Goal: Task Accomplishment & Management: Use online tool/utility

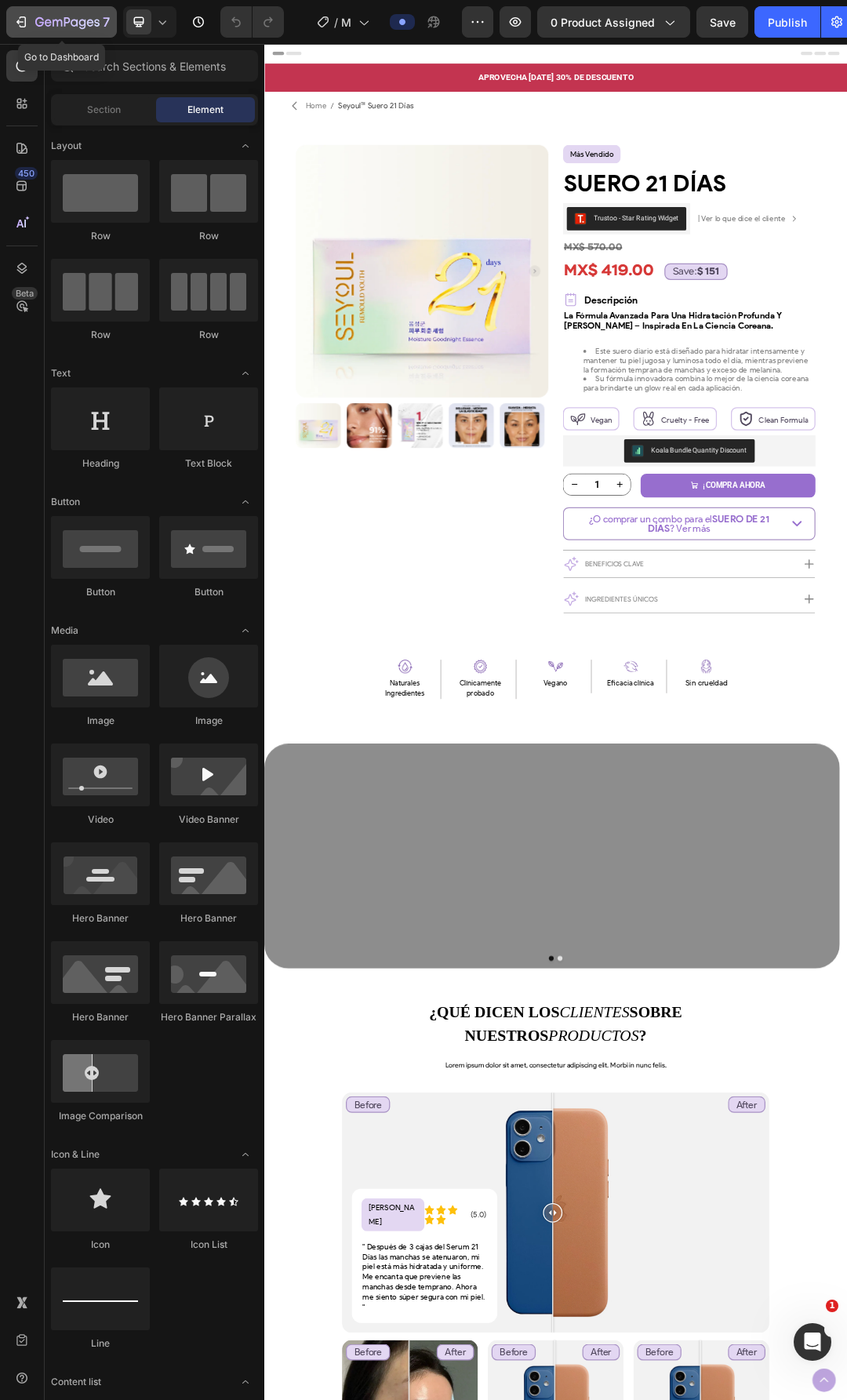
click at [66, 31] on button "7" at bounding box center [62, 22] width 111 height 31
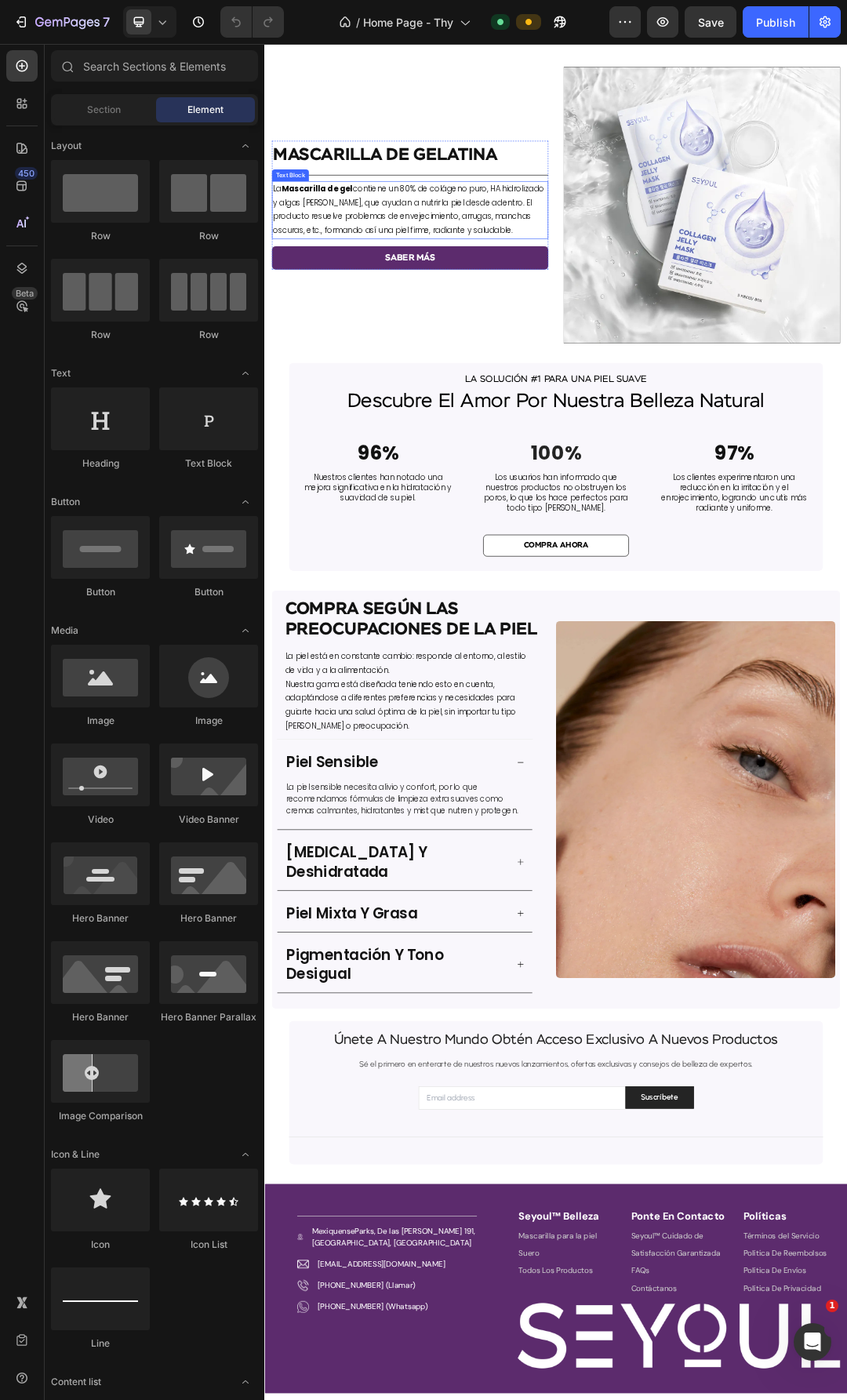
scroll to position [1842, 0]
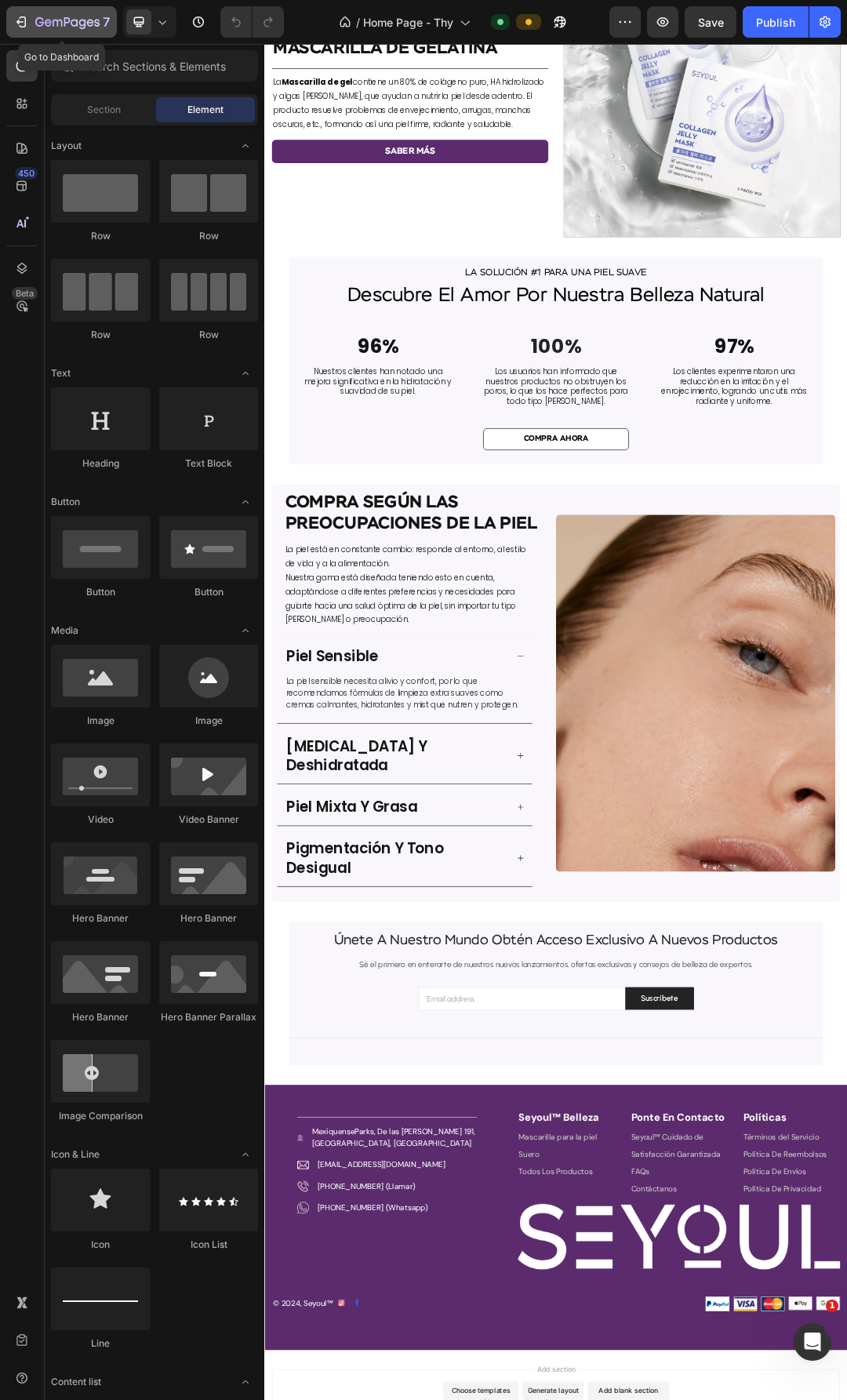
click at [40, 20] on icon "button" at bounding box center [68, 23] width 65 height 13
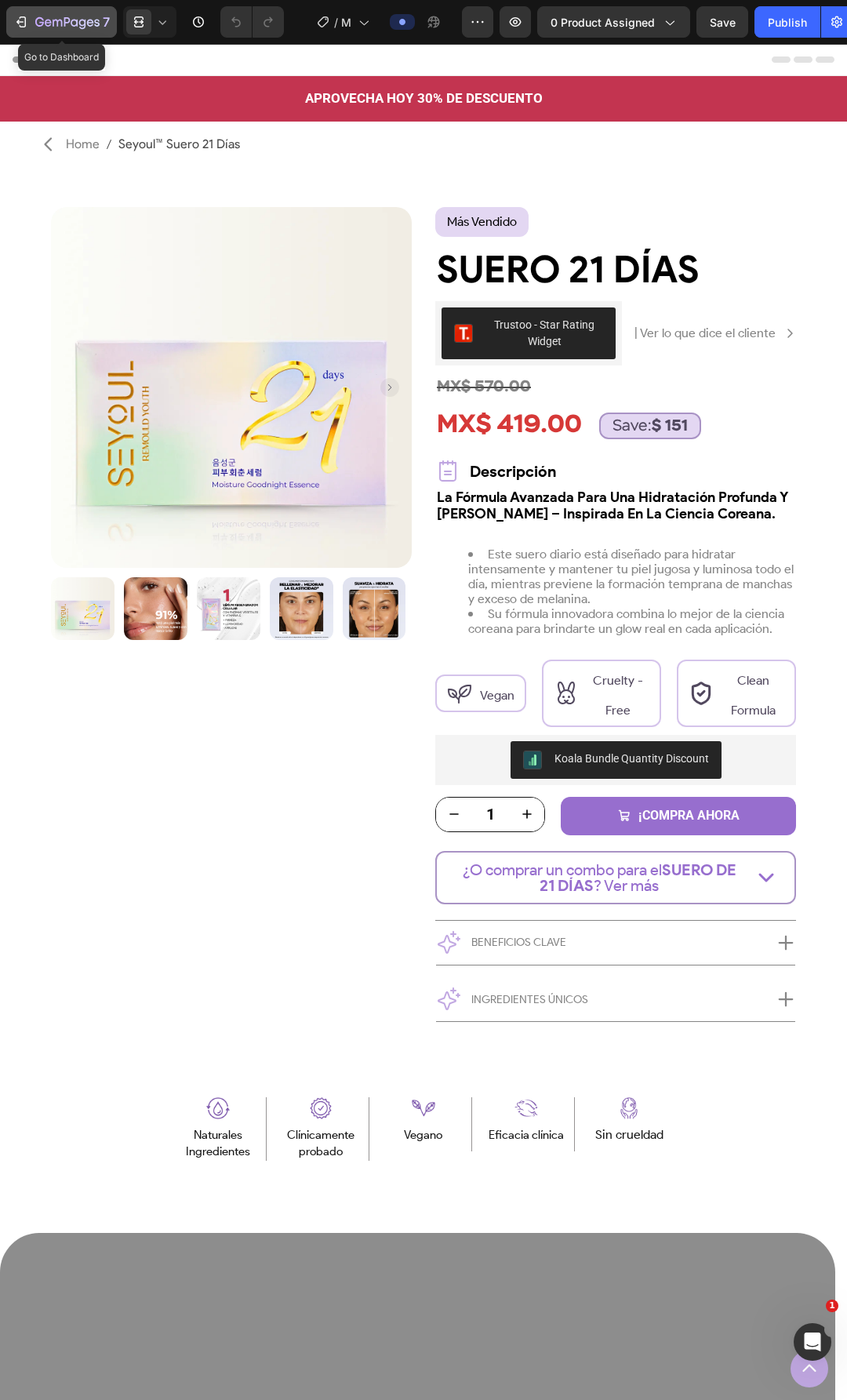
click at [61, 22] on icon "button" at bounding box center [57, 23] width 9 height 8
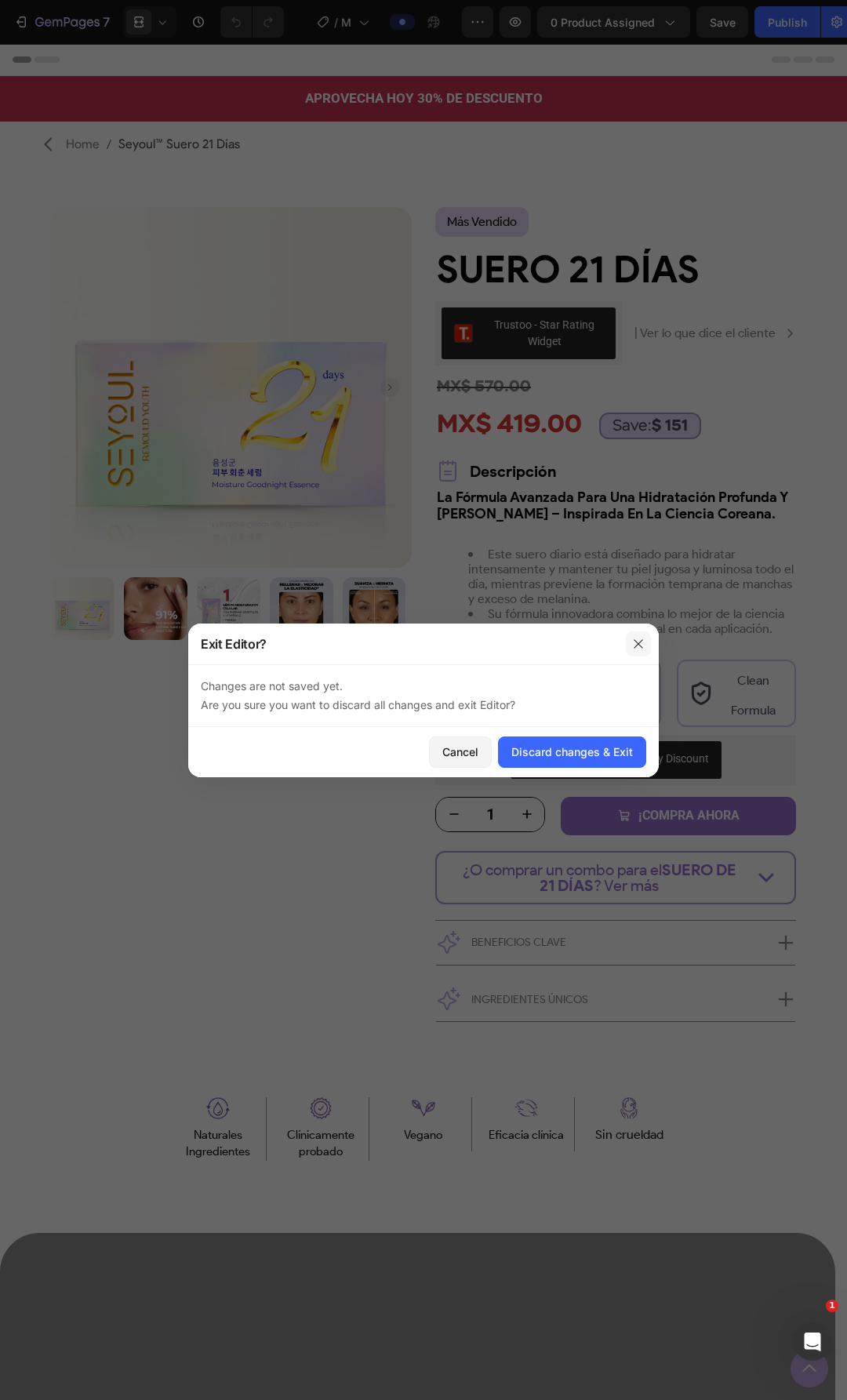
click at [645, 646] on button "button" at bounding box center [638, 644] width 25 height 25
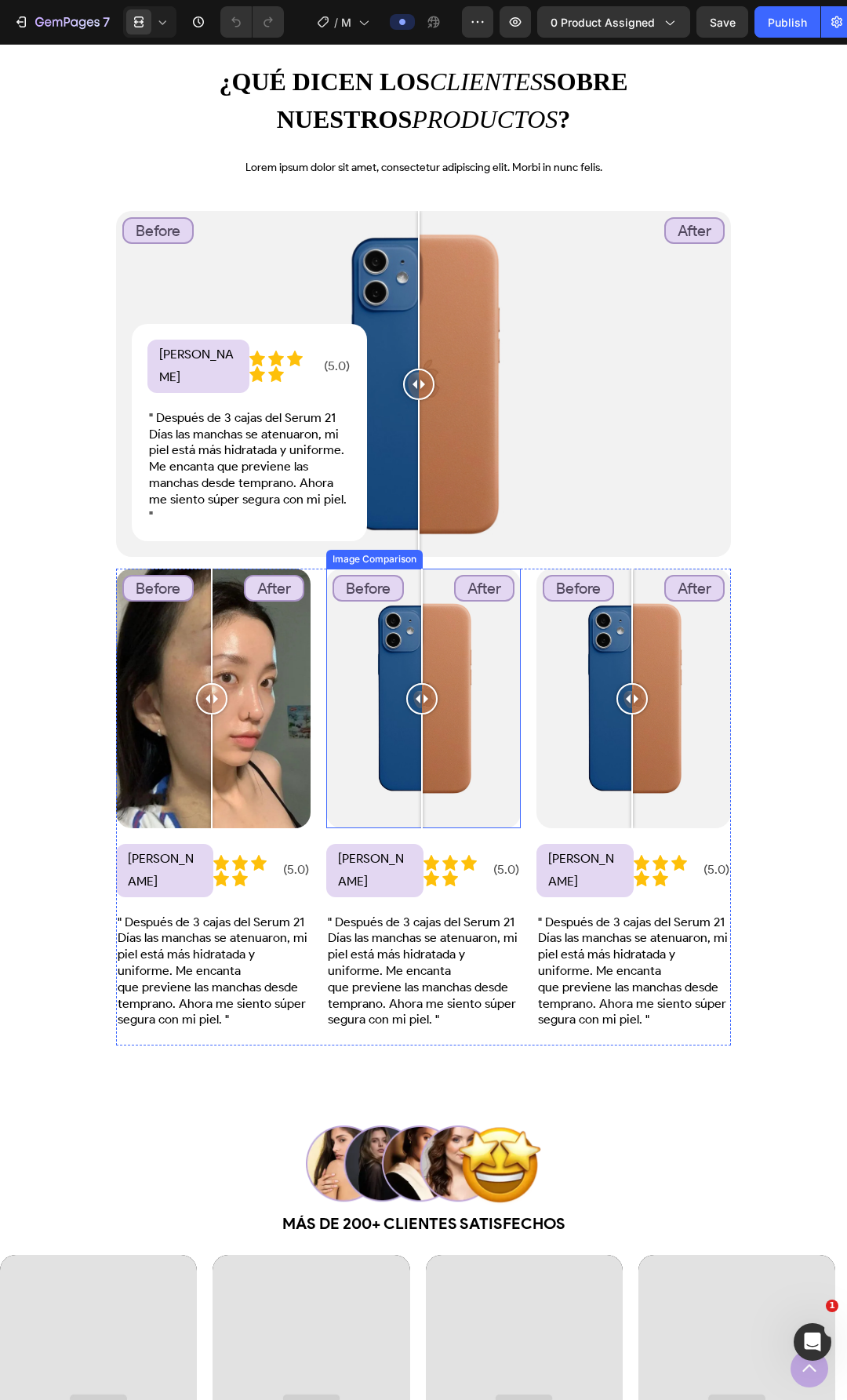
scroll to position [1569, 0]
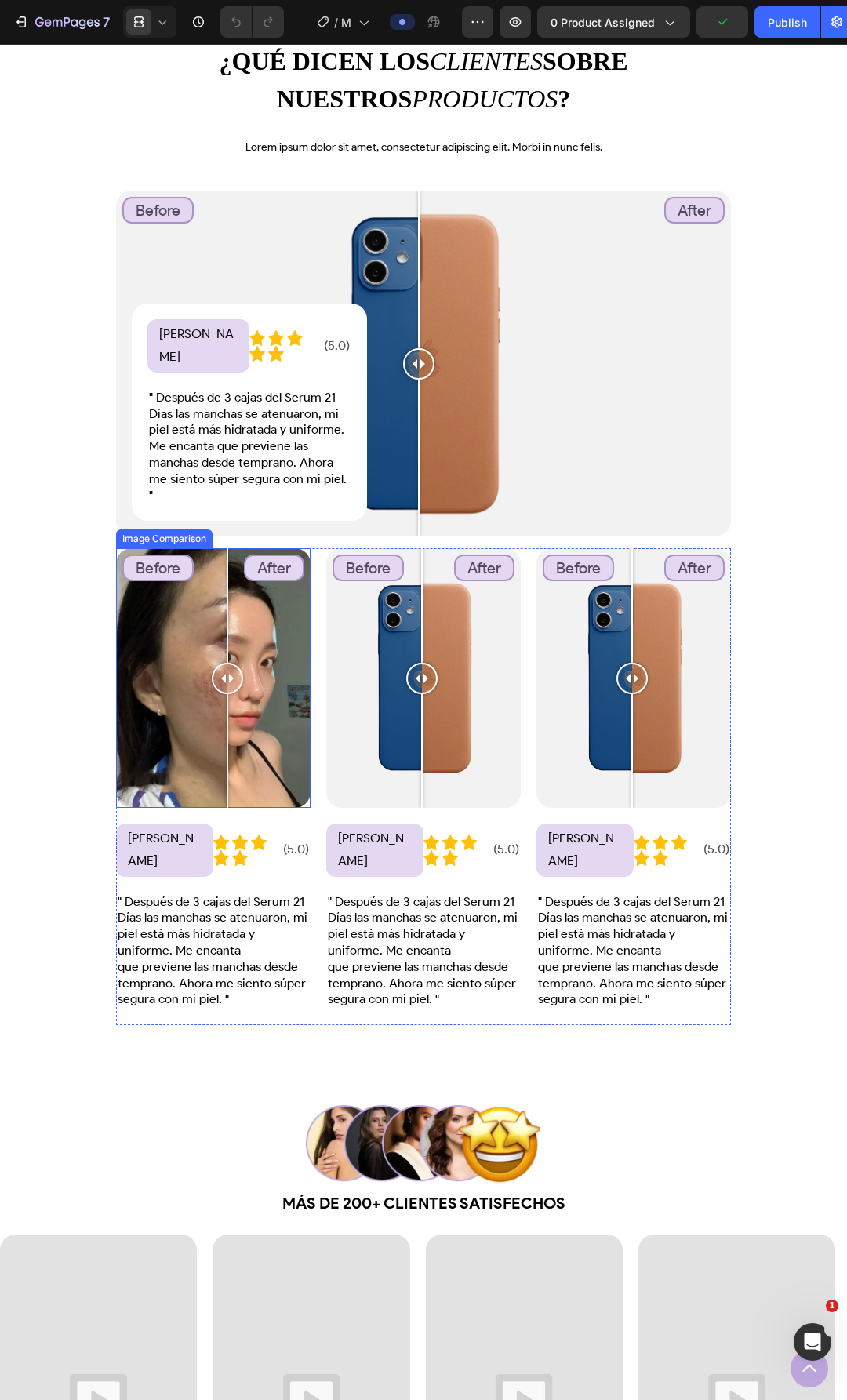
drag, startPoint x: 218, startPoint y: 676, endPoint x: 226, endPoint y: 678, distance: 8.2
click at [226, 678] on div at bounding box center [227, 677] width 31 height 31
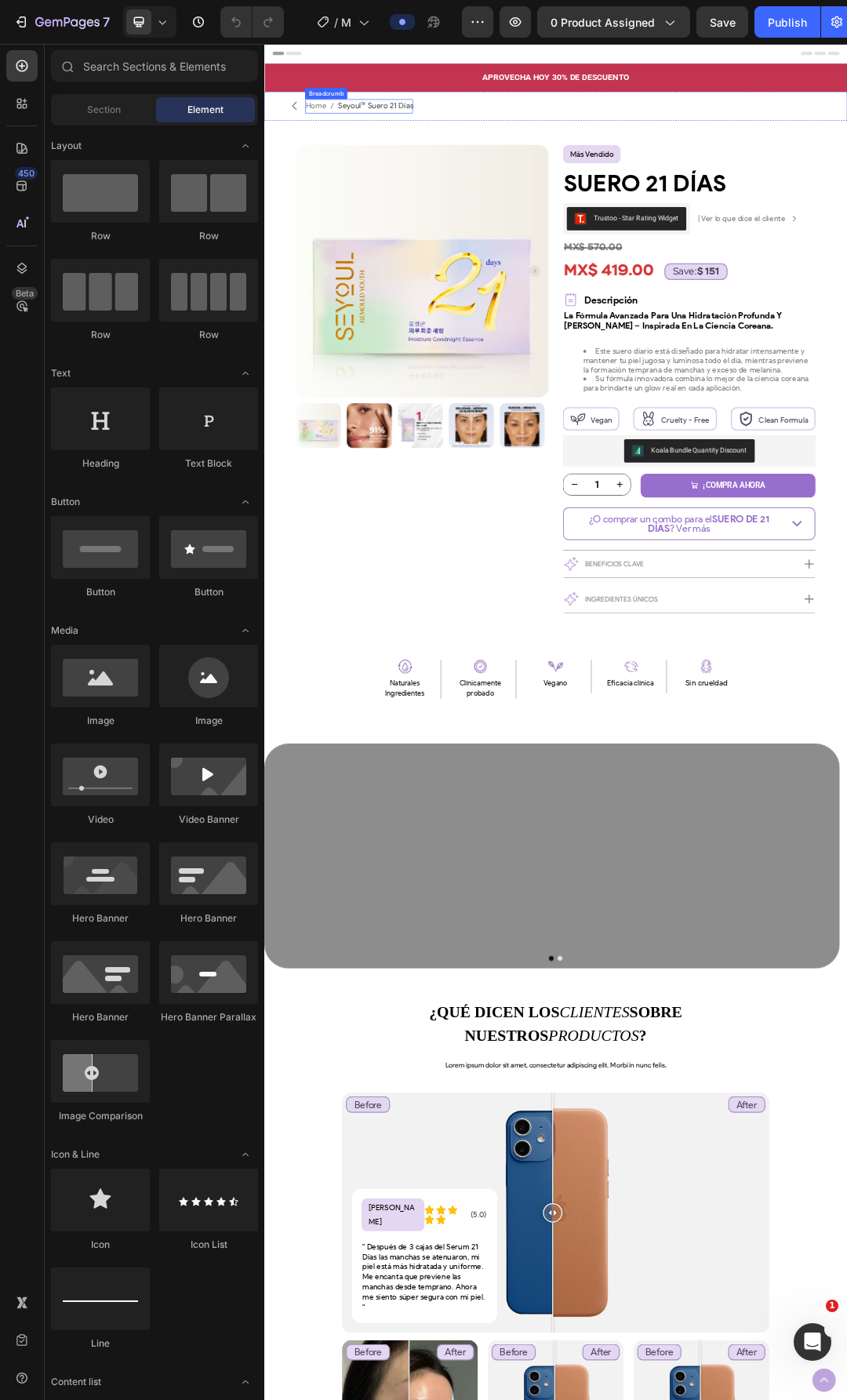
click at [471, 136] on span "Seyoul™ Suero 21 Días" at bounding box center [444, 145] width 122 height 23
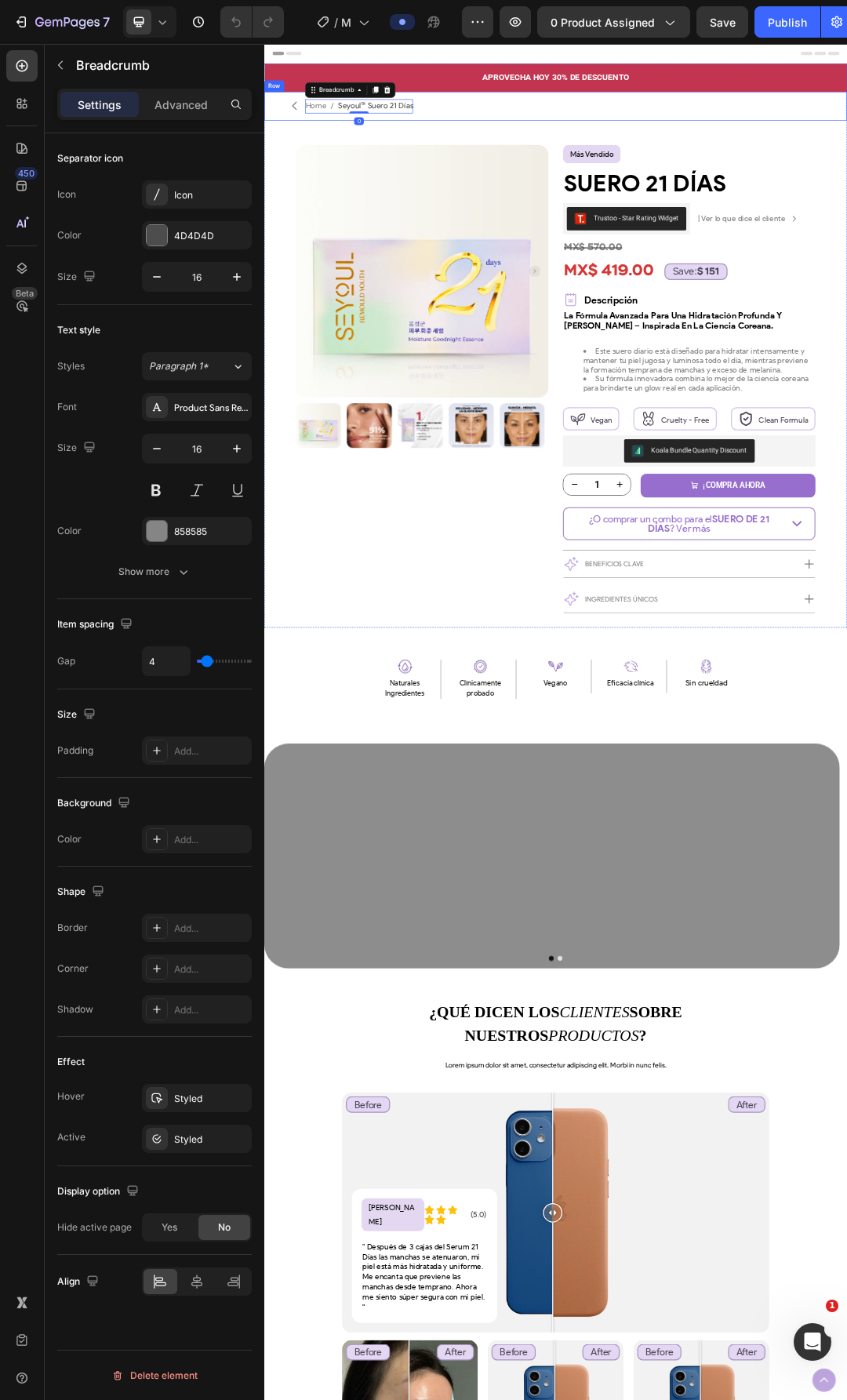
click at [643, 161] on div "Icon Home Seyoul™ Suero 21 Días Breadcrumb 0 Row" at bounding box center [734, 145] width 941 height 46
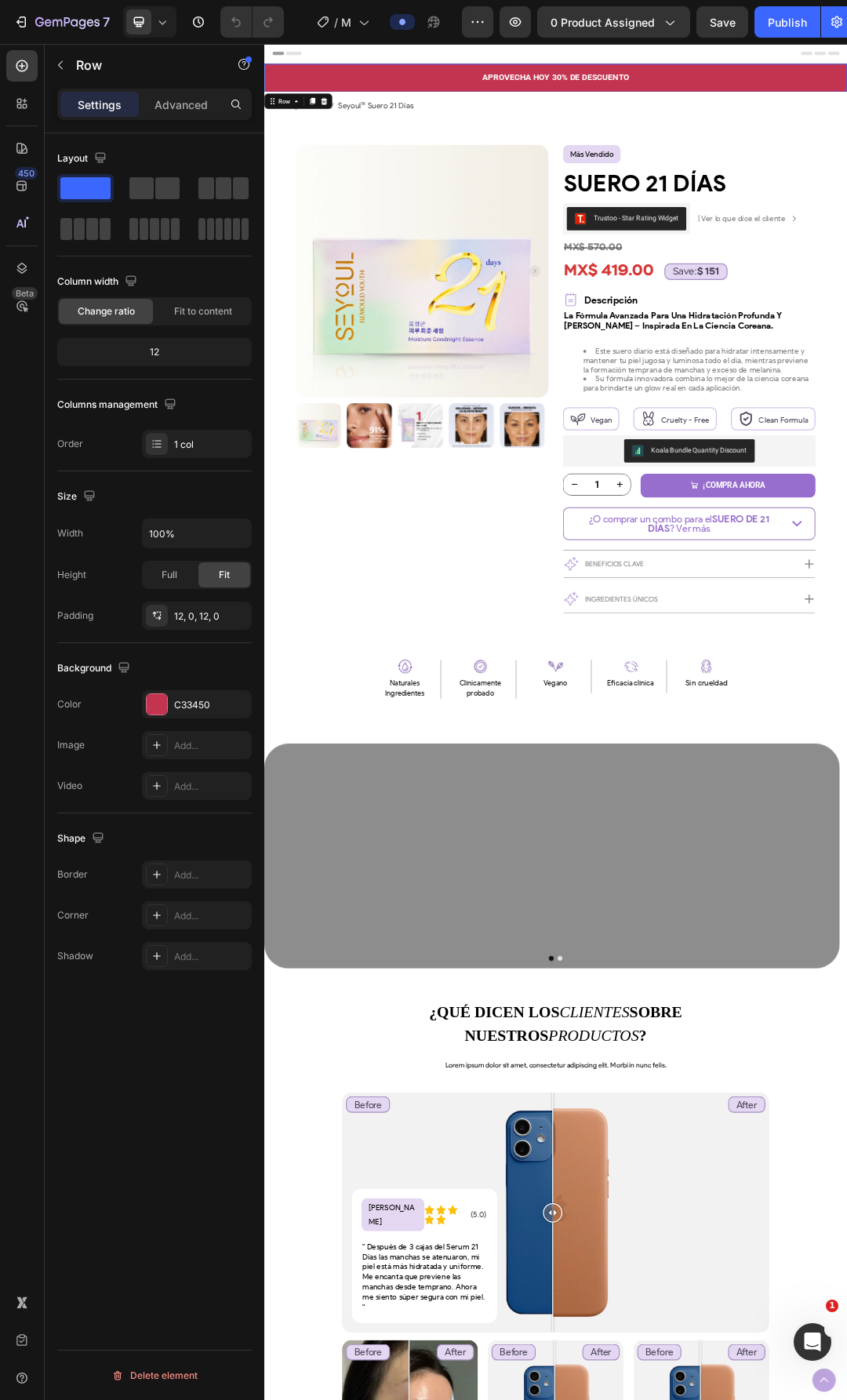
click at [846, 113] on div "APROVECHA [DATE] 30% DE DESCUENTO Text Block Row 0" at bounding box center [734, 99] width 941 height 45
click at [189, 702] on div "C33450" at bounding box center [197, 705] width 45 height 14
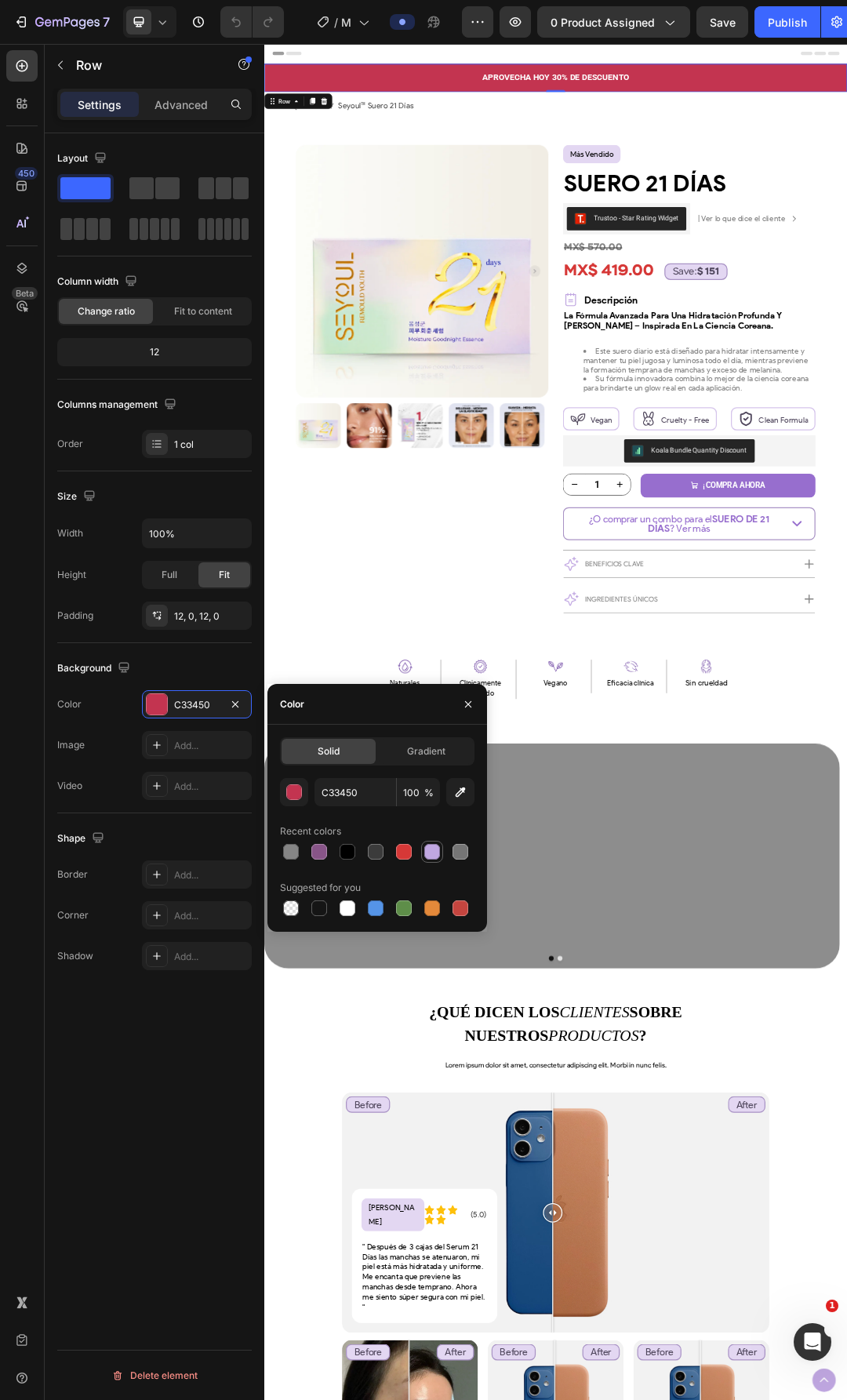
click at [437, 859] on div at bounding box center [431, 851] width 16 height 16
type input "C0A7E1"
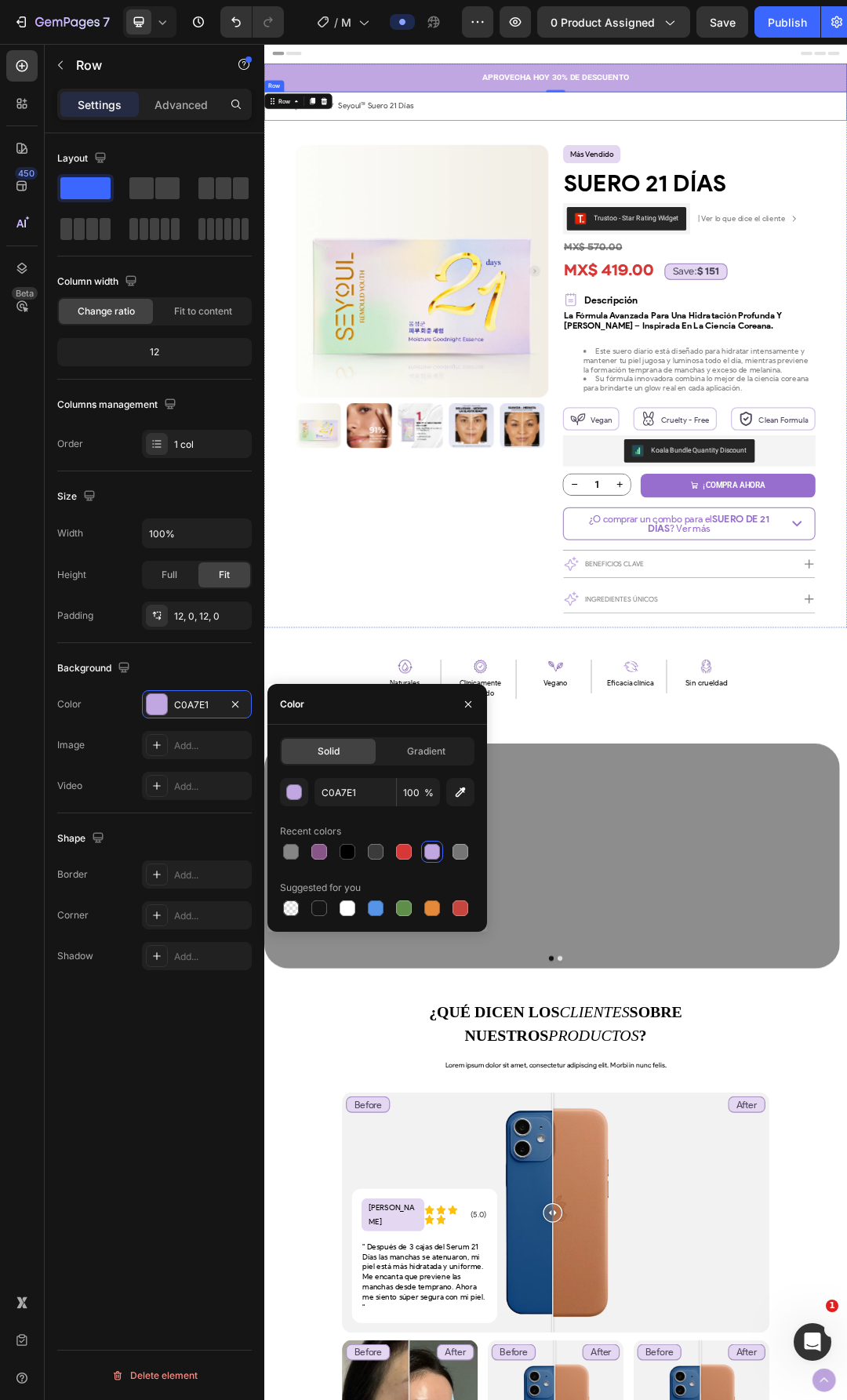
click at [846, 158] on div "Icon Home Seyoul™ Suero 21 Días Breadcrumb Row" at bounding box center [734, 145] width 941 height 46
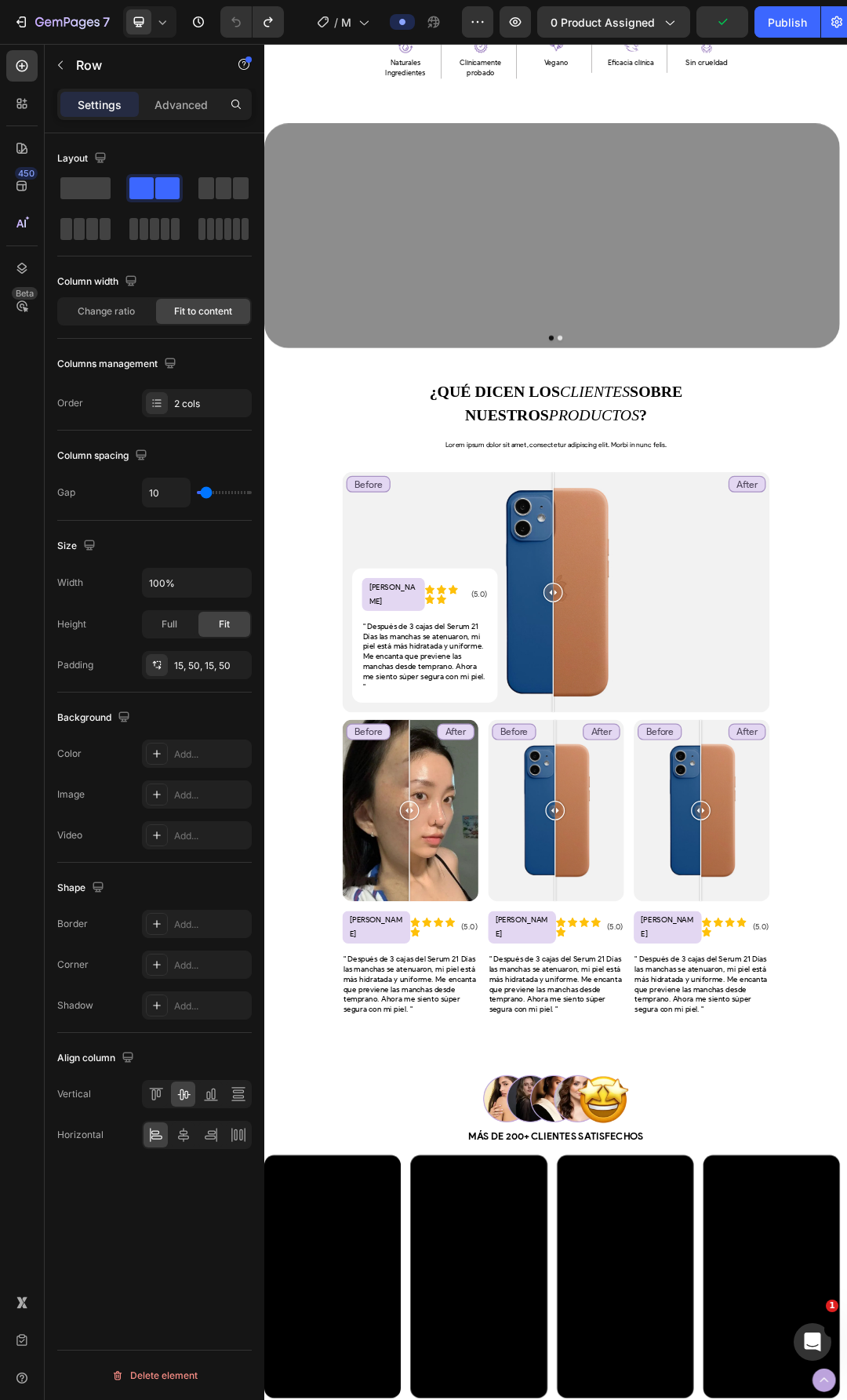
scroll to position [1020, 0]
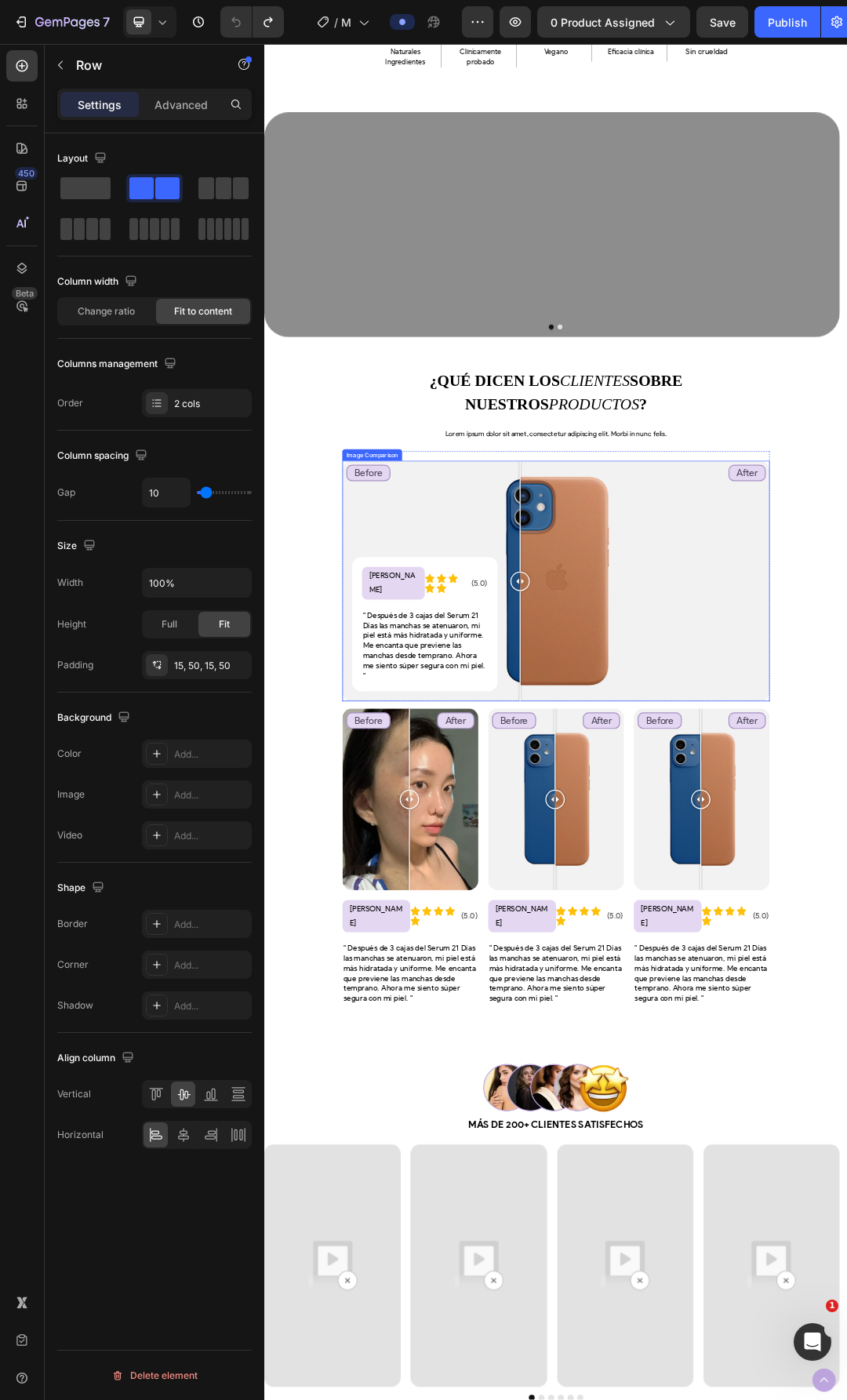
drag, startPoint x: 734, startPoint y: 905, endPoint x: 675, endPoint y: 919, distance: 60.6
click at [675, 919] on div at bounding box center [676, 911] width 31 height 31
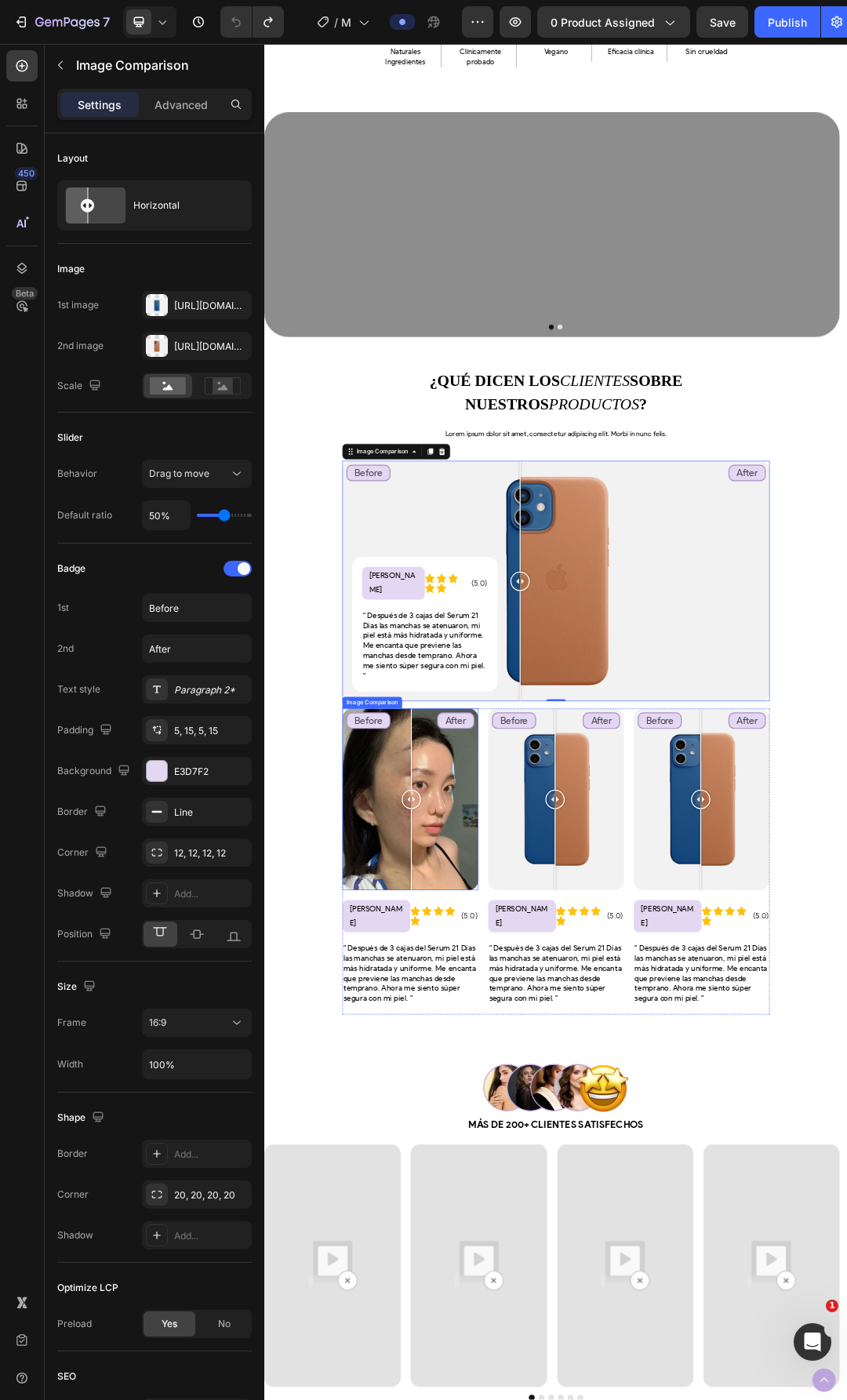
drag, startPoint x: 582, startPoint y: 1266, endPoint x: 501, endPoint y: 1236, distance: 86.4
click at [501, 1236] on div at bounding box center [500, 1264] width 31 height 293
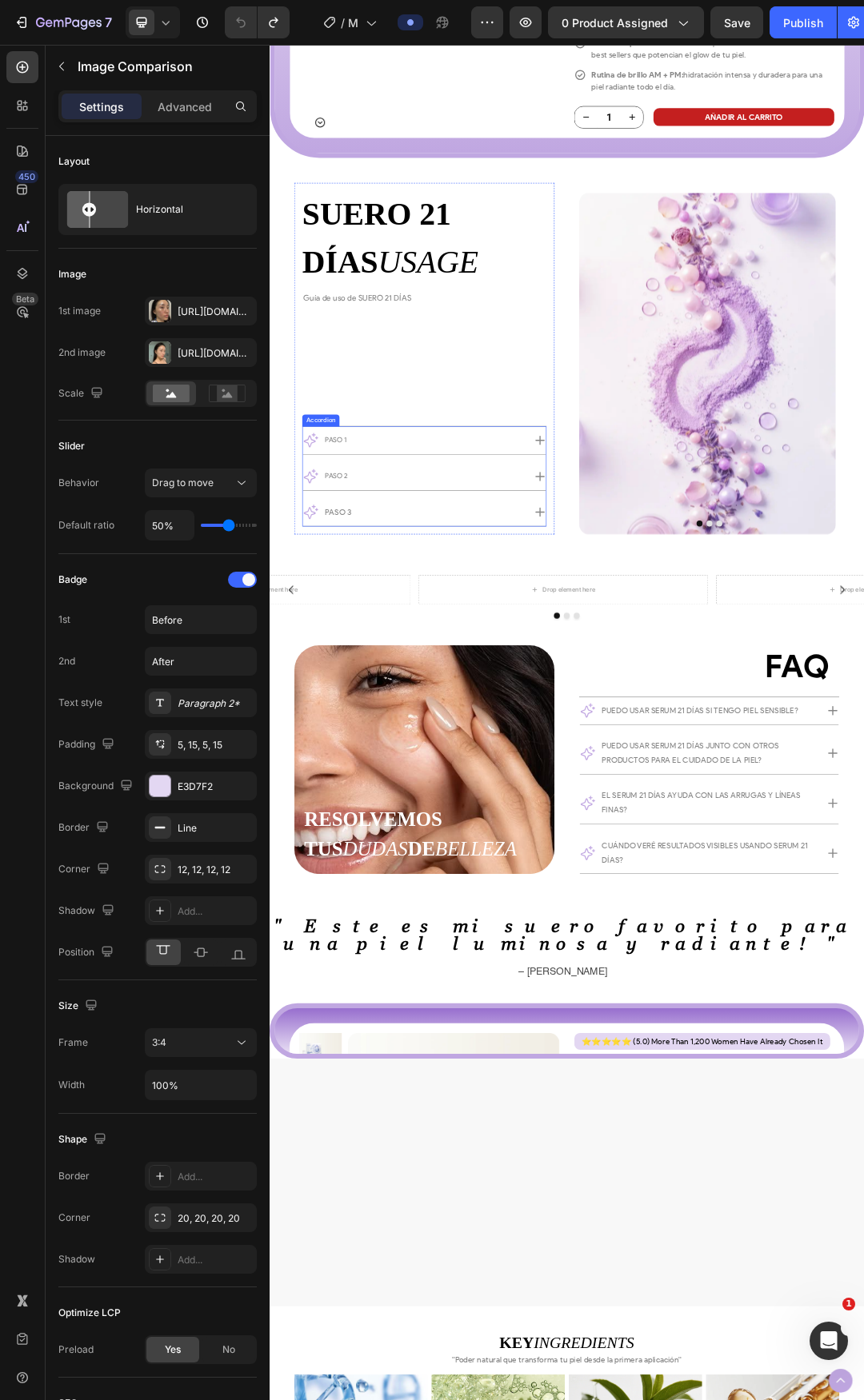
scroll to position [3992, 0]
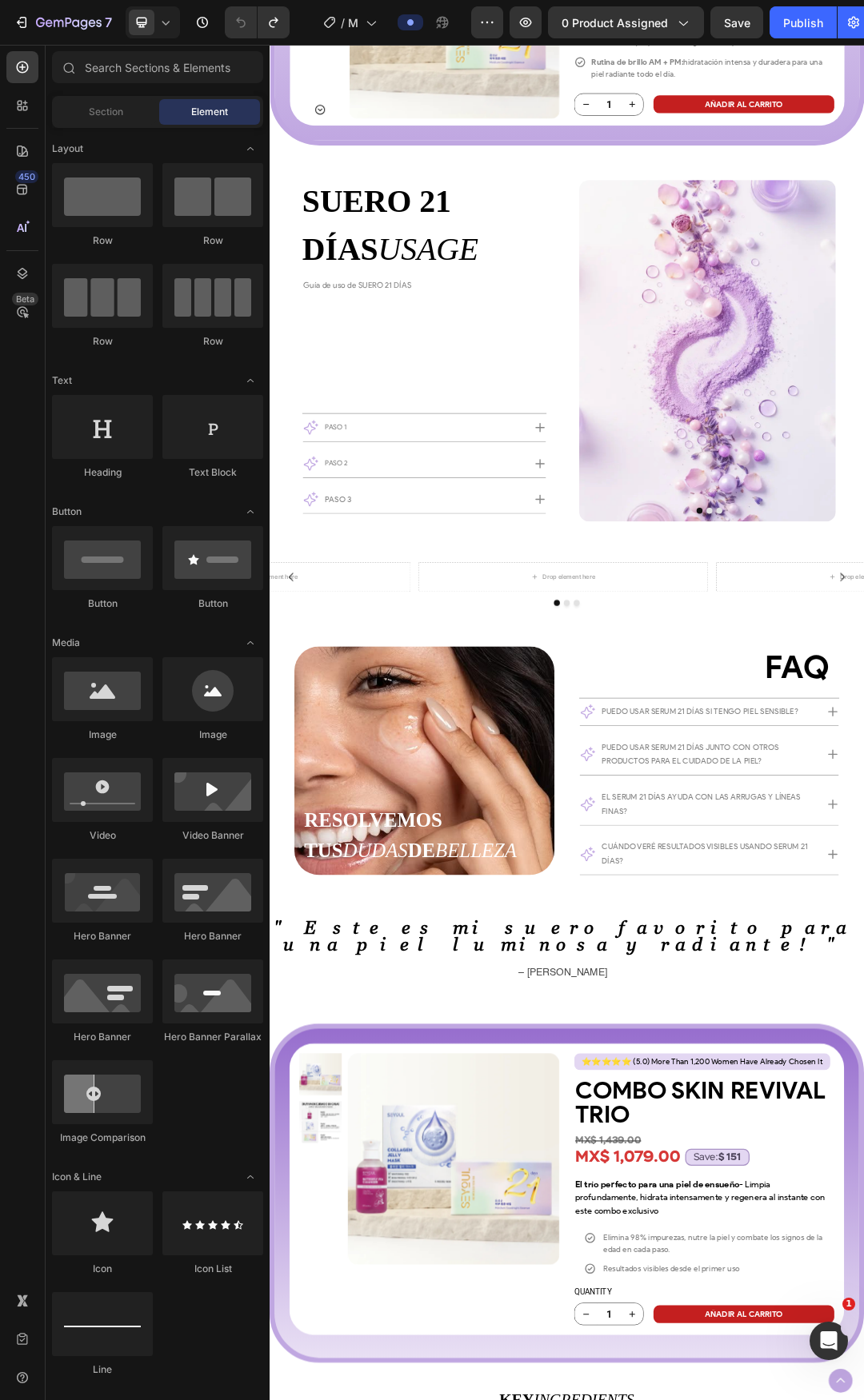
click at [863, 841] on div "Product Images Suero 21 Días Product Title MX$ 419.00 Product Price Product Pri…" at bounding box center [749, 36] width 960 height 7902
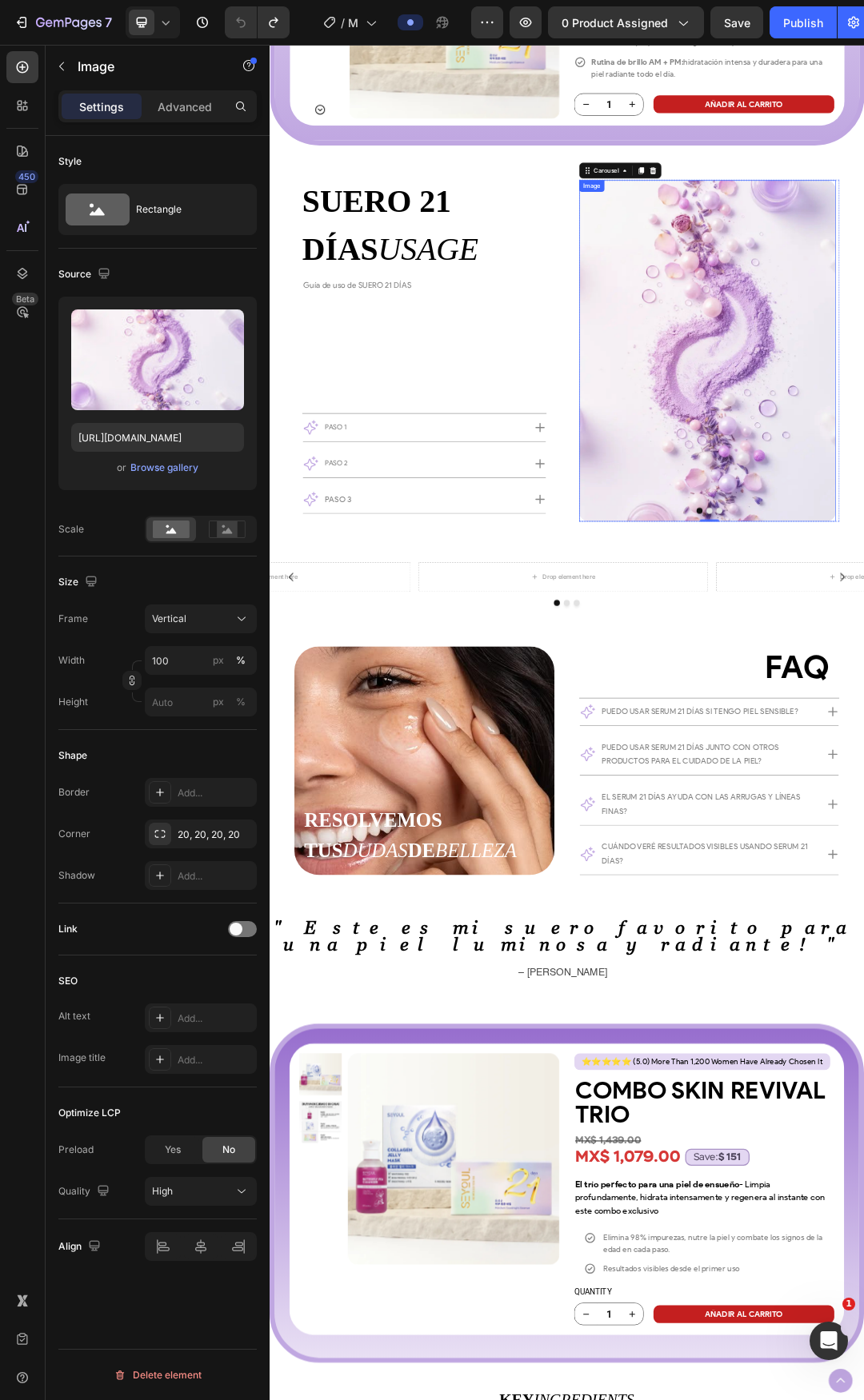
click at [157, 441] on input "[URL][DOMAIN_NAME]" at bounding box center [157, 437] width 173 height 29
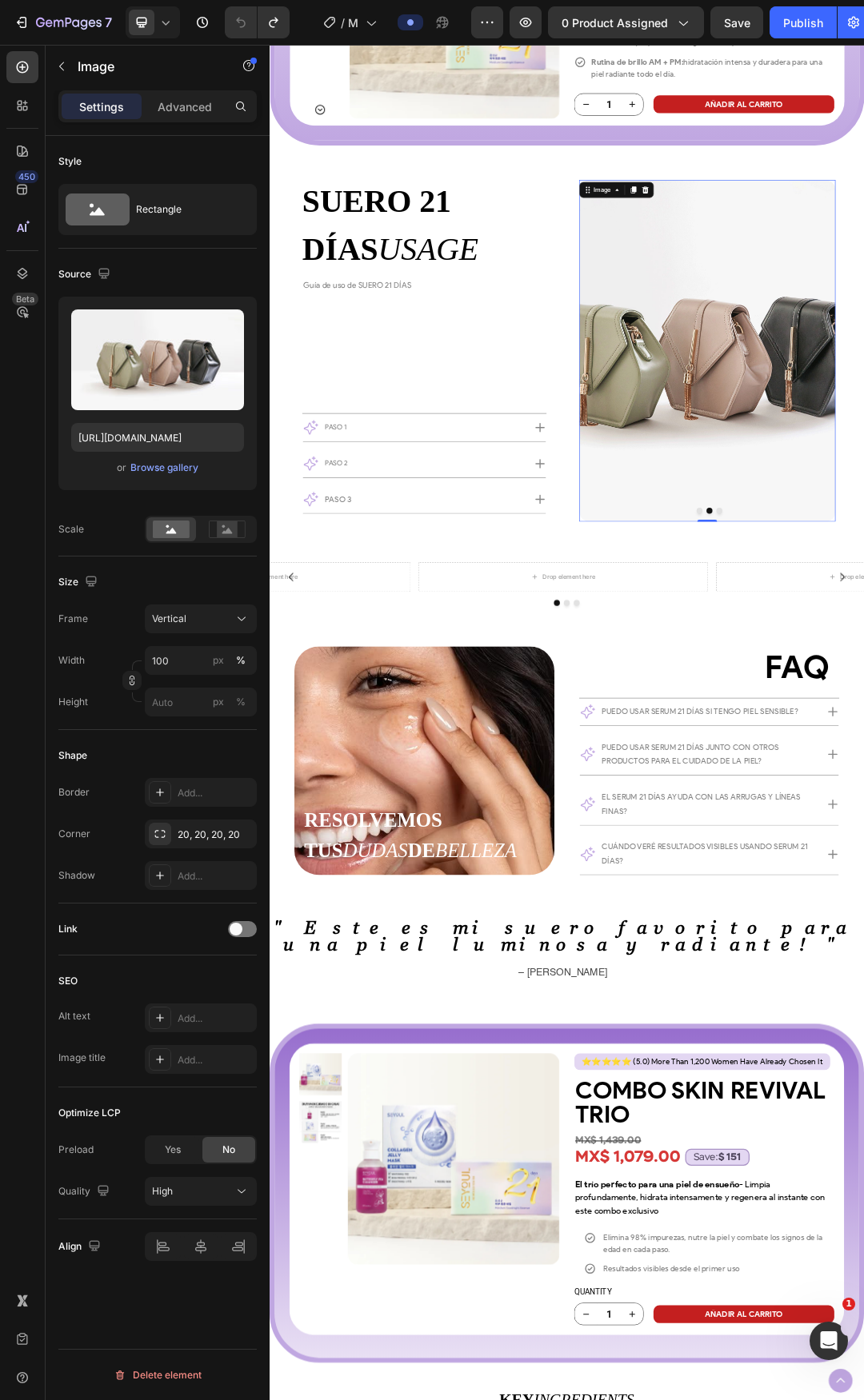
click at [134, 455] on div "Upload Image [URL][DOMAIN_NAME] or Browse gallery" at bounding box center [157, 393] width 198 height 193
click at [137, 447] on input "[URL][DOMAIN_NAME]" at bounding box center [157, 437] width 173 height 29
paste input "0643/1404/8704/files/gempages_507356051327157127-e33940d2-0cf2-4ff0-858e-f0081c…"
type input "[URL][DOMAIN_NAME]"
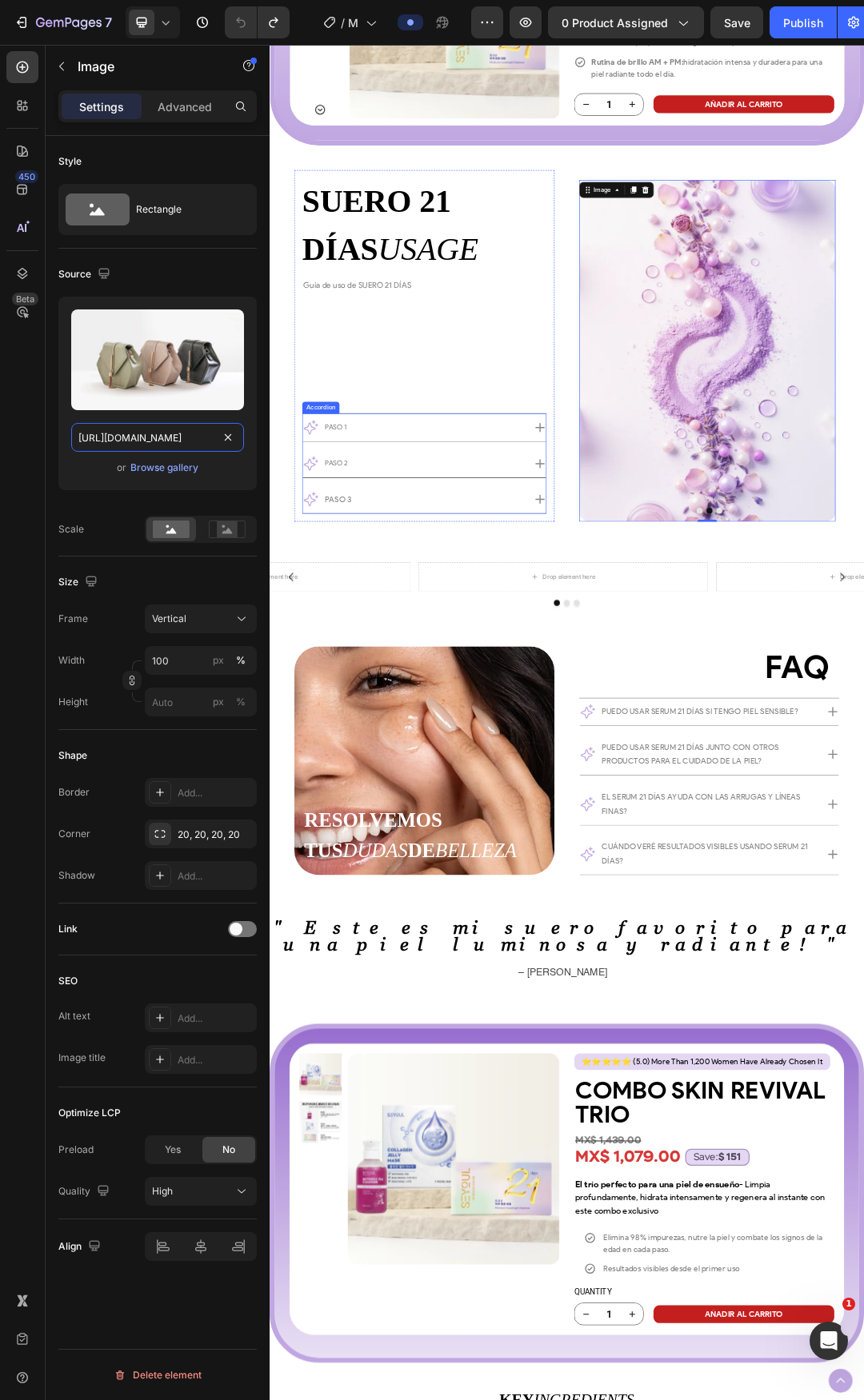
scroll to position [0, 495]
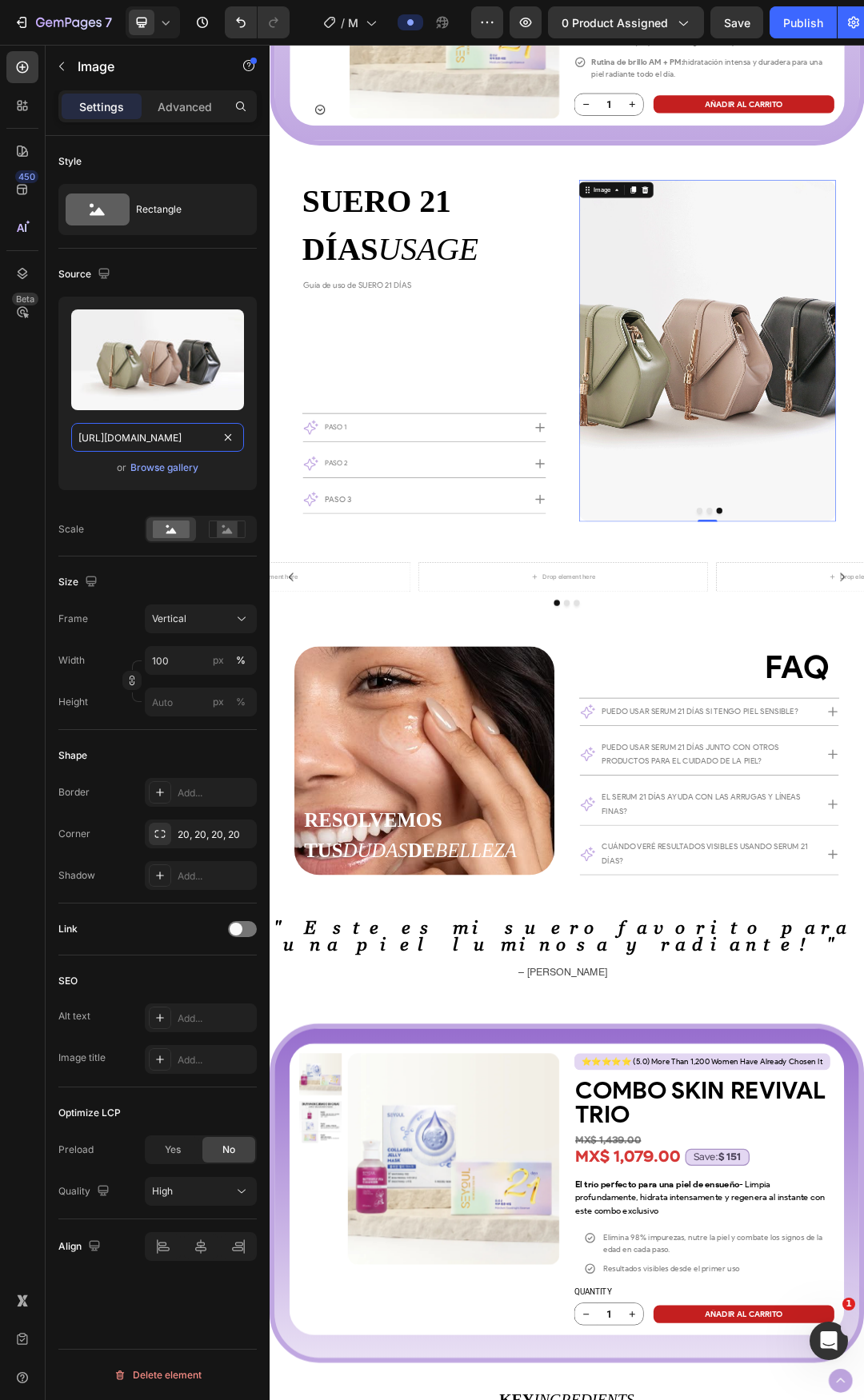
click at [103, 440] on input "[URL][DOMAIN_NAME]" at bounding box center [157, 437] width 173 height 29
paste input "0643/1404/8704/files/gempages_507356051327157127-e33940d2-0cf2-4ff0-858e-f0081c…"
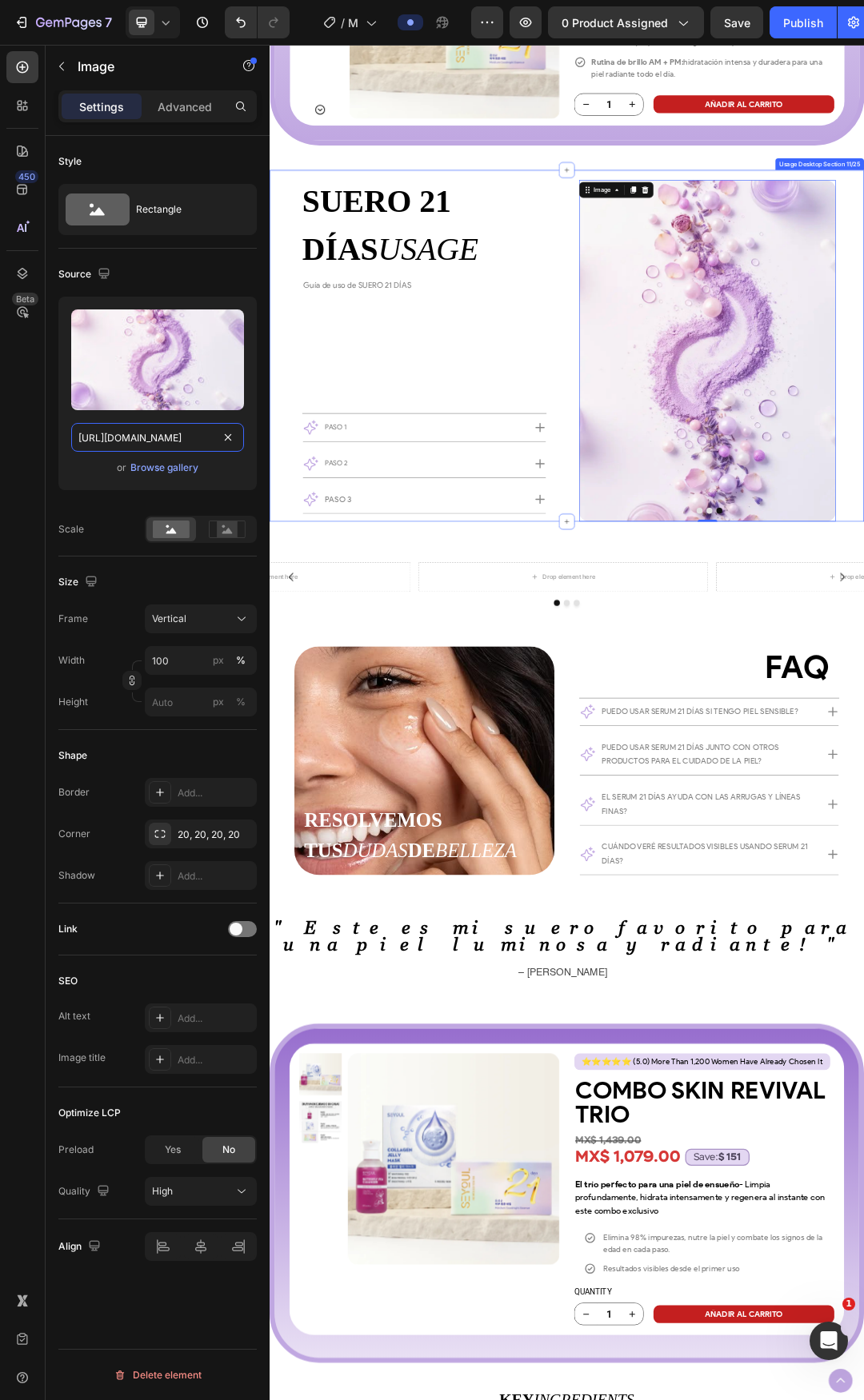
type input "[URL][DOMAIN_NAME]"
click at [649, 494] on div "SUERO 21 DÍAS USAGE Custom Code Guía de uso [PERSON_NAME] 21 DÍAS Text Block Ro…" at bounding box center [520, 531] width 394 height 542
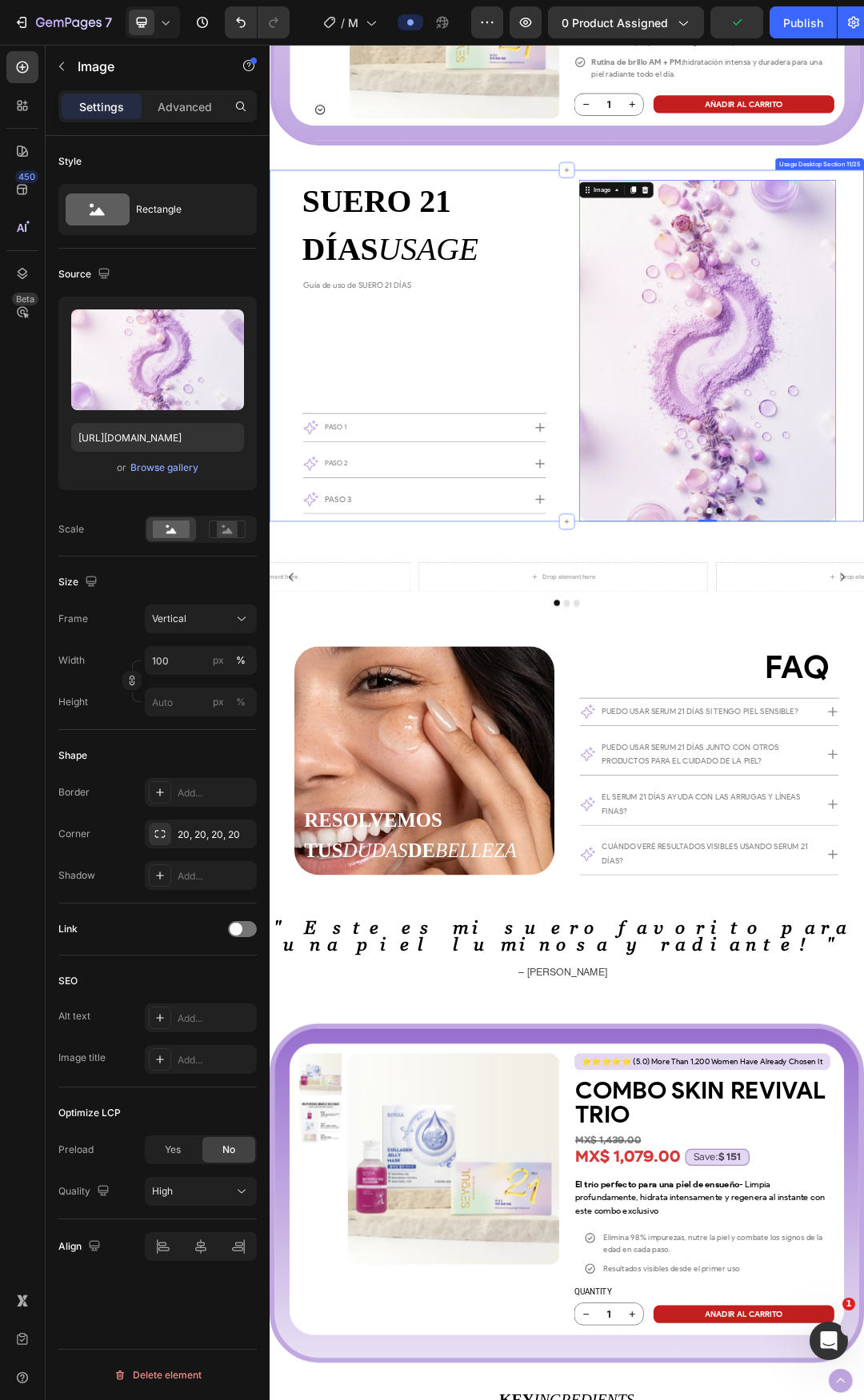
click at [733, 795] on div "SUERO 21 DÍAS USAGE Custom Code Guía de uso [PERSON_NAME] 21 DÍAS Text Block Ro…" at bounding box center [749, 530] width 960 height 567
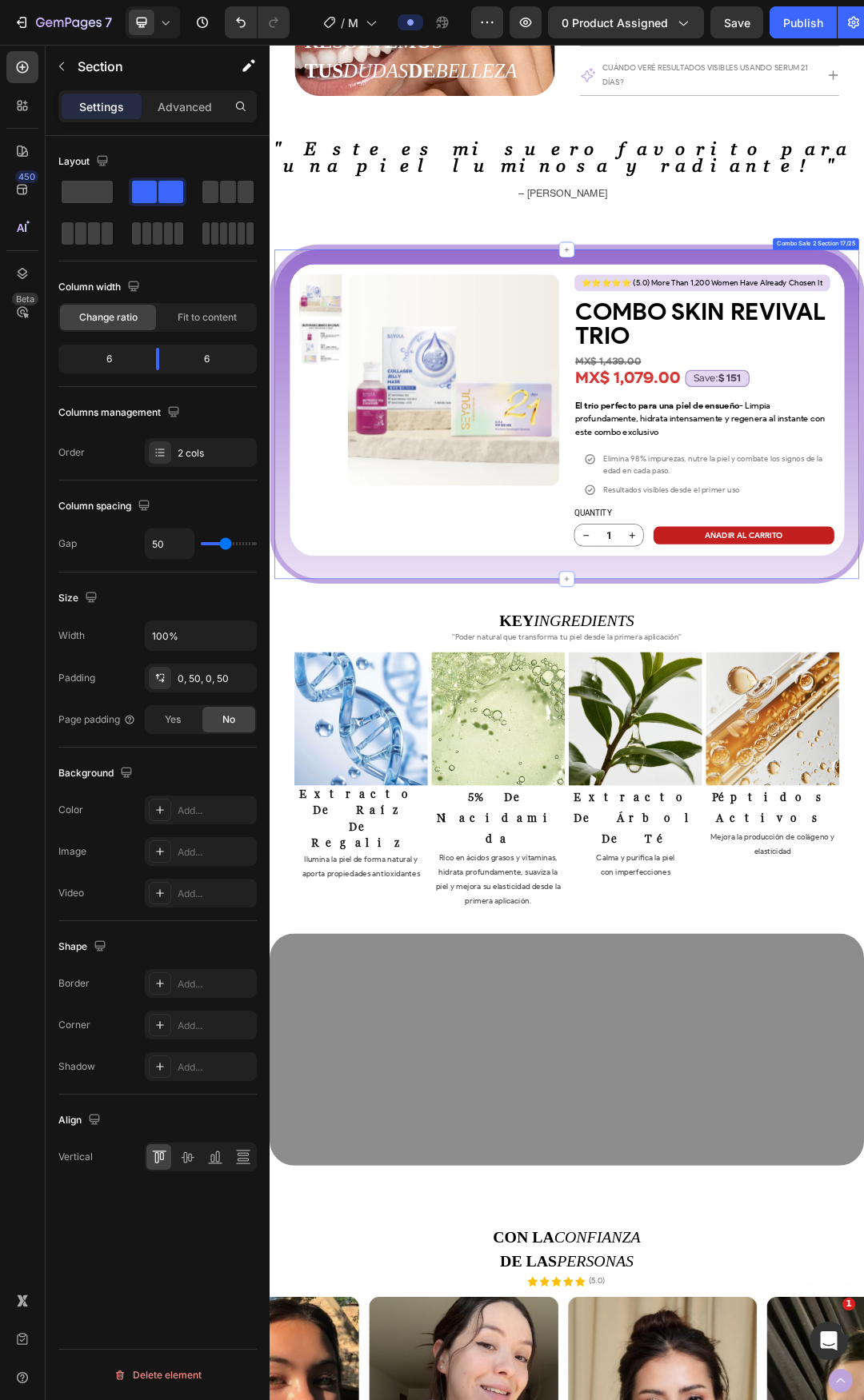
scroll to position [5271, 0]
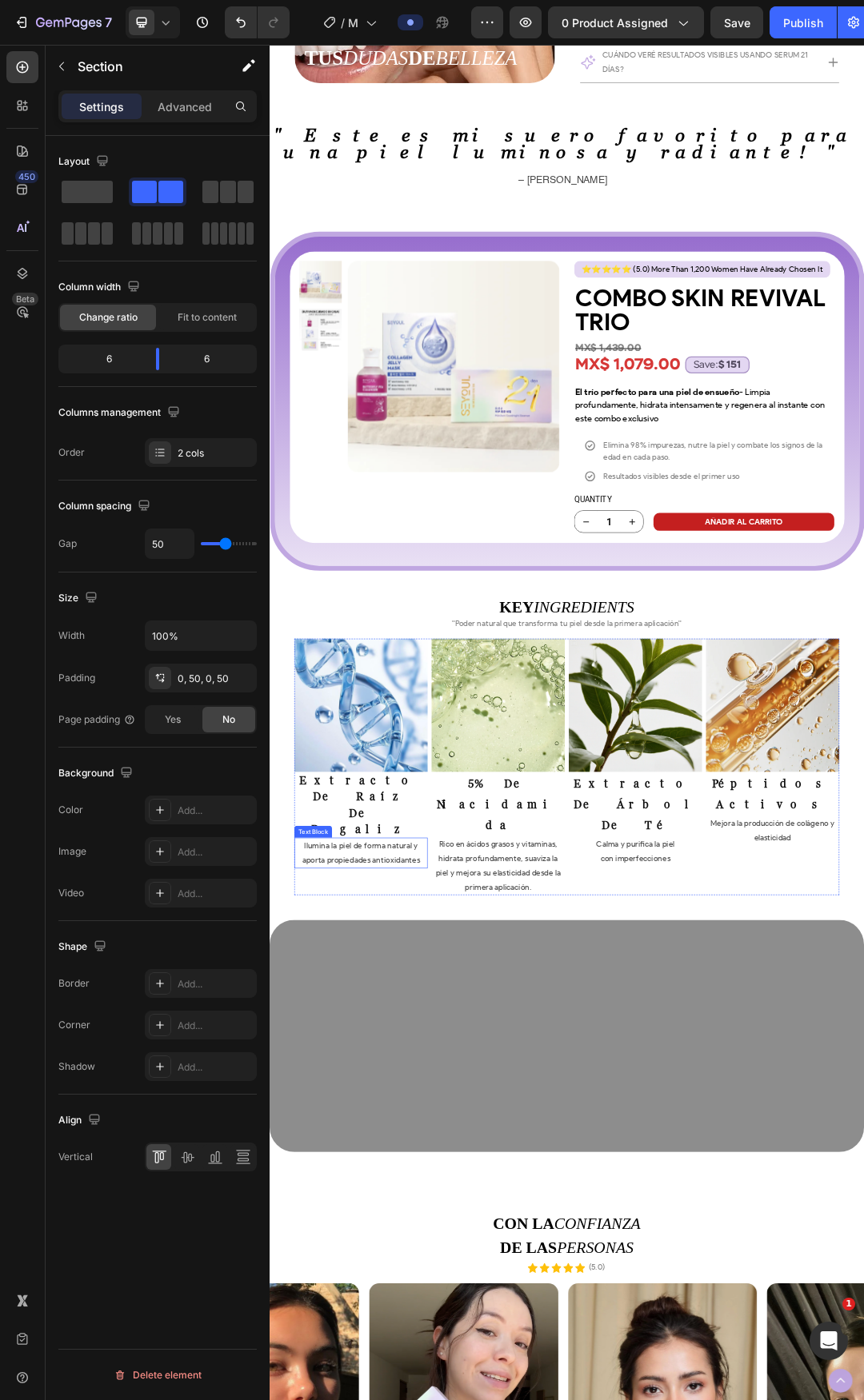
click at [430, 1219] on h2 "extracto de raíz de regaliz" at bounding box center [416, 1272] width 215 height 106
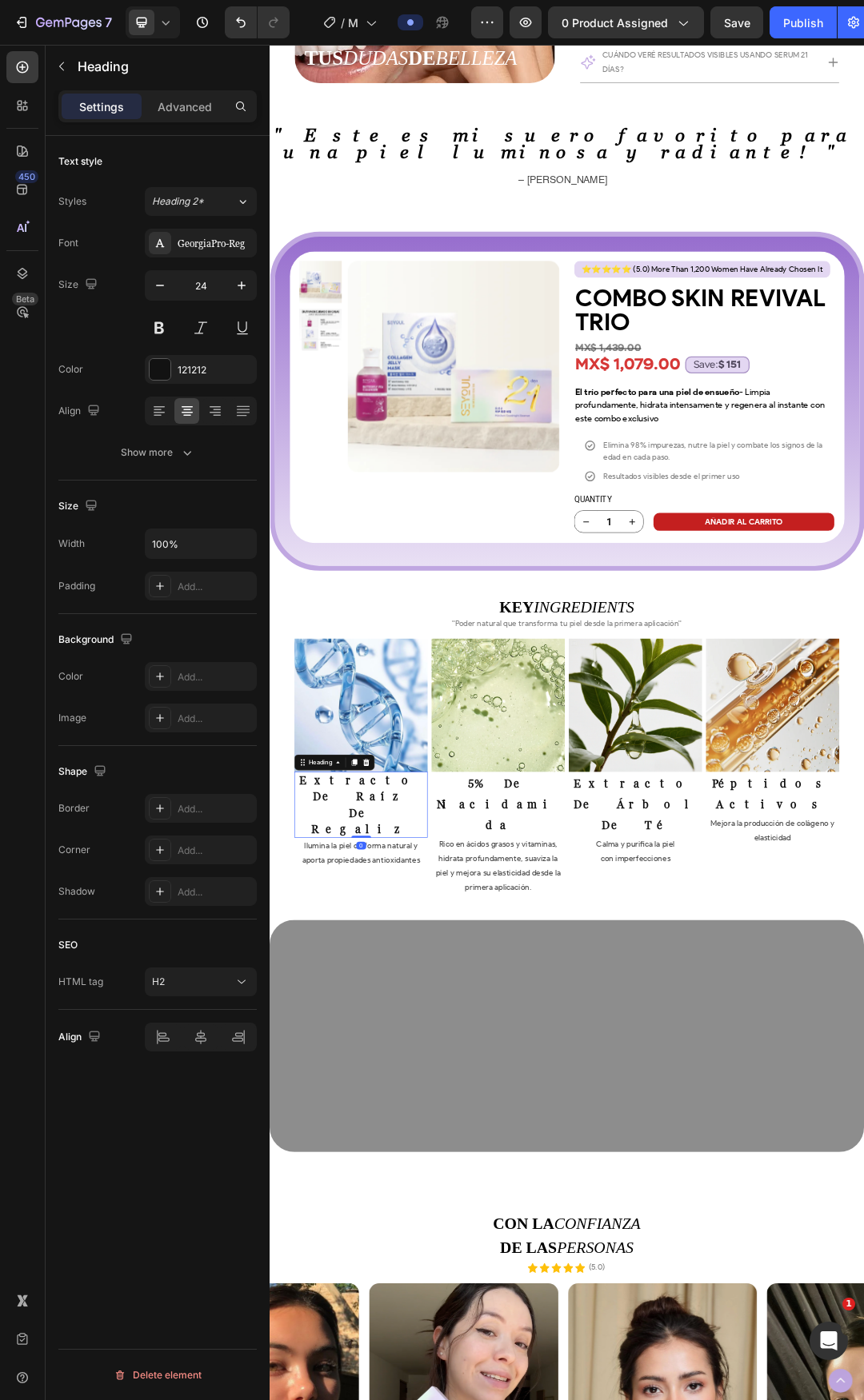
click at [430, 1219] on h2 "extracto de raíz de regaliz" at bounding box center [416, 1272] width 215 height 106
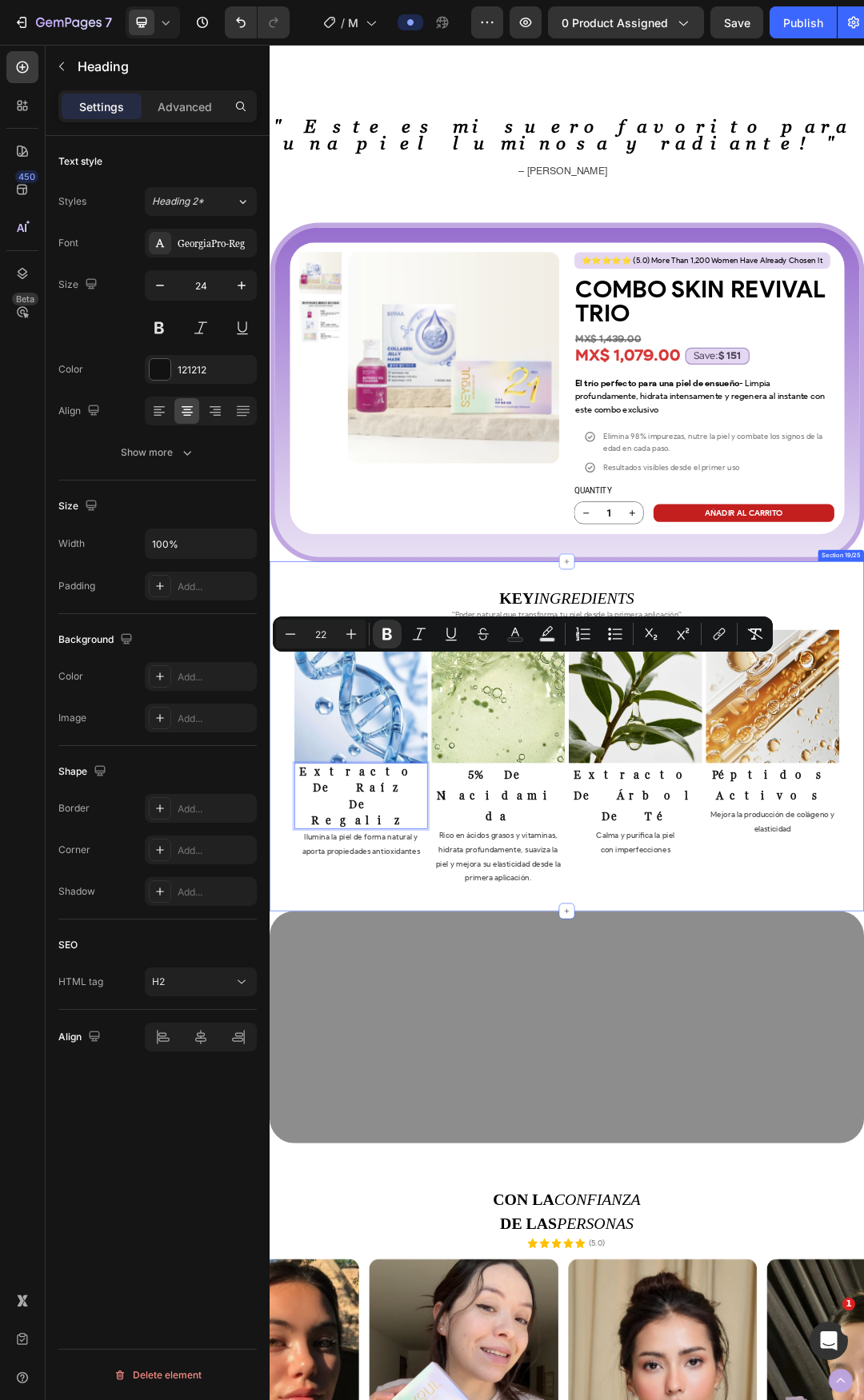
scroll to position [5431, 0]
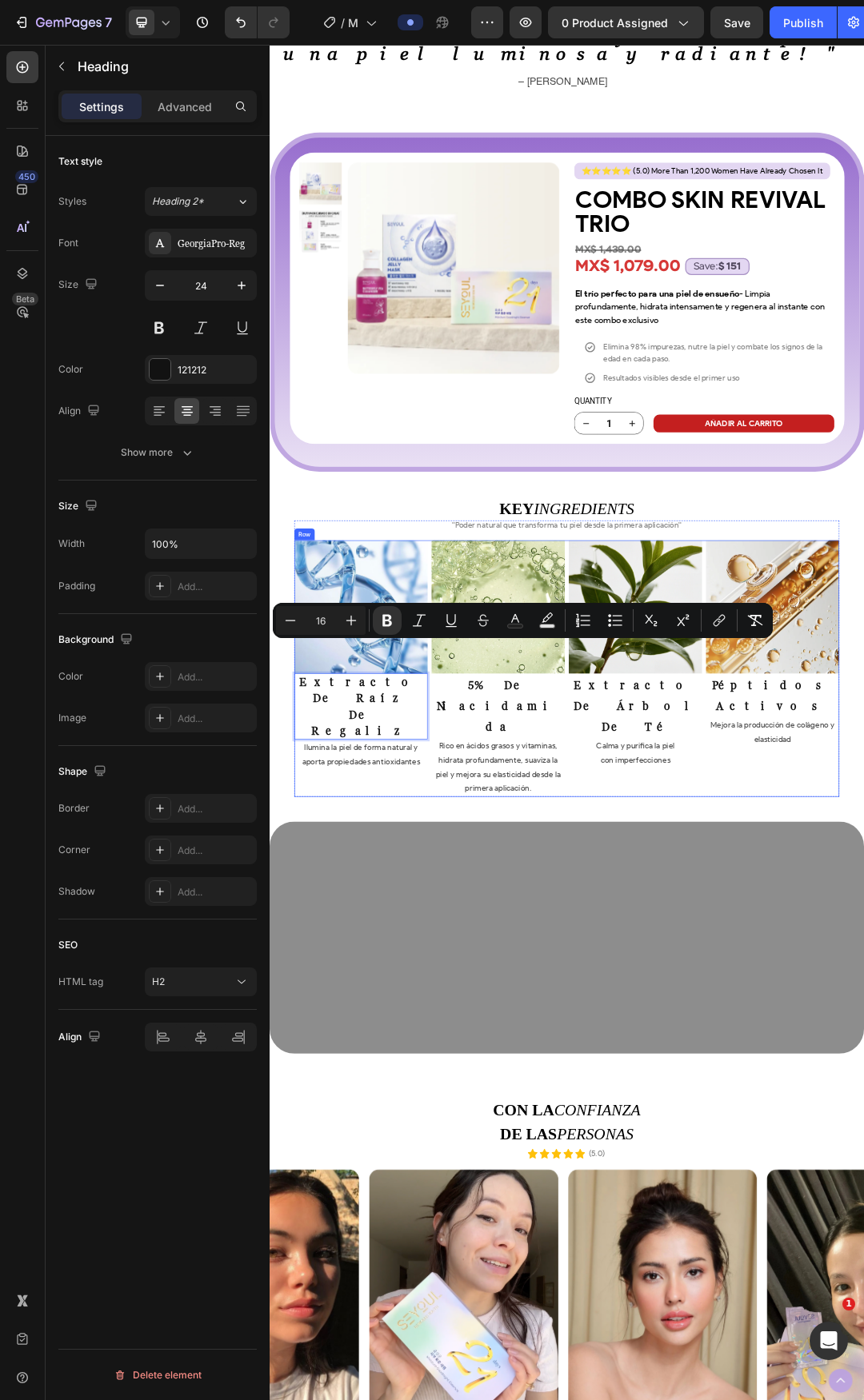
click at [863, 1153] on div "Image extracto de árbol de té Heading Calma y purifica la piel con imperfeccion…" at bounding box center [860, 1051] width 215 height 414
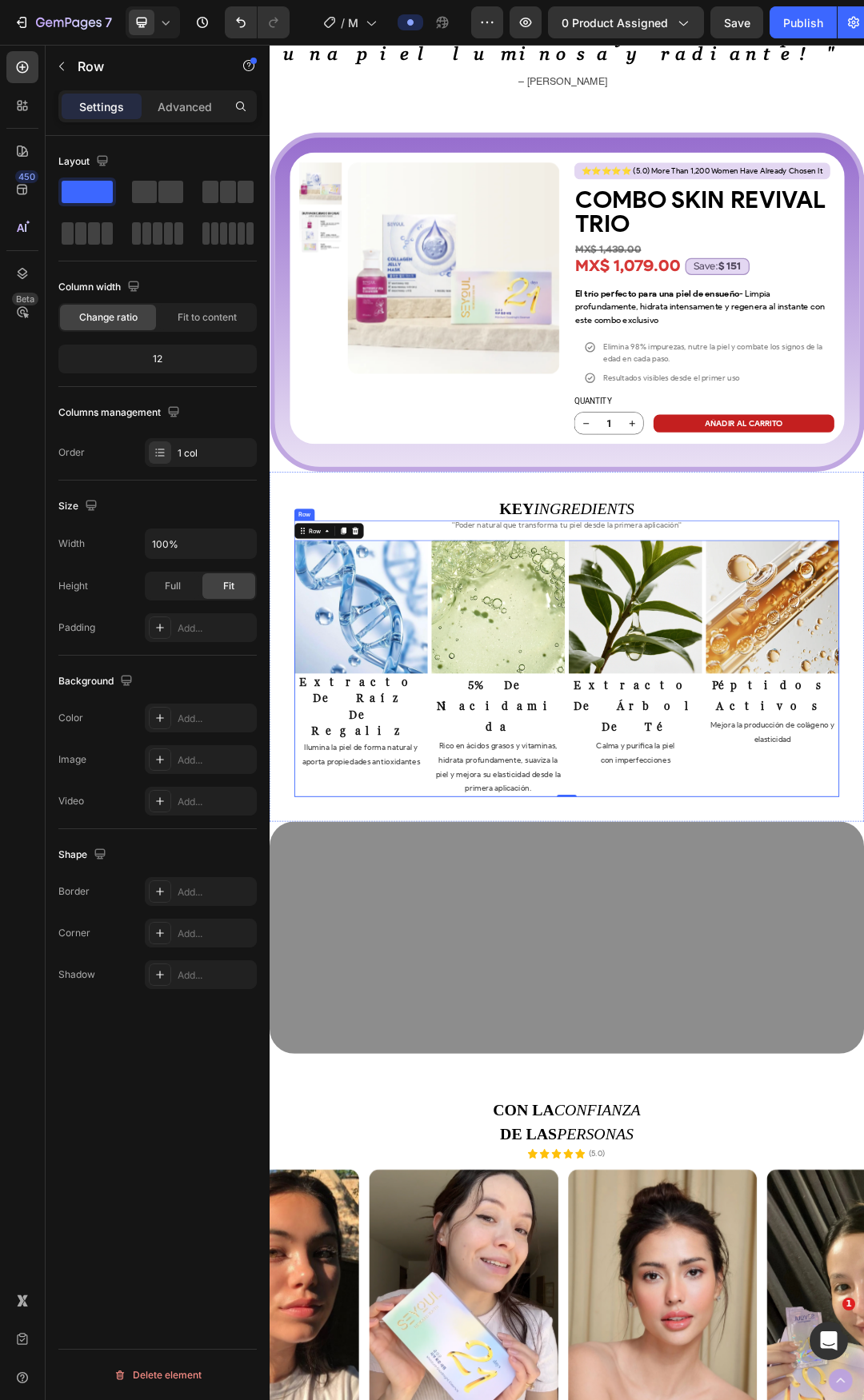
click at [863, 812] on div "''Poder natural que transforma tu piel desde la primera aplicación'' Text Block…" at bounding box center [748, 1035] width 879 height 446
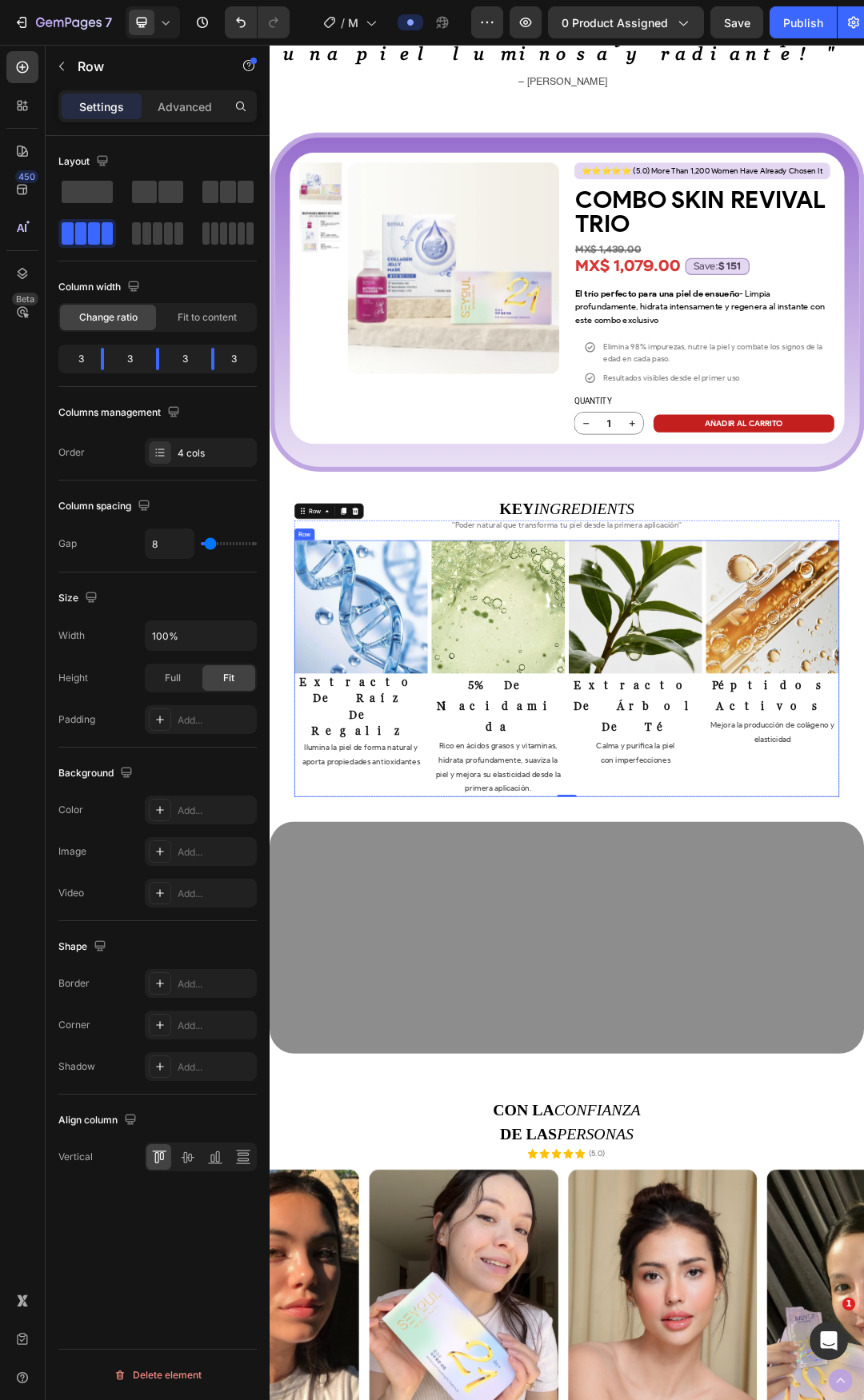
click at [806, 1146] on div "Image extracto de árbol de té Heading Calma y purifica la piel con imperfeccion…" at bounding box center [860, 1051] width 215 height 414
click at [672, 1068] on strong "5% de niacidamida" at bounding box center [638, 1112] width 198 height 89
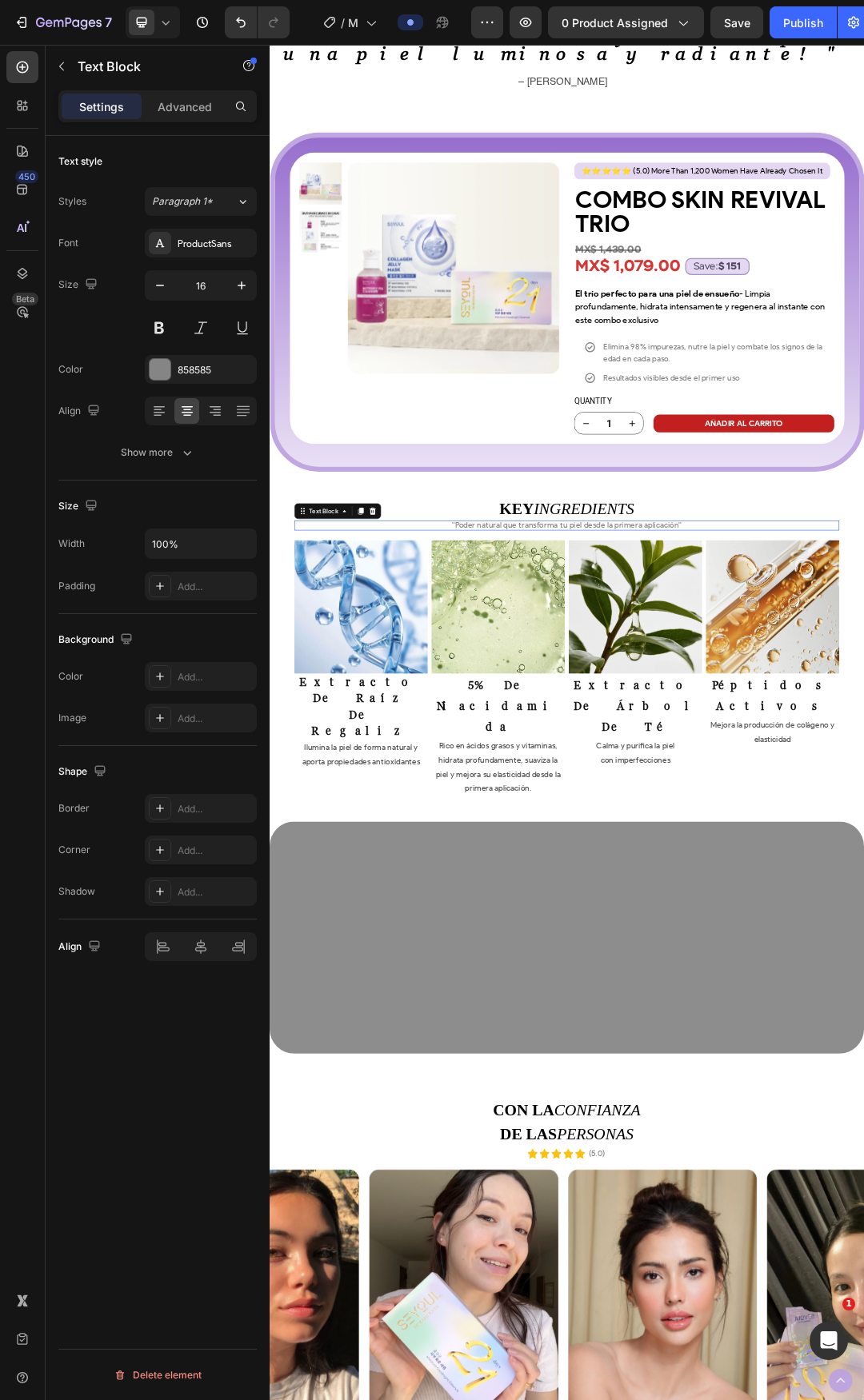
click at [863, 814] on p "''Poder natural que transforma tu piel desde la primera aplicación''" at bounding box center [749, 820] width 876 height 12
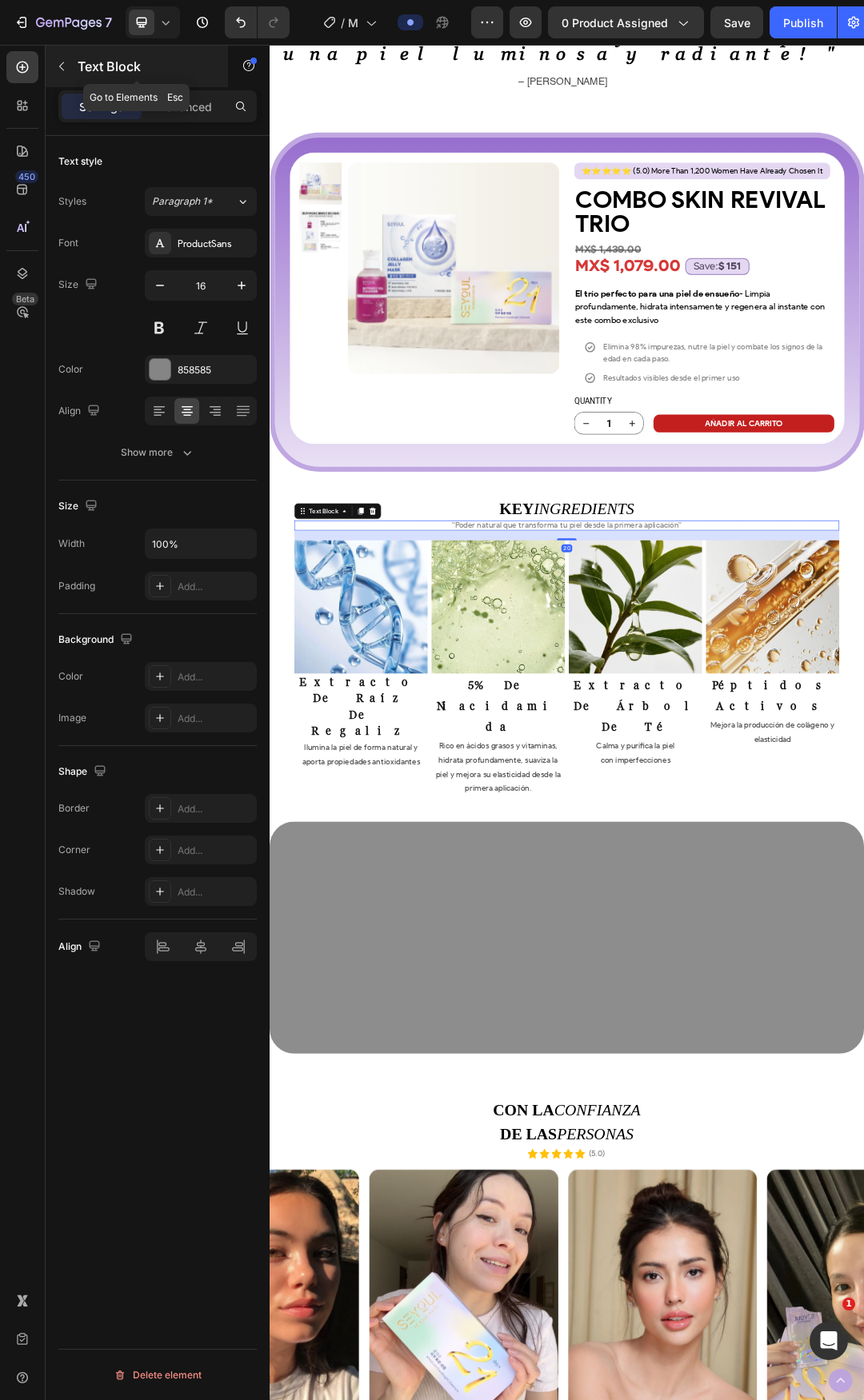
click at [104, 56] on div "Text Block" at bounding box center [137, 66] width 183 height 41
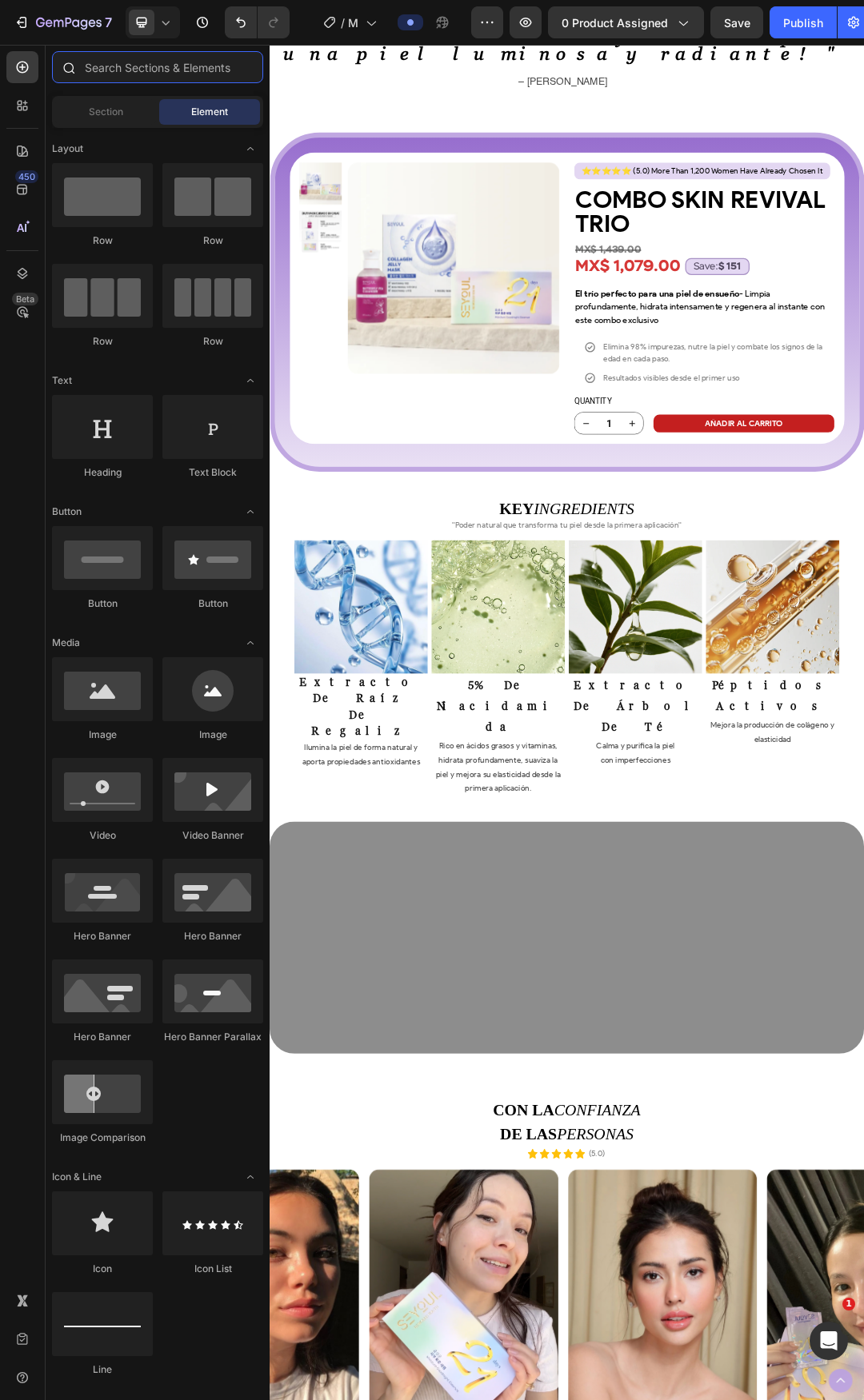
click at [126, 67] on input "text" at bounding box center [157, 66] width 211 height 32
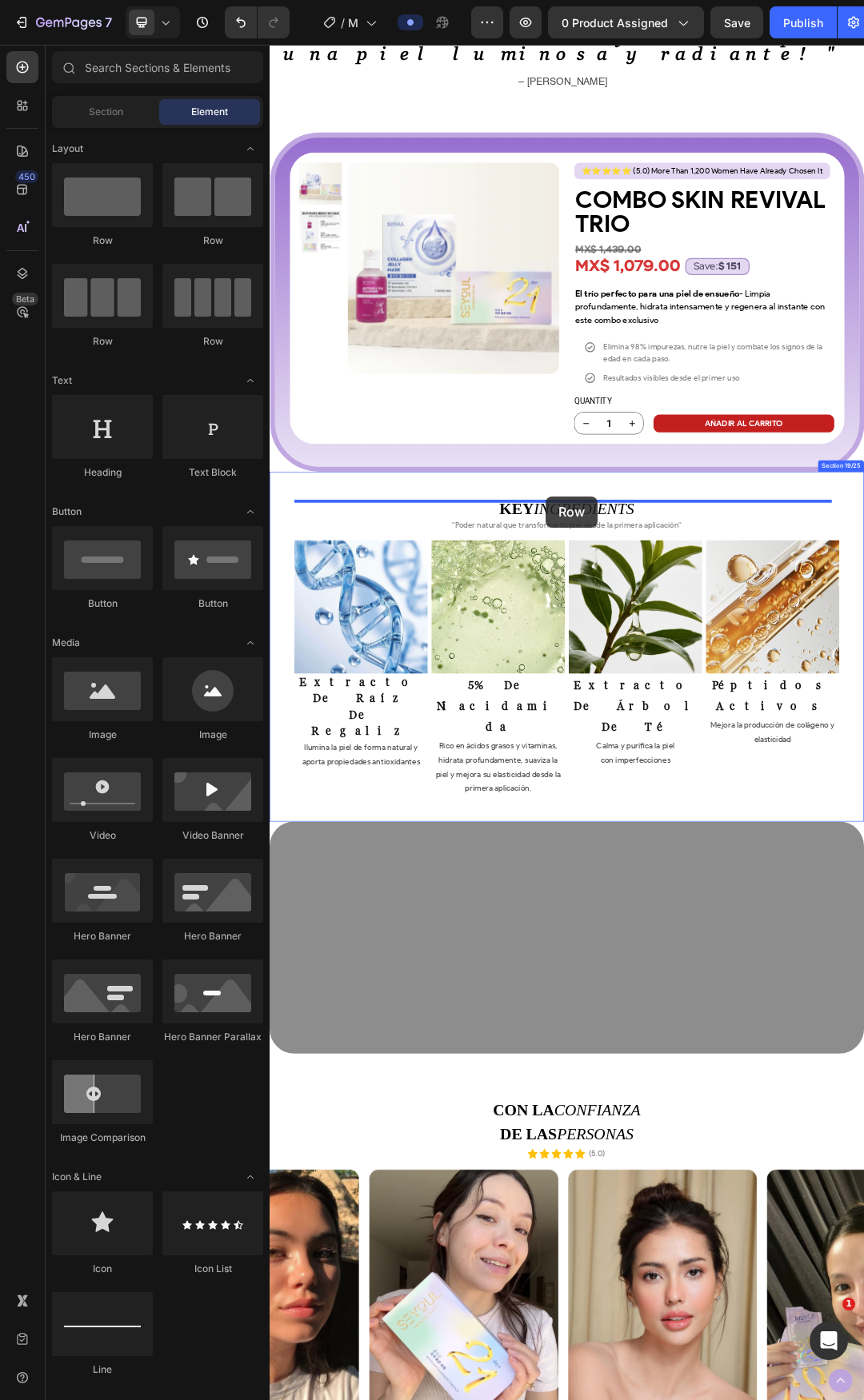
drag, startPoint x: 416, startPoint y: 272, endPoint x: 716, endPoint y: 774, distance: 584.8
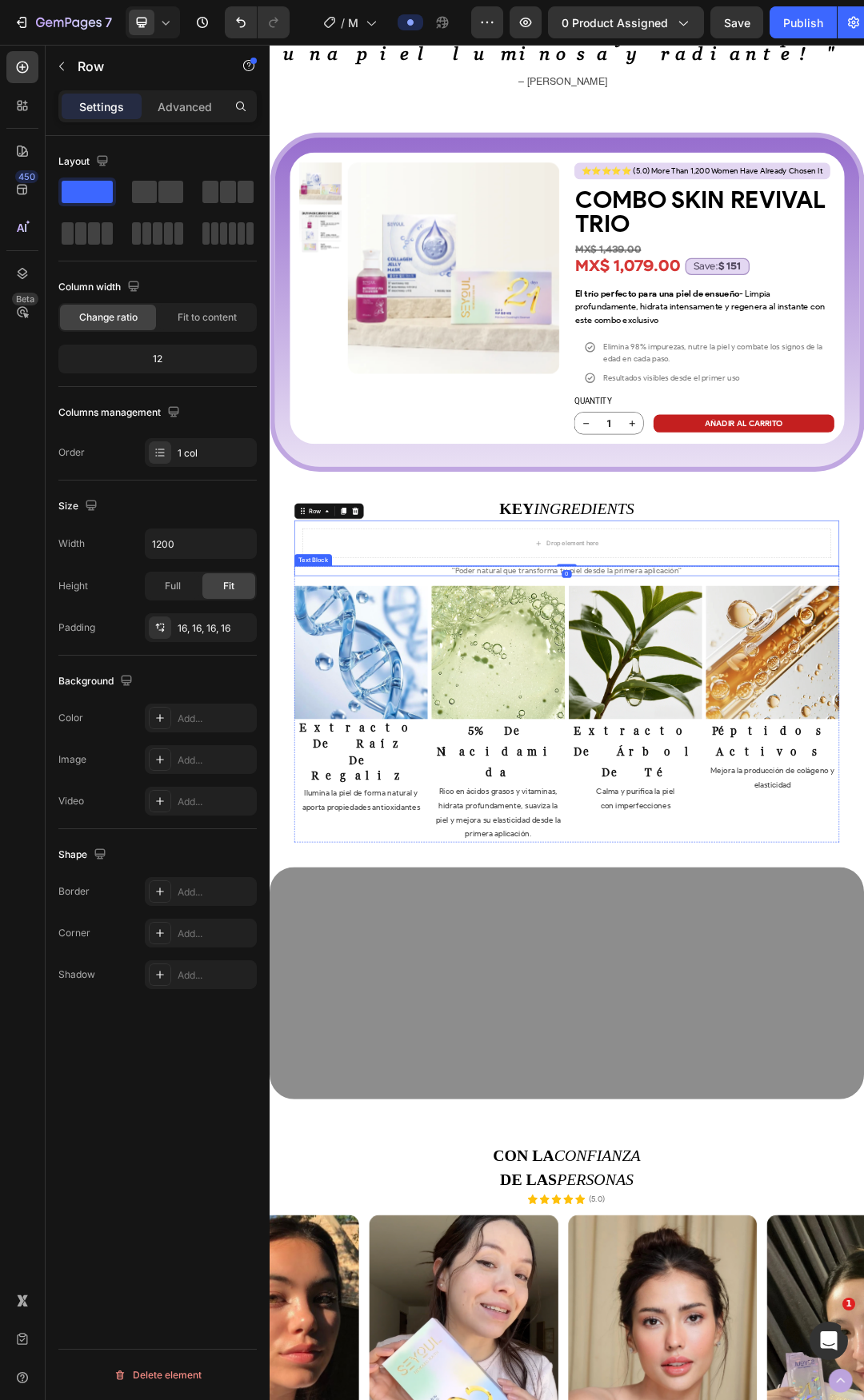
click at [690, 886] on span "''Poder natural que transforma tu piel desde la primera aplicación''" at bounding box center [749, 893] width 371 height 15
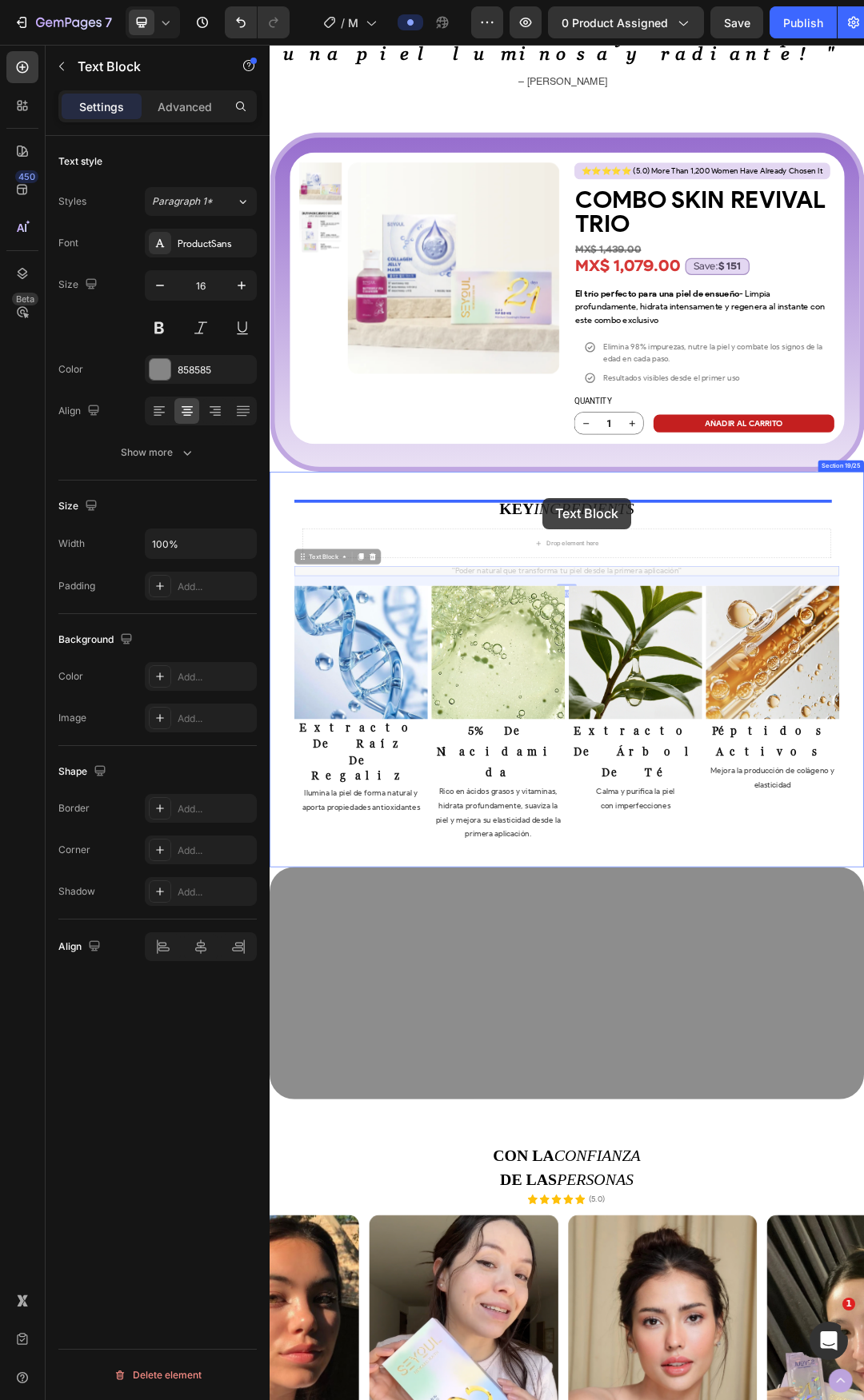
drag, startPoint x: 321, startPoint y: 837, endPoint x: 709, endPoint y: 777, distance: 392.6
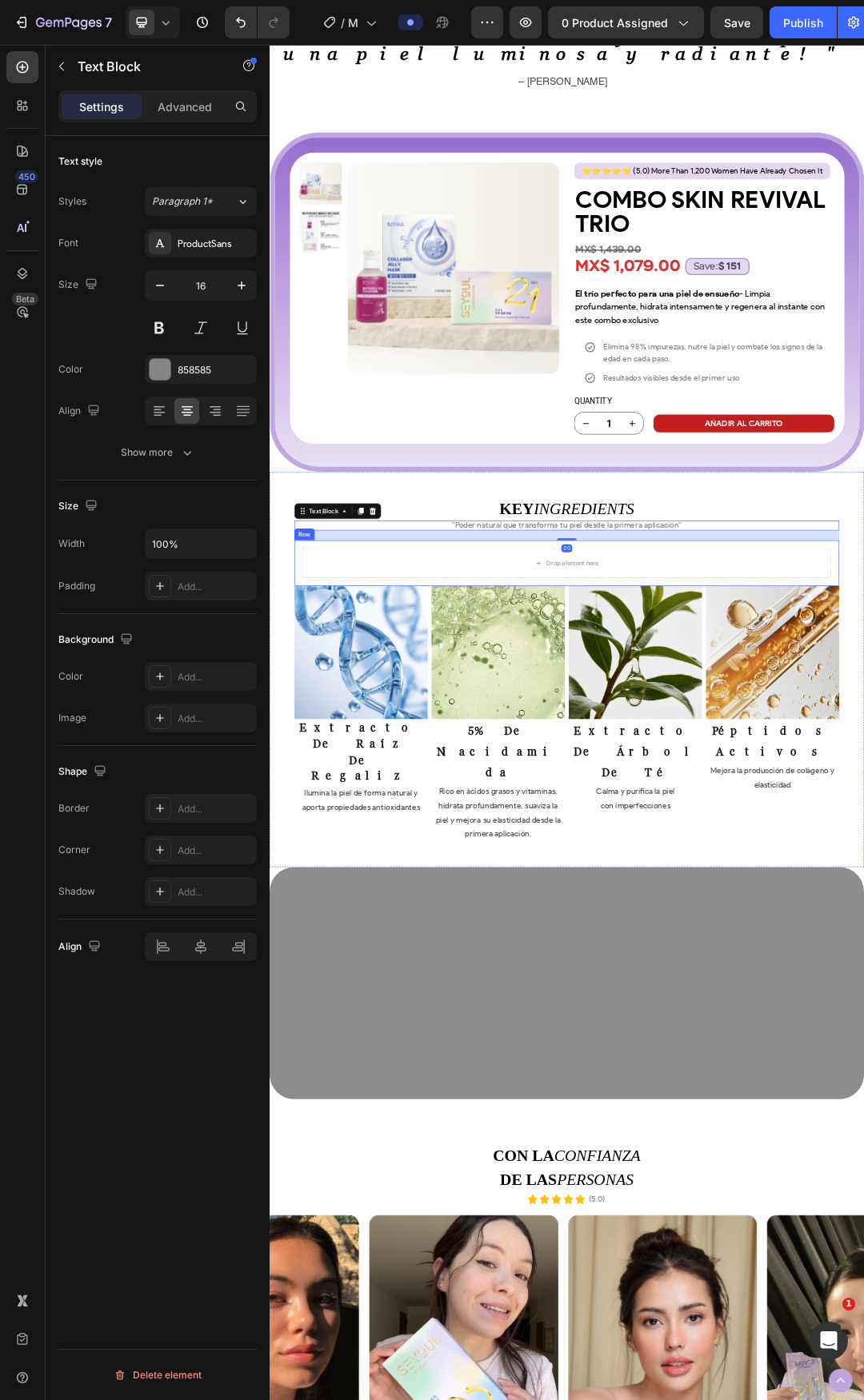
click at [651, 844] on div "Drop element here Row" at bounding box center [748, 881] width 879 height 74
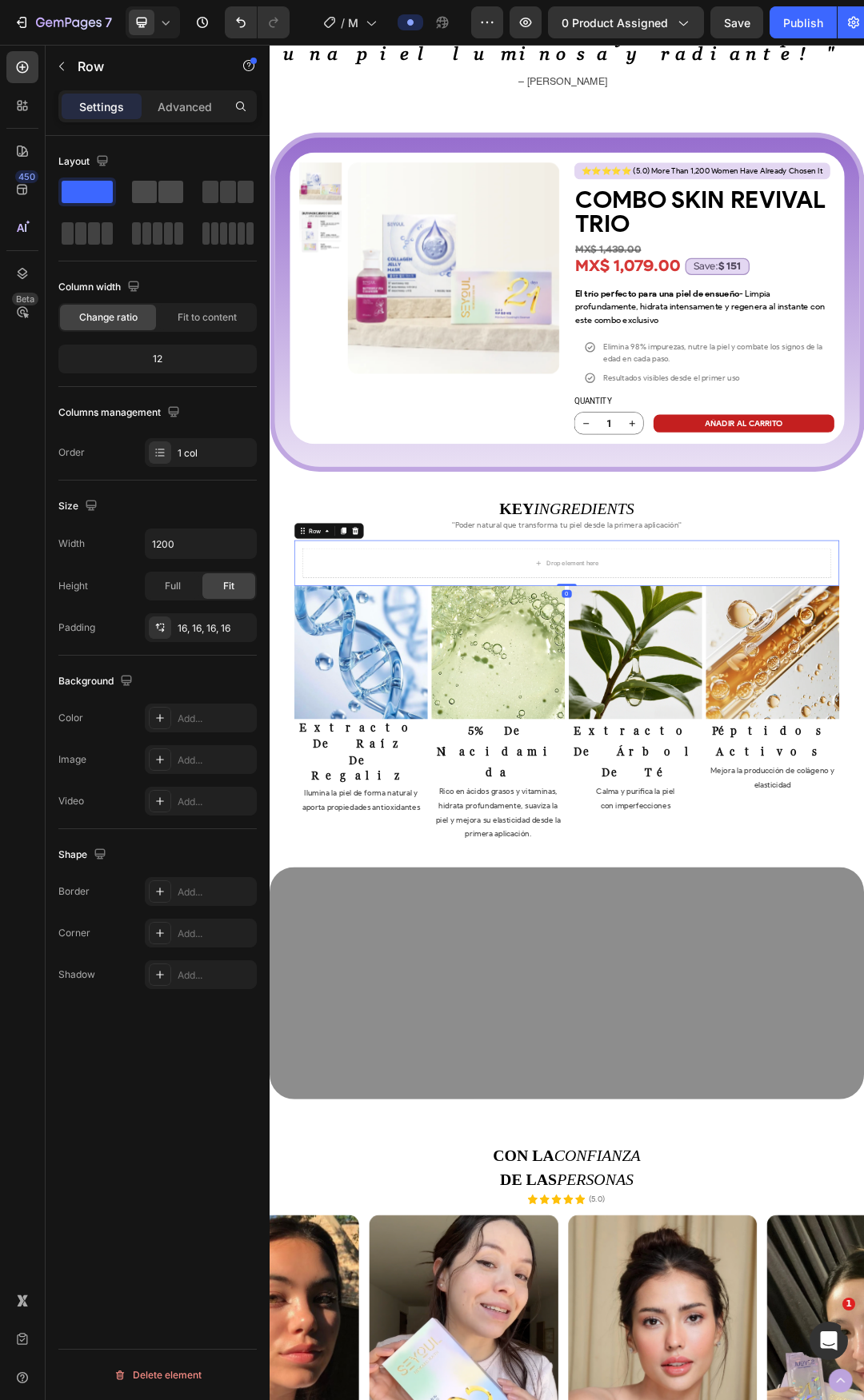
click at [139, 199] on span at bounding box center [144, 191] width 25 height 22
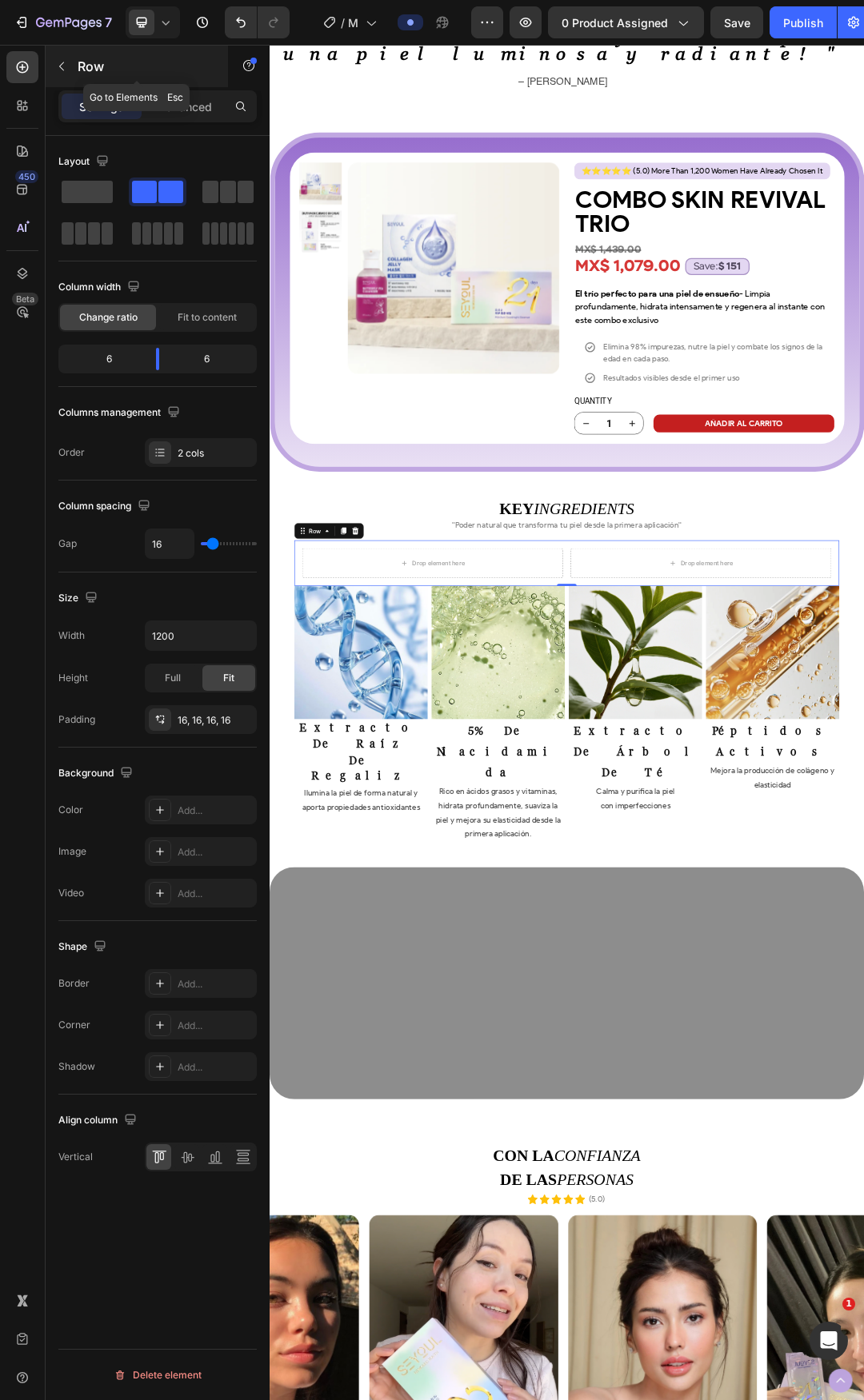
click at [115, 59] on p "Row" at bounding box center [145, 66] width 136 height 19
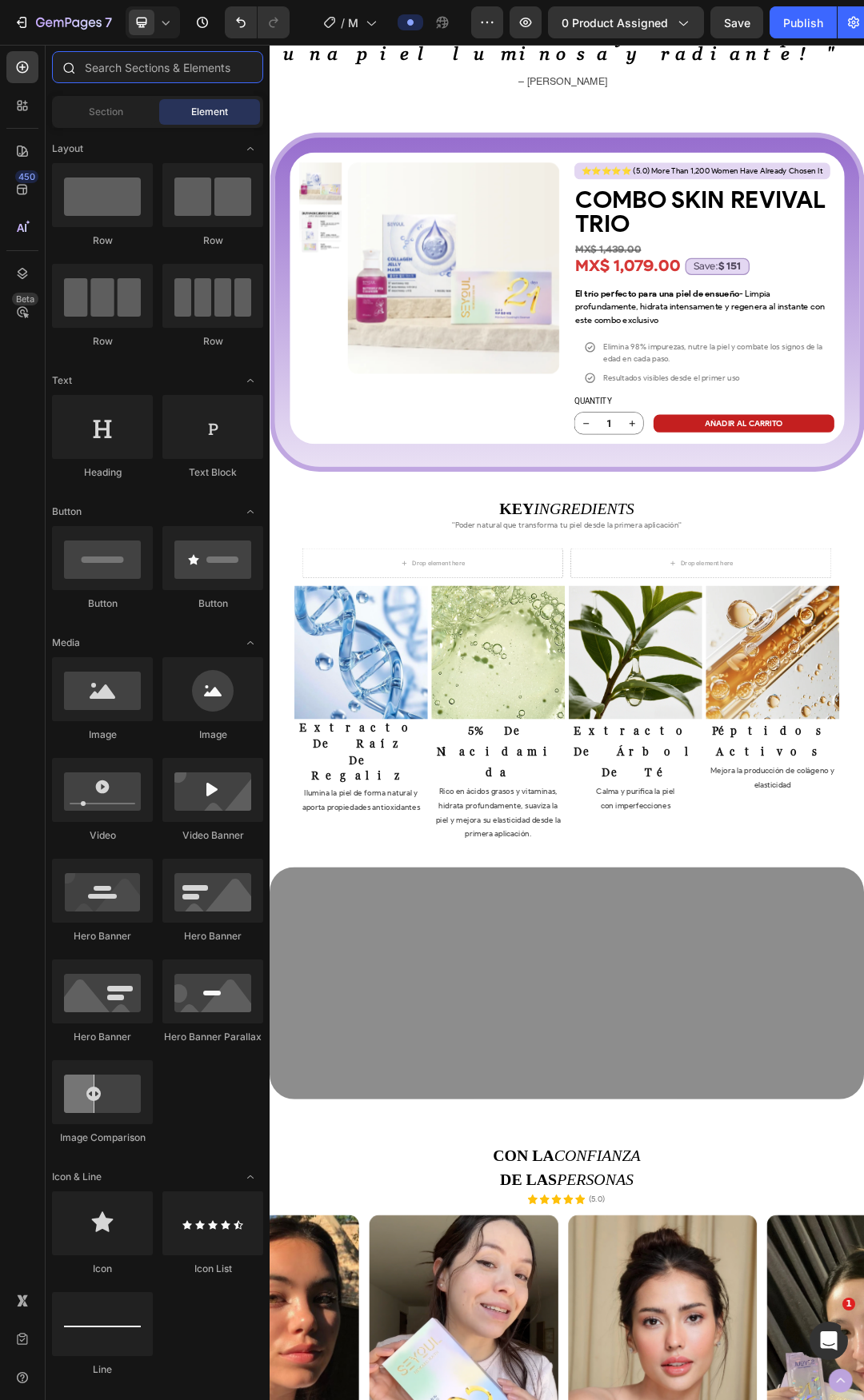
click at [115, 71] on input "text" at bounding box center [157, 66] width 211 height 32
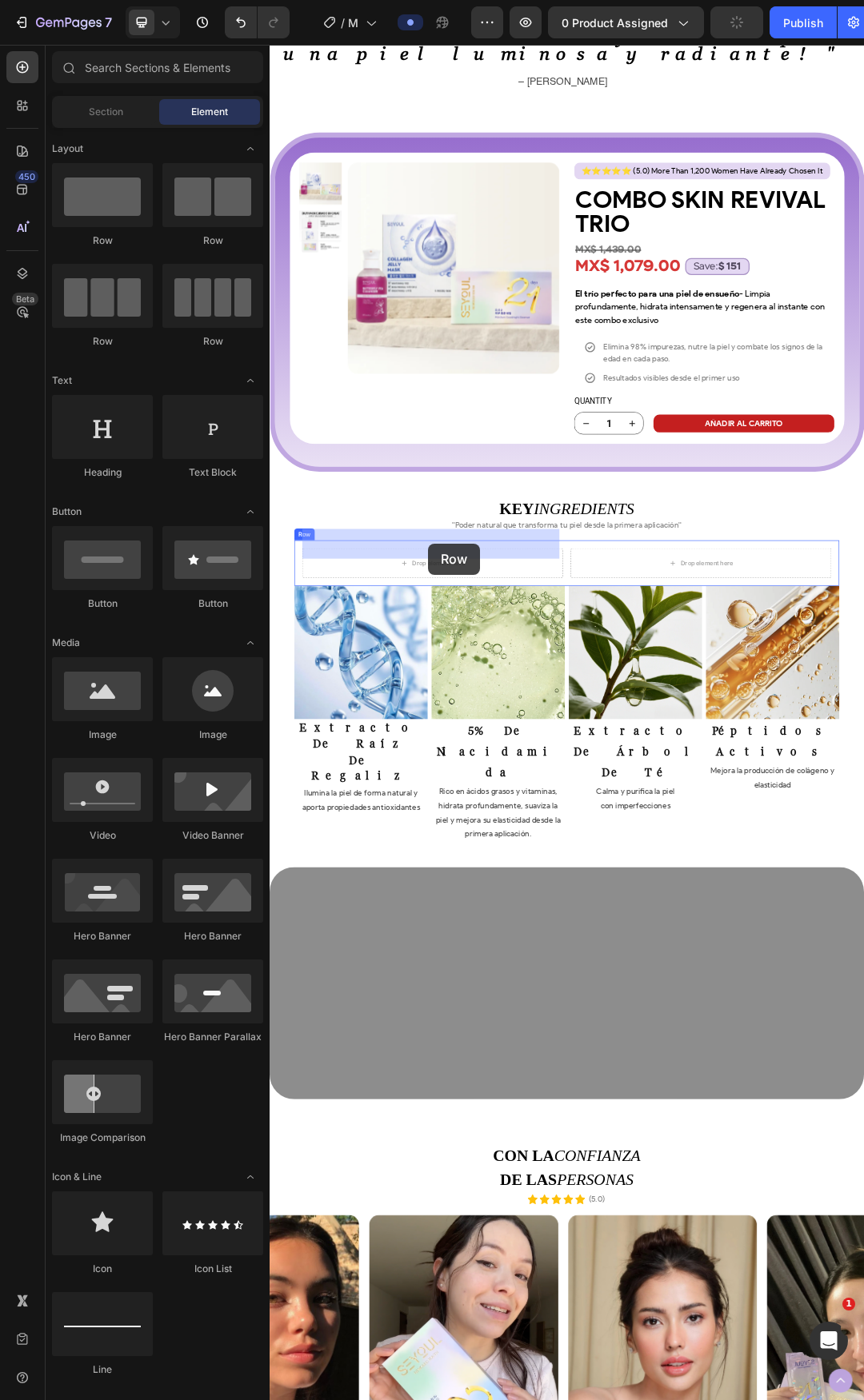
drag, startPoint x: 381, startPoint y: 252, endPoint x: 524, endPoint y: 851, distance: 615.8
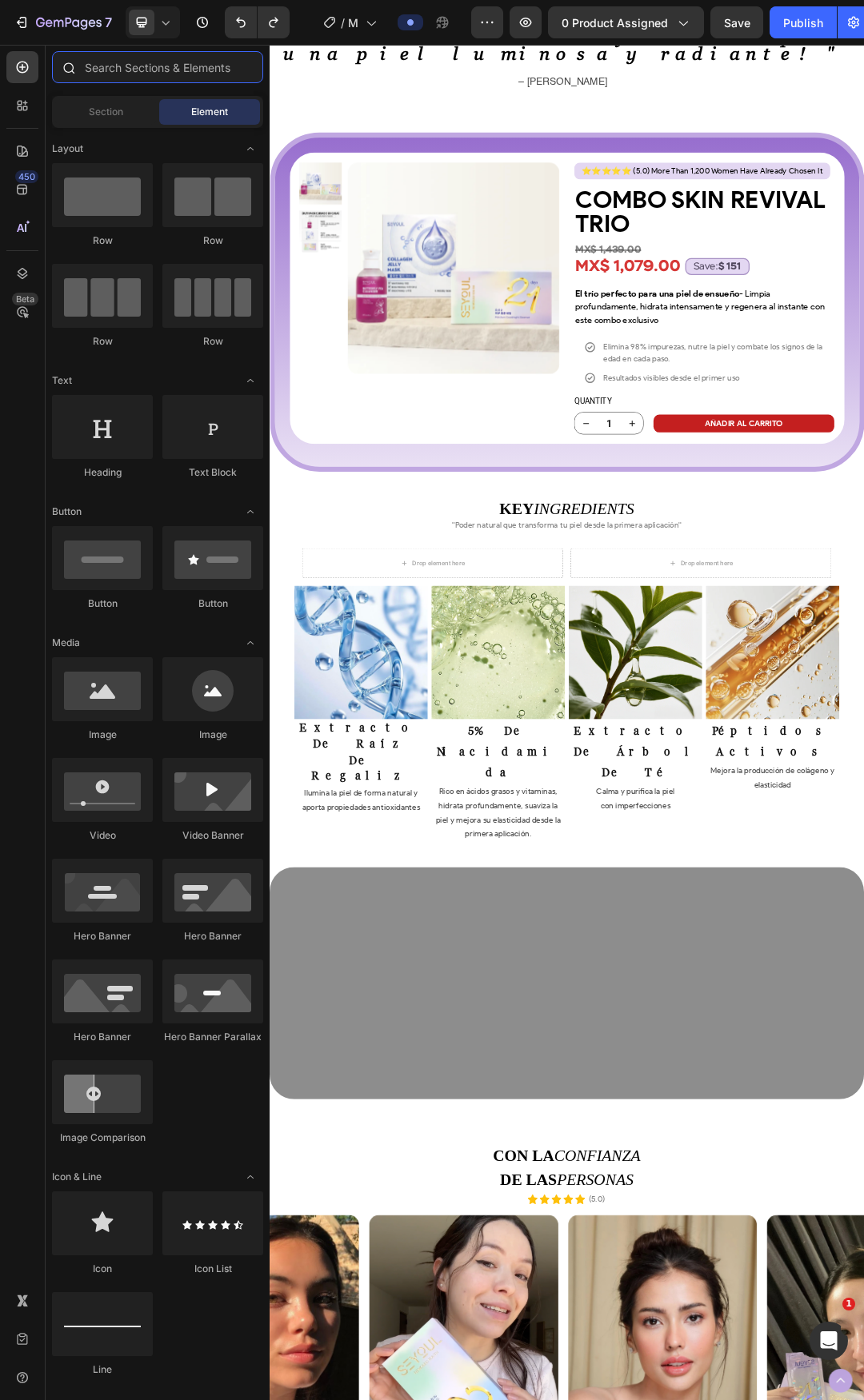
click at [114, 54] on input "text" at bounding box center [157, 66] width 211 height 32
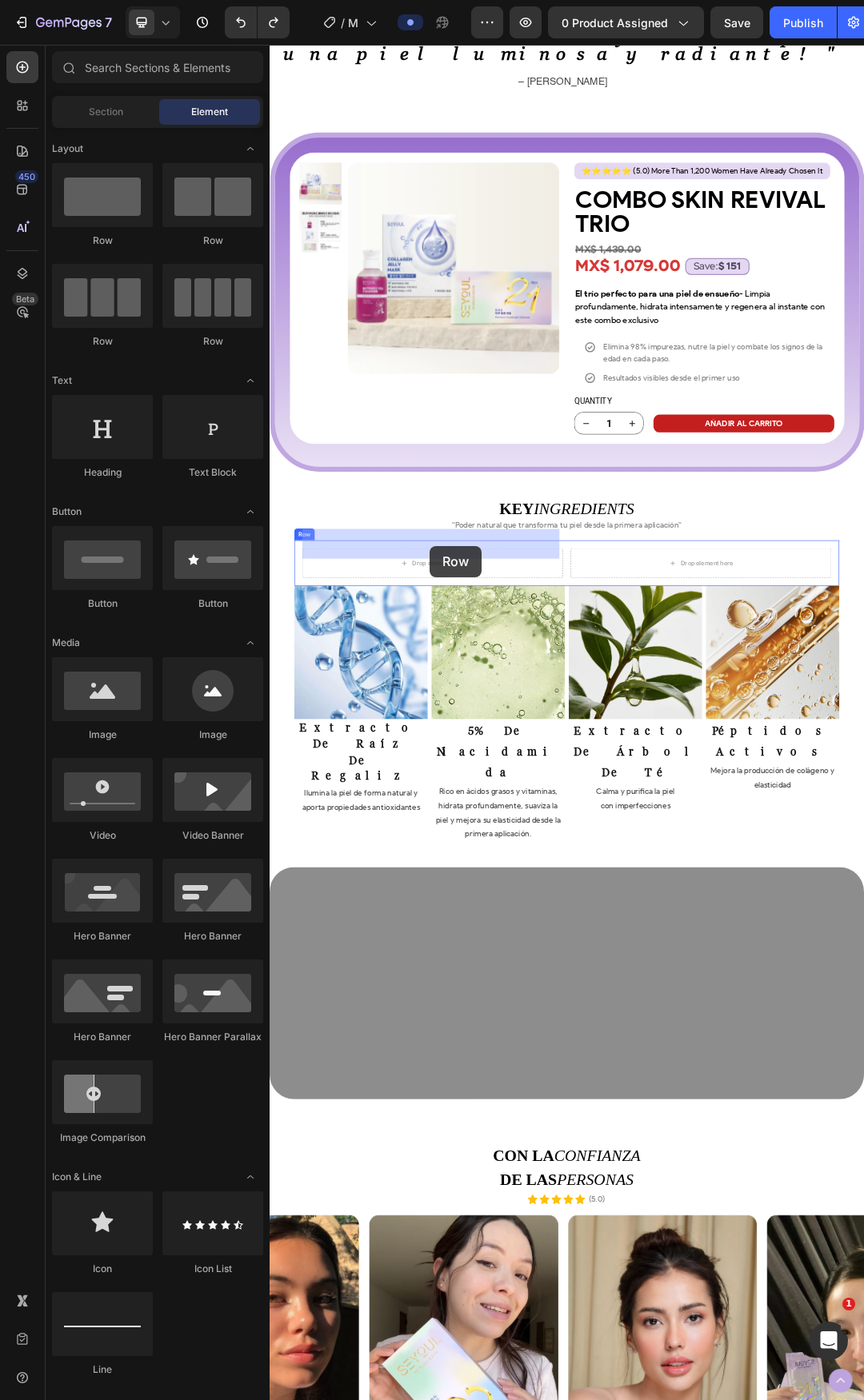
drag, startPoint x: 373, startPoint y: 246, endPoint x: 528, endPoint y: 854, distance: 627.4
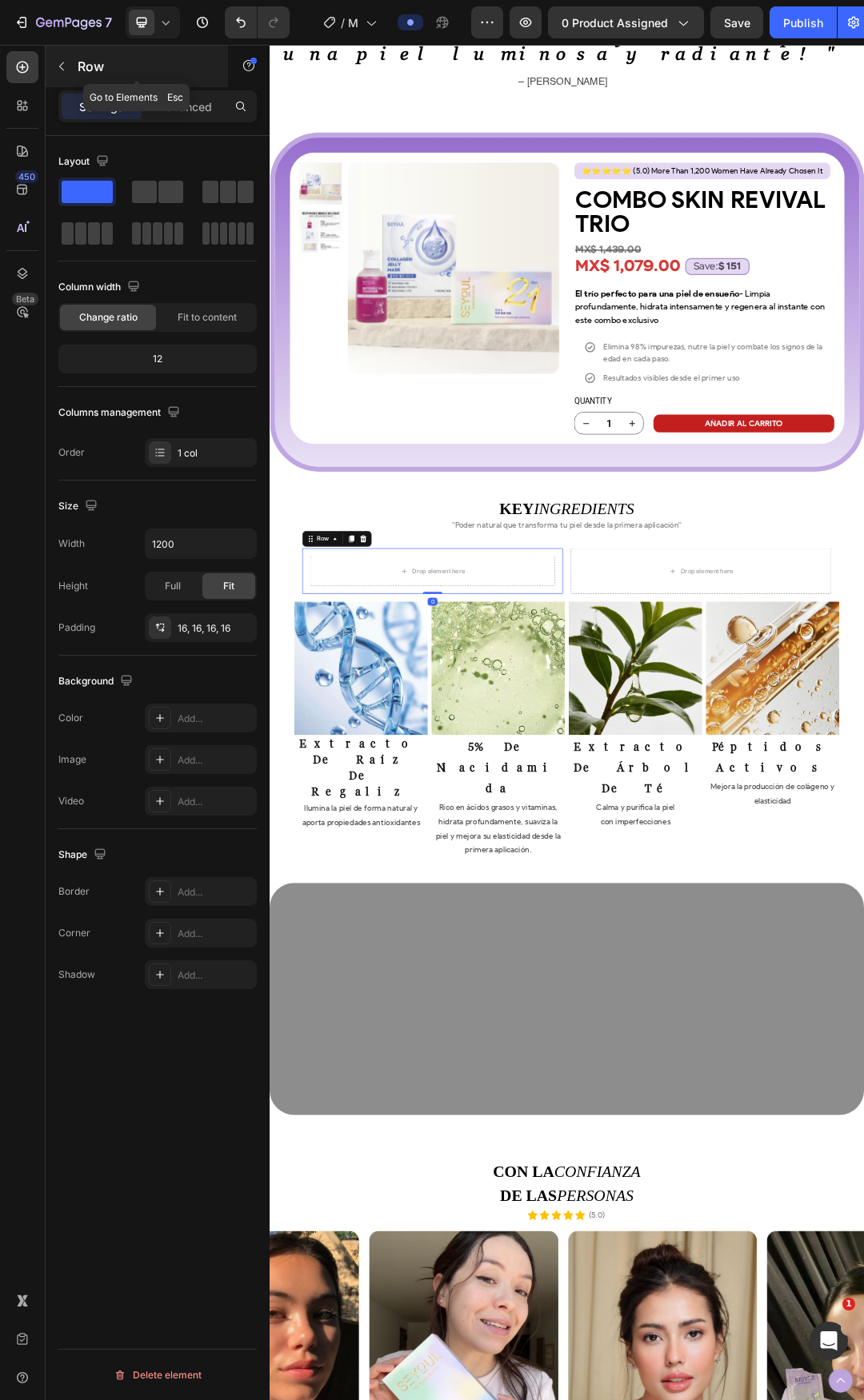
click at [106, 67] on p "Row" at bounding box center [145, 66] width 136 height 19
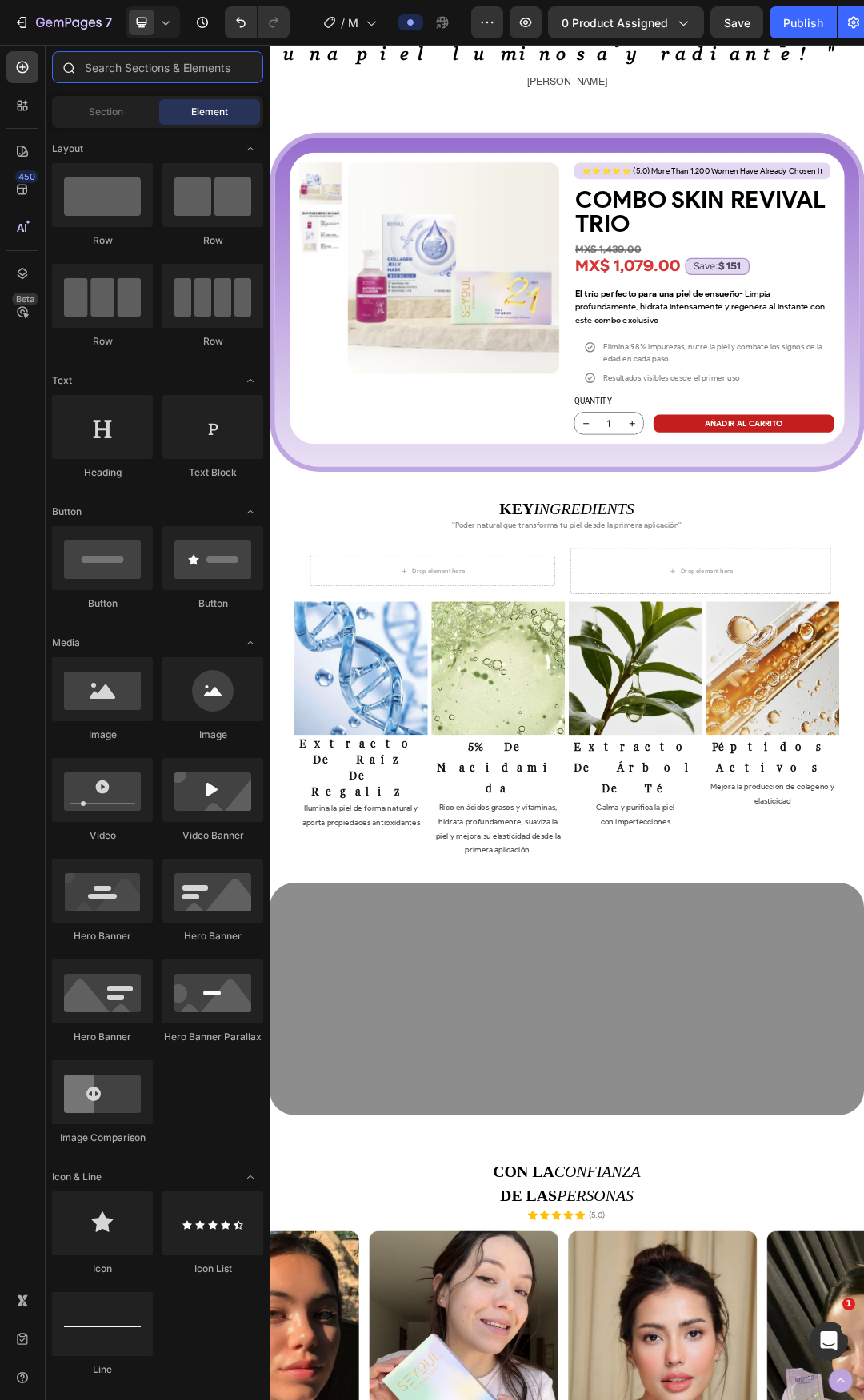
click at [134, 77] on input "text" at bounding box center [157, 66] width 211 height 32
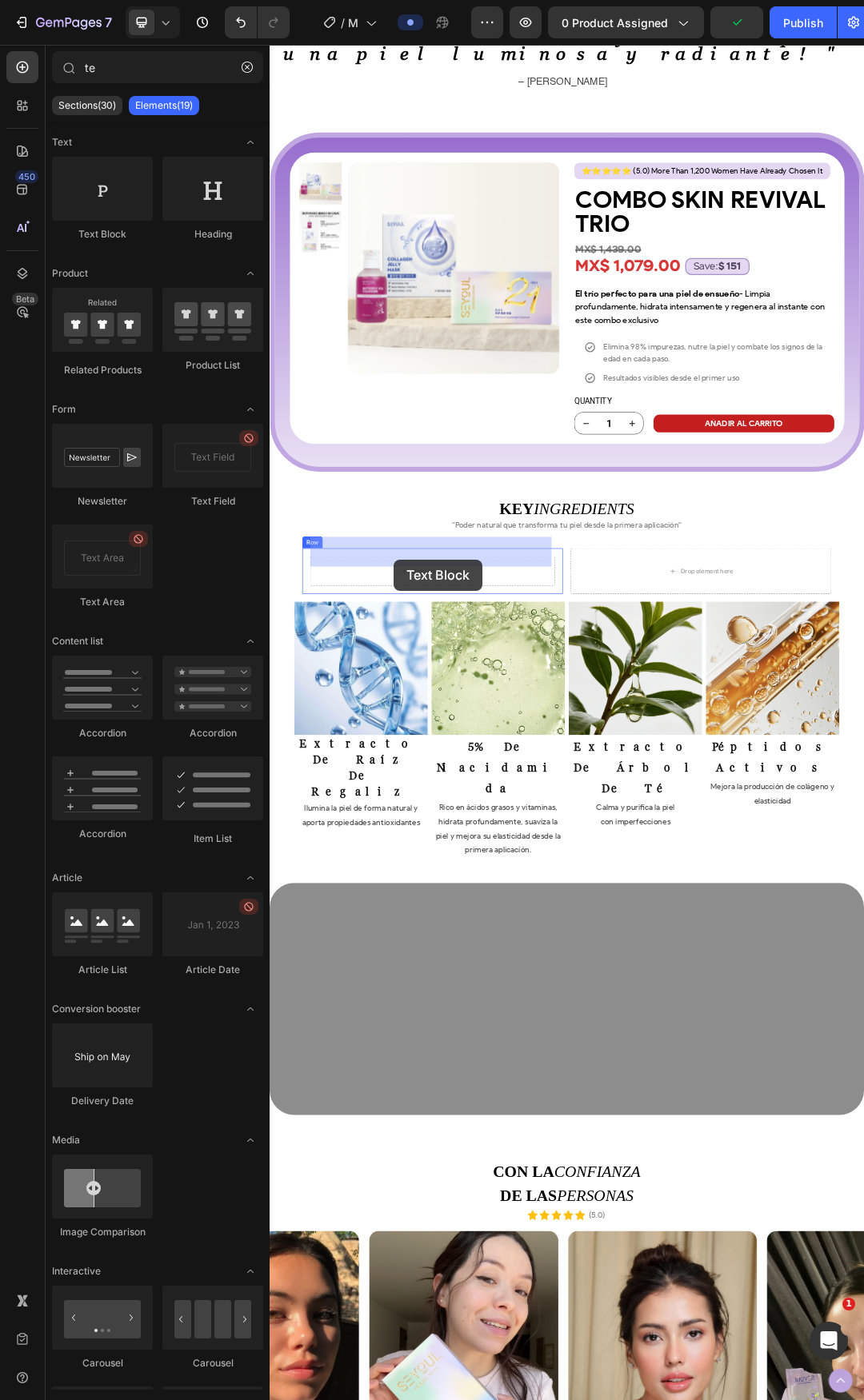
drag, startPoint x: 384, startPoint y: 231, endPoint x: 470, endPoint y: 873, distance: 647.7
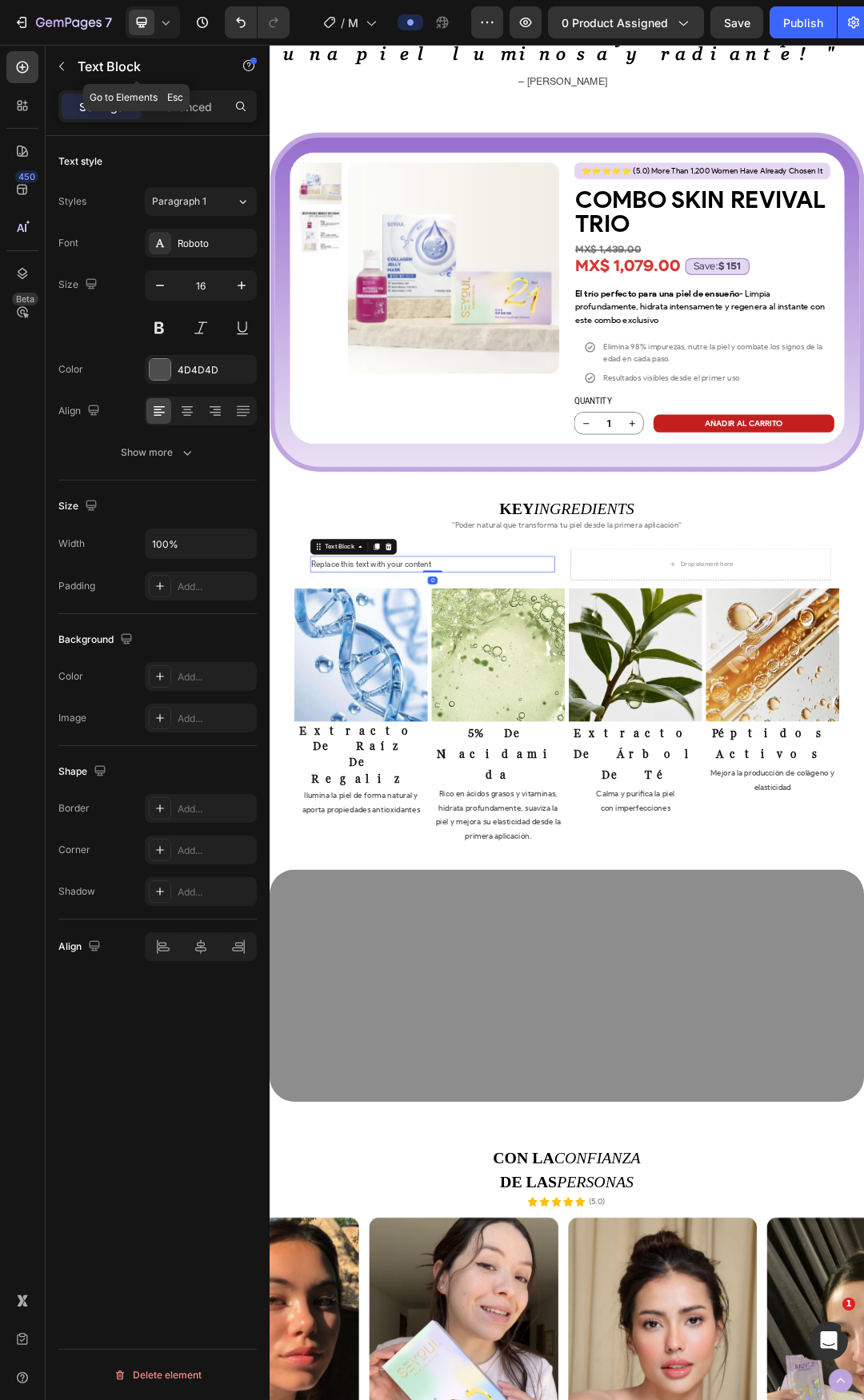
click at [113, 64] on p "Text Block" at bounding box center [145, 66] width 136 height 19
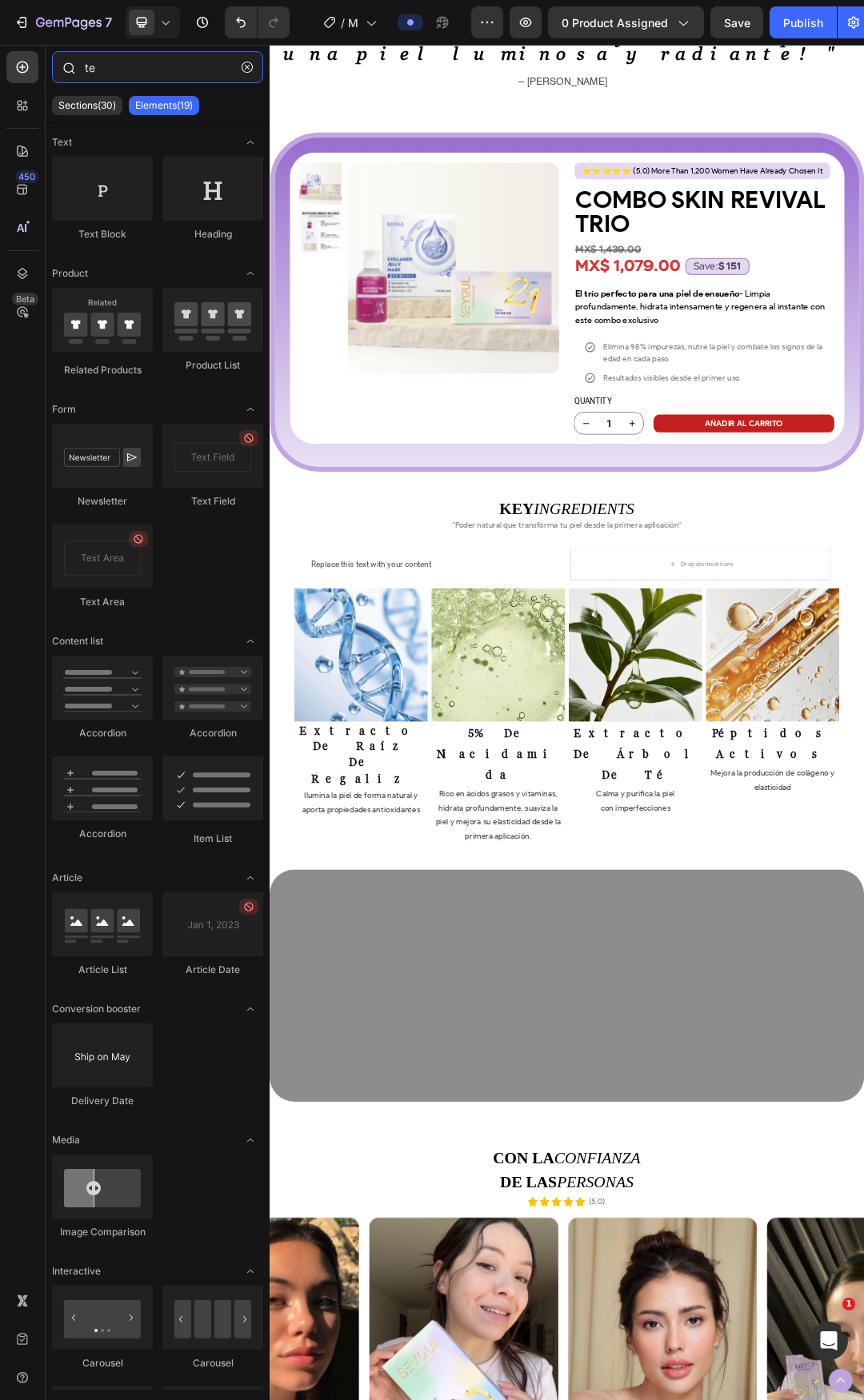
click at [85, 73] on input "te" at bounding box center [157, 66] width 211 height 32
click at [101, 75] on input "te" at bounding box center [157, 66] width 211 height 32
type input "r"
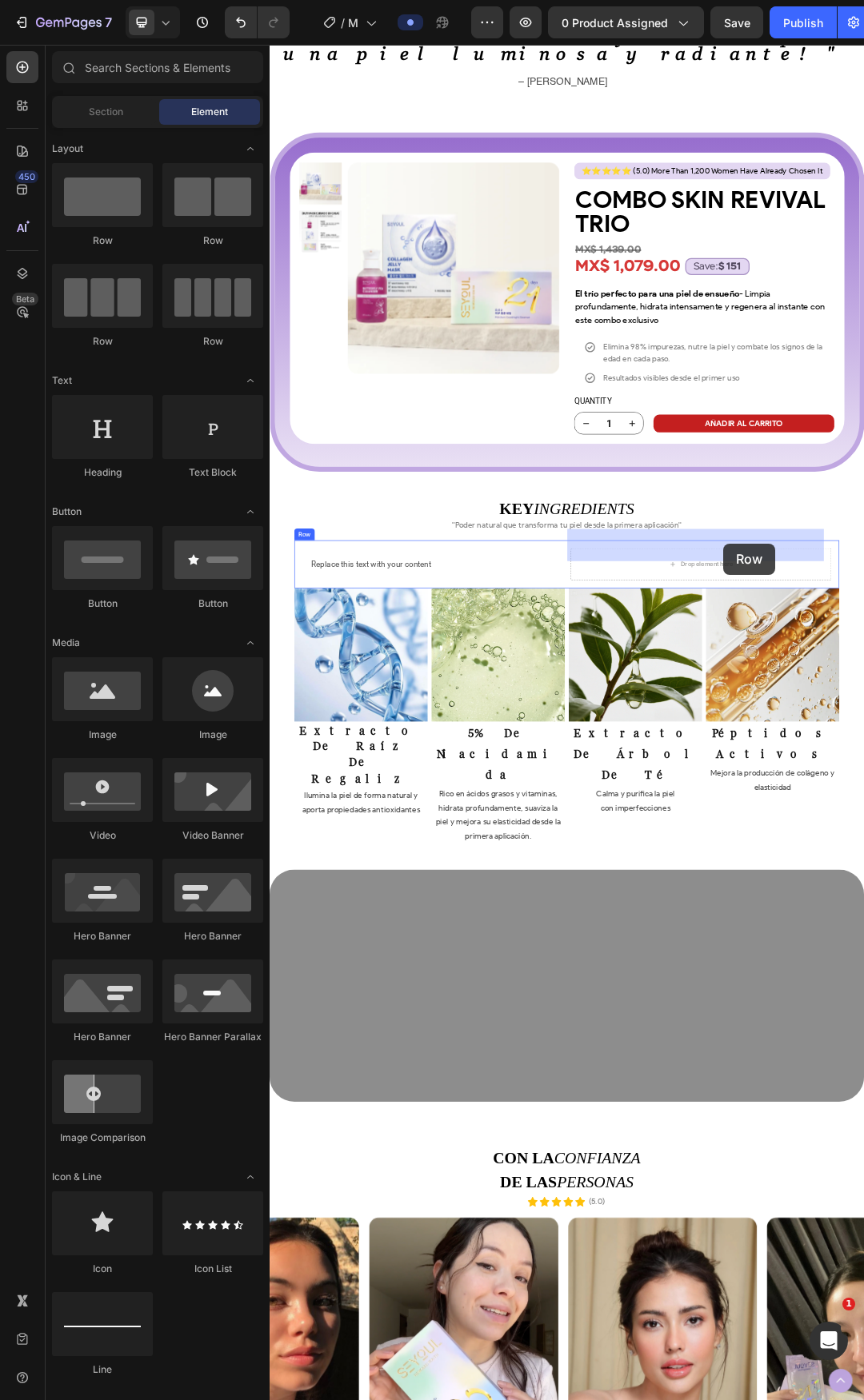
drag, startPoint x: 401, startPoint y: 272, endPoint x: 1002, endPoint y: 850, distance: 833.8
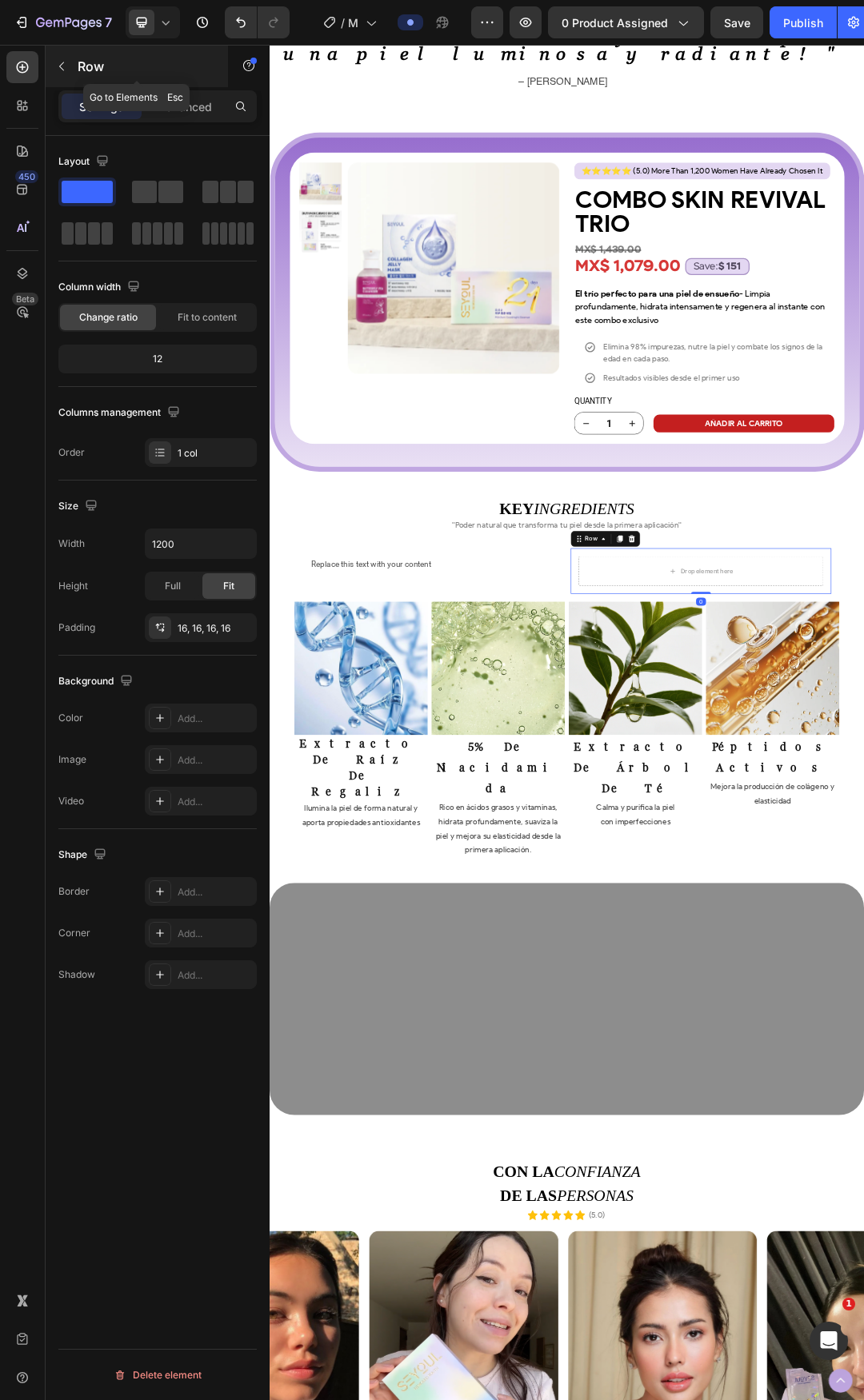
click at [134, 77] on div "Row" at bounding box center [137, 66] width 183 height 41
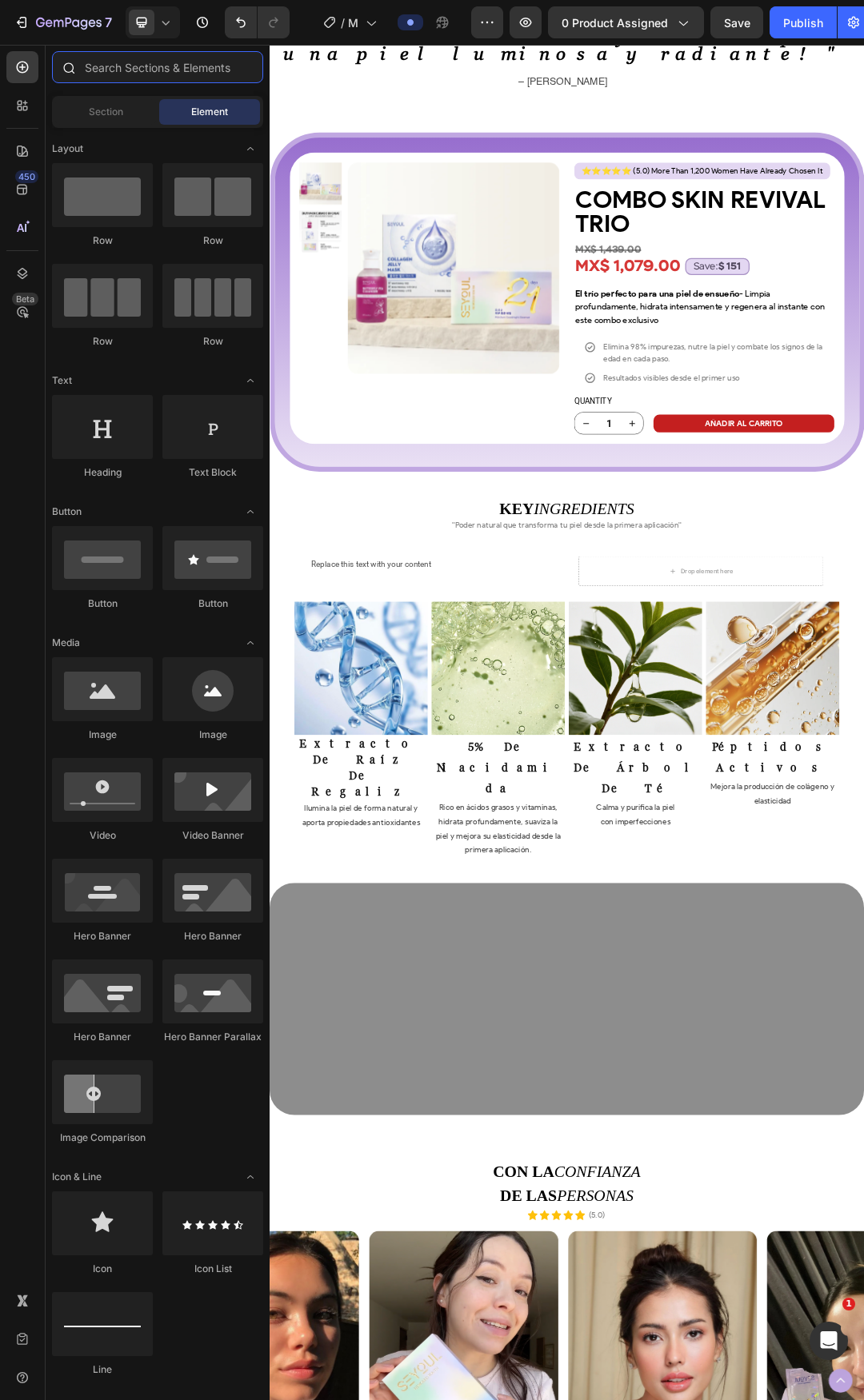
click at [124, 71] on input "text" at bounding box center [157, 66] width 211 height 32
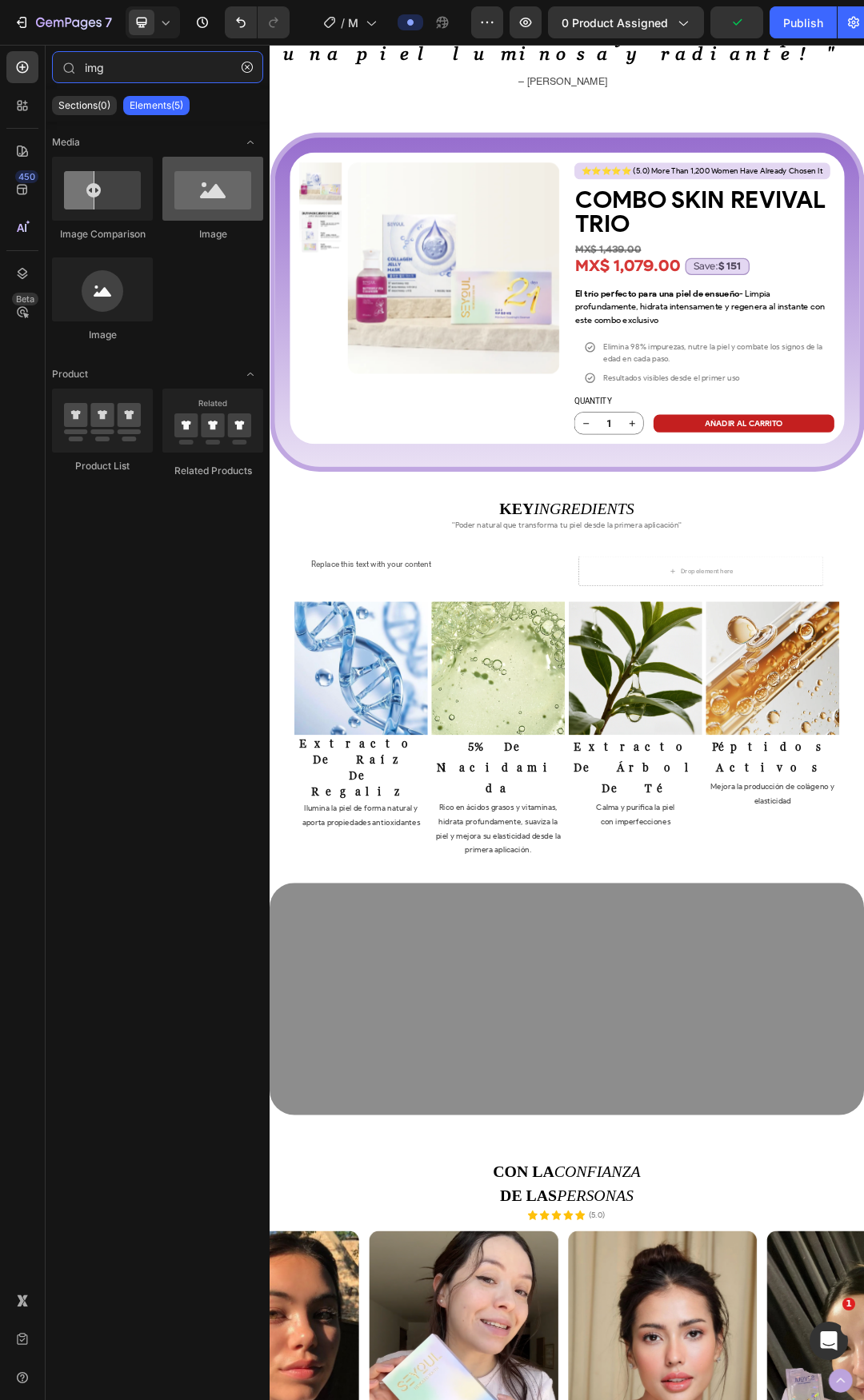
type input "img"
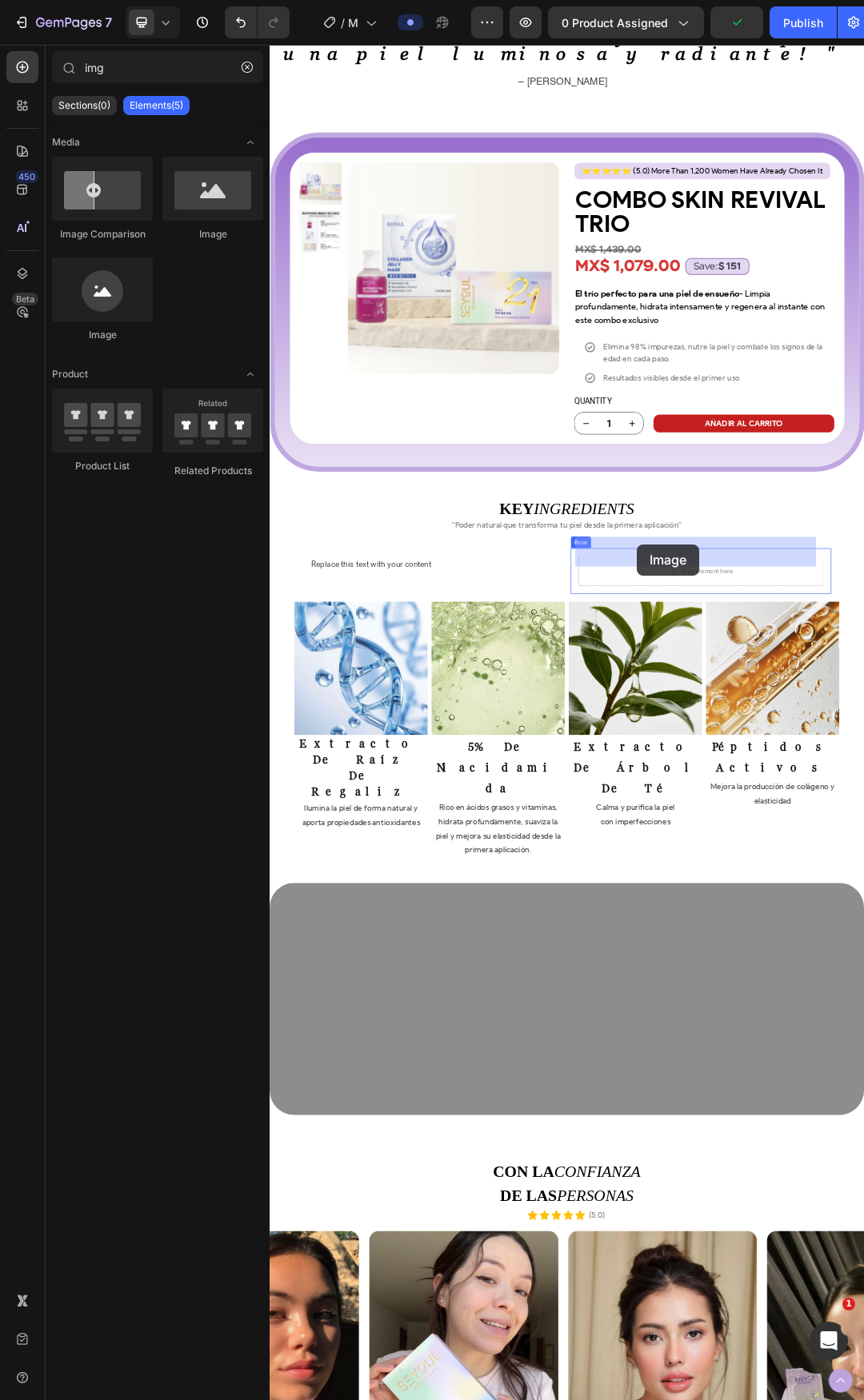
drag, startPoint x: 534, startPoint y: 328, endPoint x: 862, endPoint y: 851, distance: 617.3
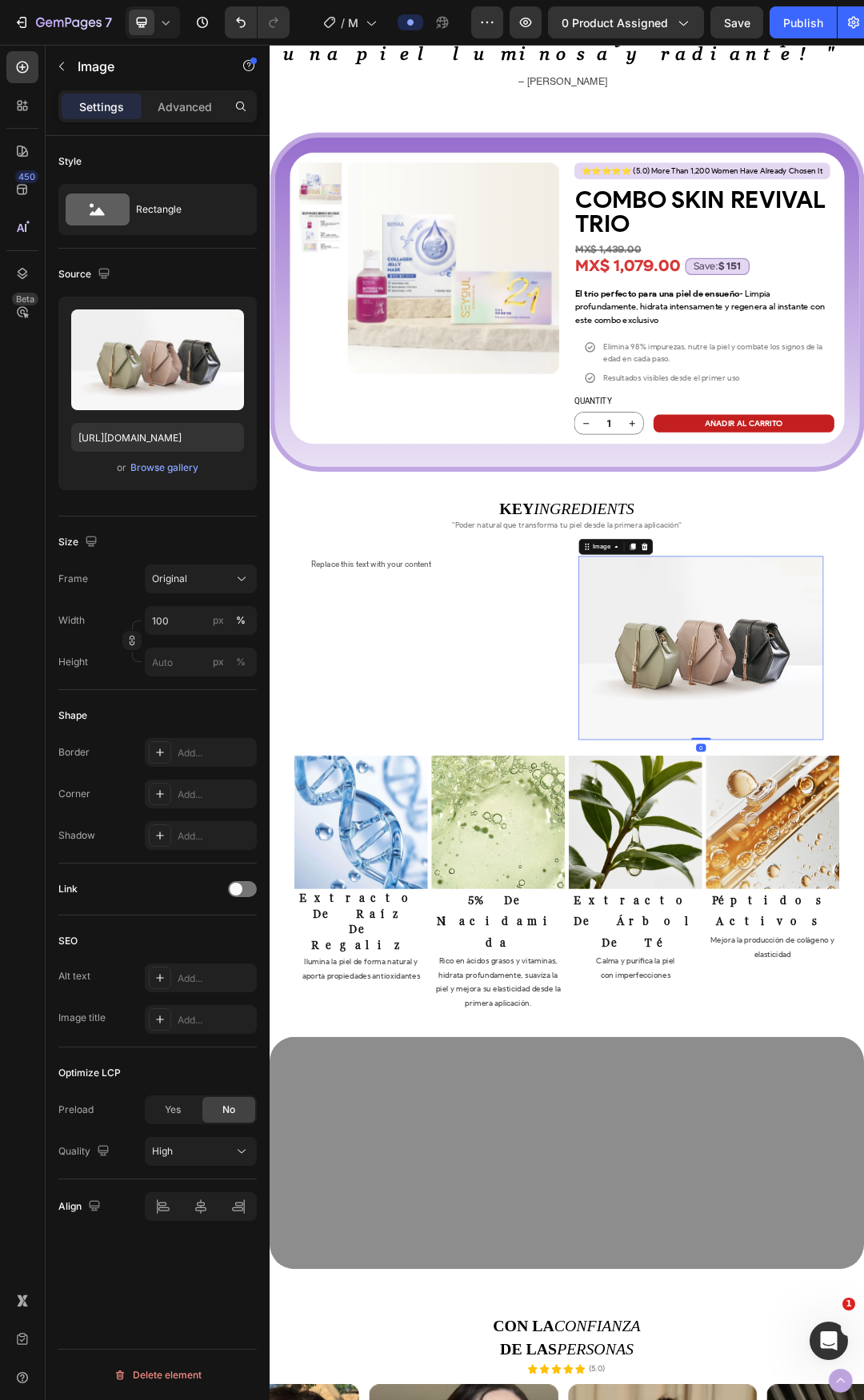
click at [177, 664] on input "px %" at bounding box center [200, 662] width 112 height 29
click at [102, 673] on div "Height px %" at bounding box center [157, 662] width 198 height 29
click at [181, 1113] on span "Yes" at bounding box center [172, 1109] width 16 height 14
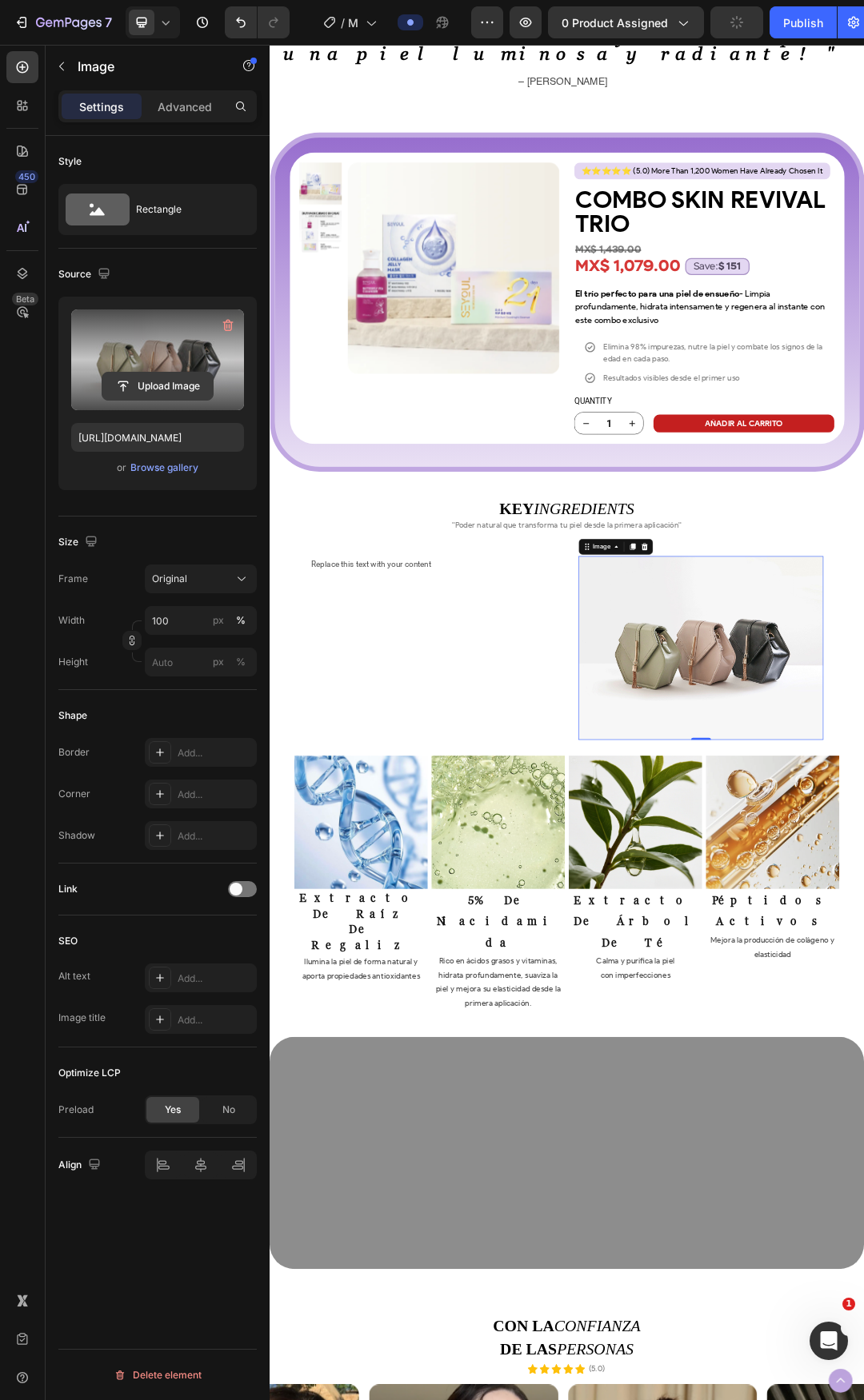
click at [164, 379] on input "file" at bounding box center [157, 386] width 110 height 27
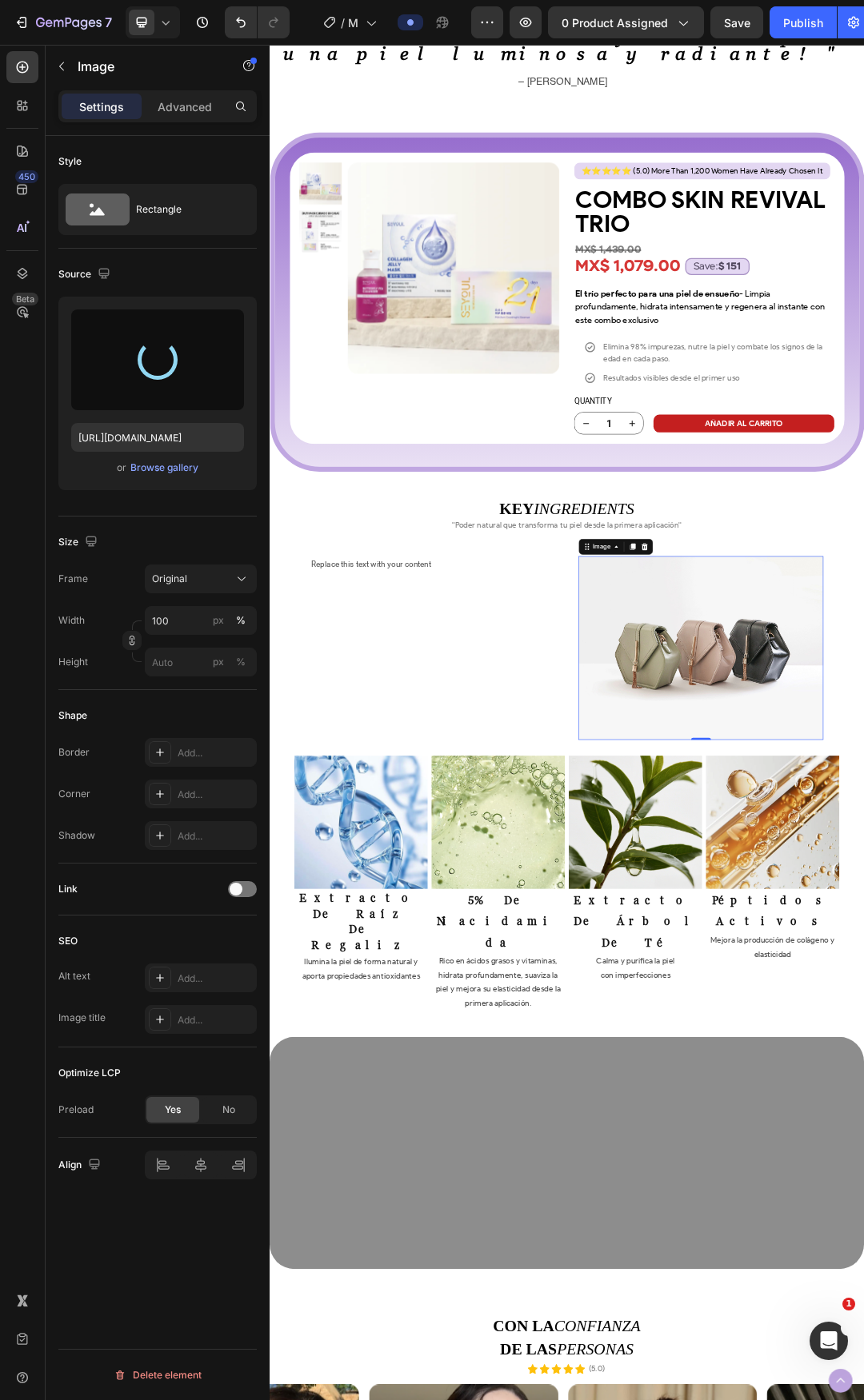
type input "[URL][DOMAIN_NAME]"
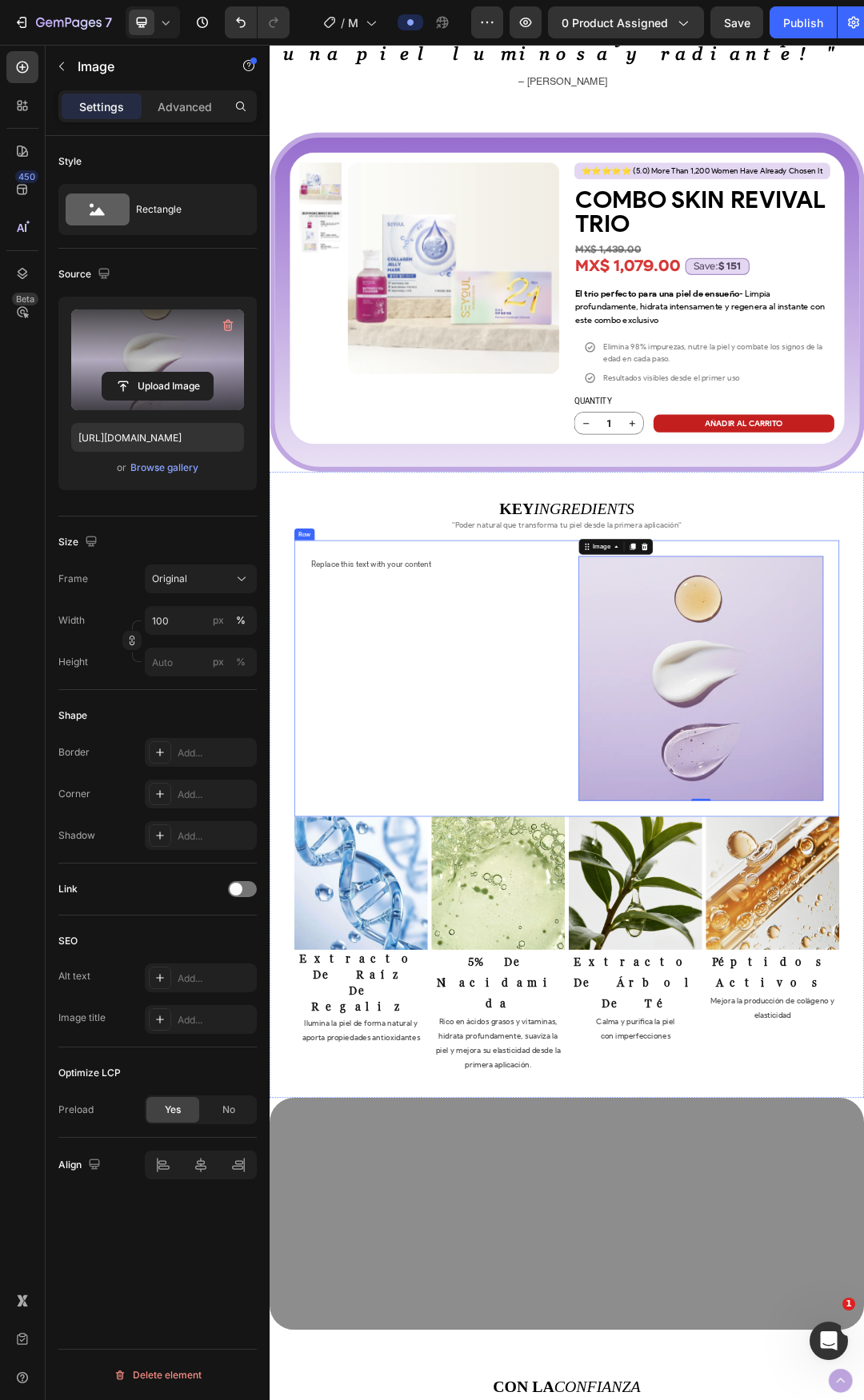
click at [704, 1145] on div "Replace this text with your content Text Block Row" at bounding box center [533, 1067] width 421 height 421
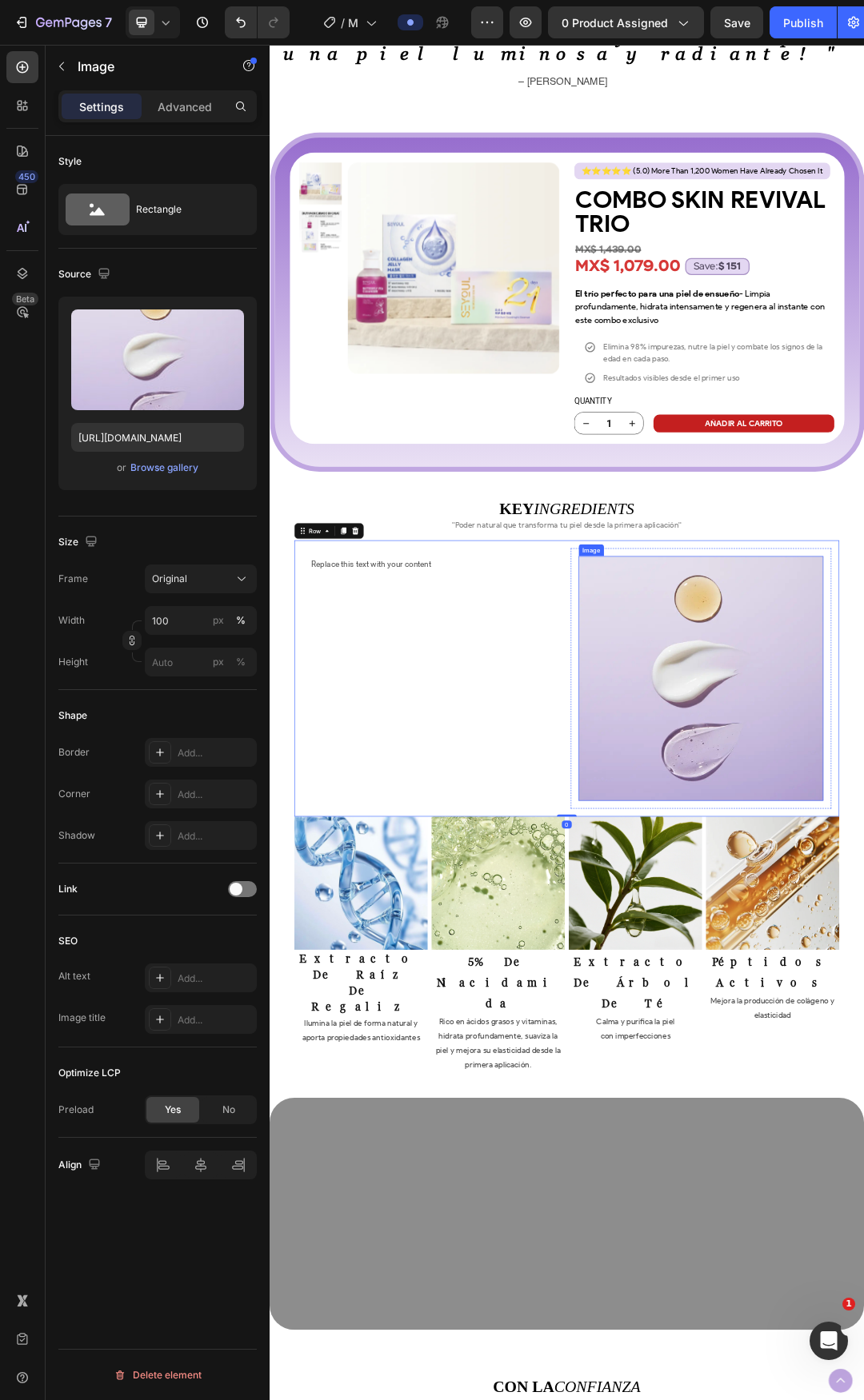
click at [642, 1081] on div "Replace this text with your content Text Block Row" at bounding box center [533, 1067] width 421 height 421
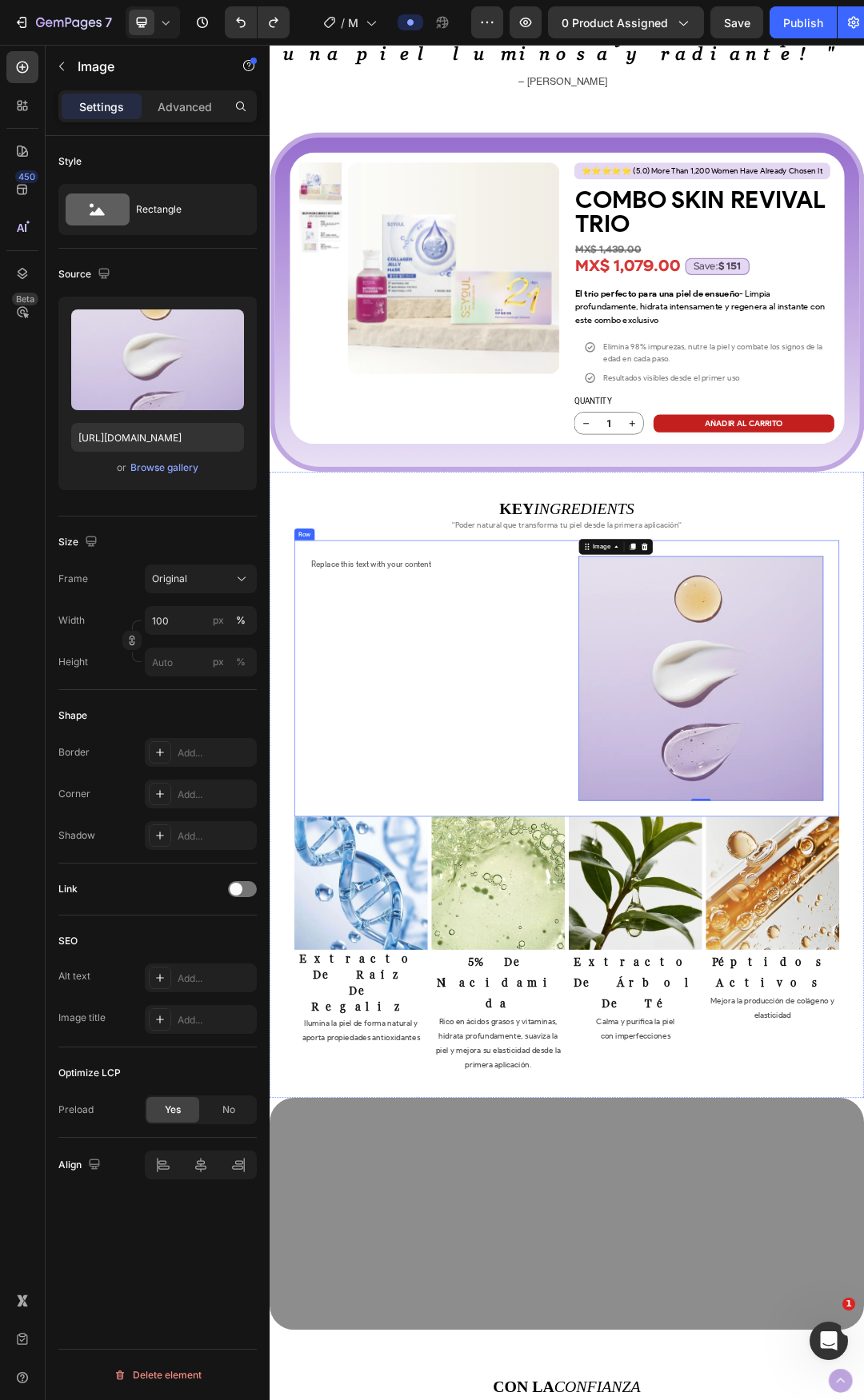
click at [591, 951] on div "Replace this text with your content Text Block Row" at bounding box center [533, 1067] width 421 height 421
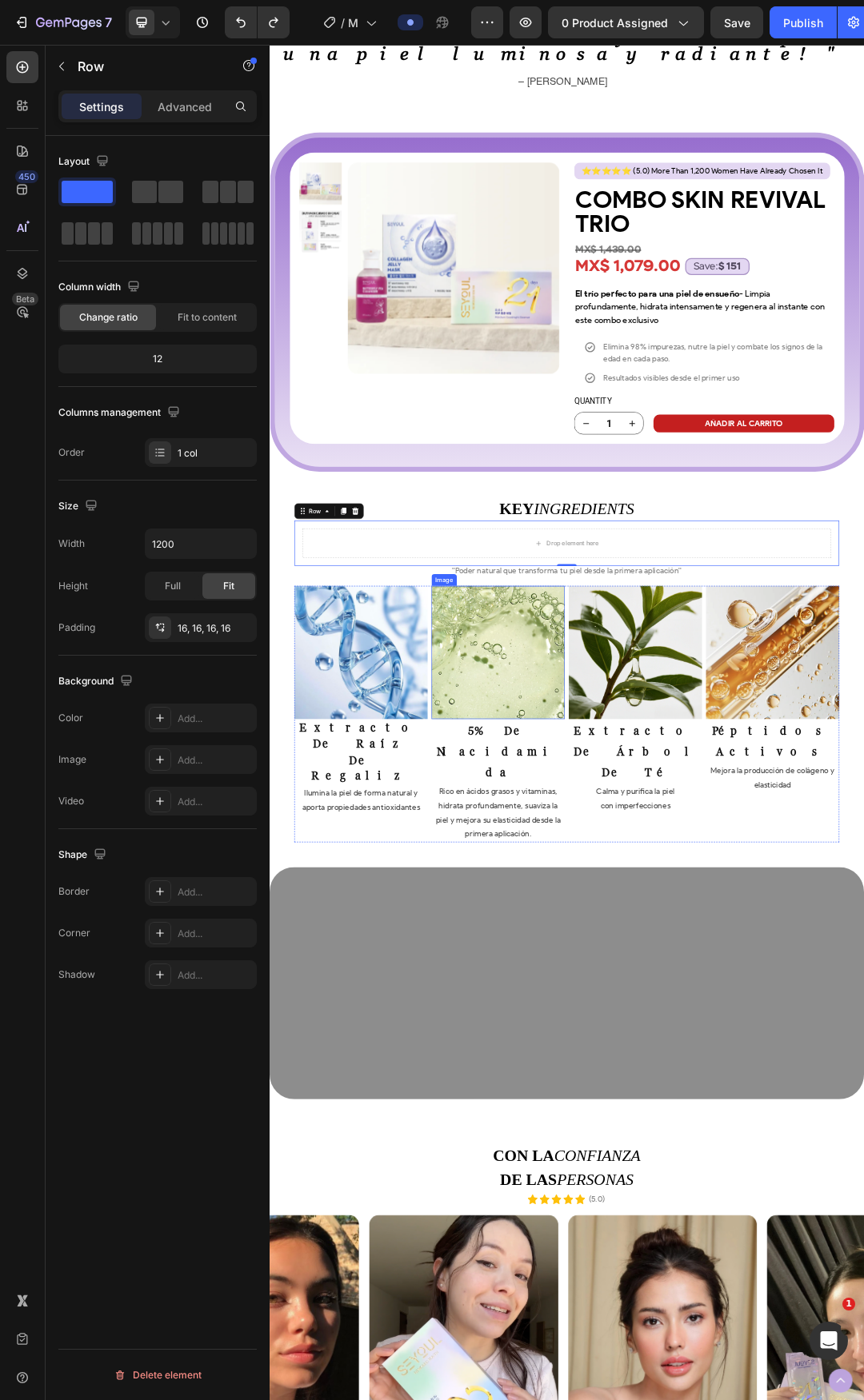
scroll to position [5350, 0]
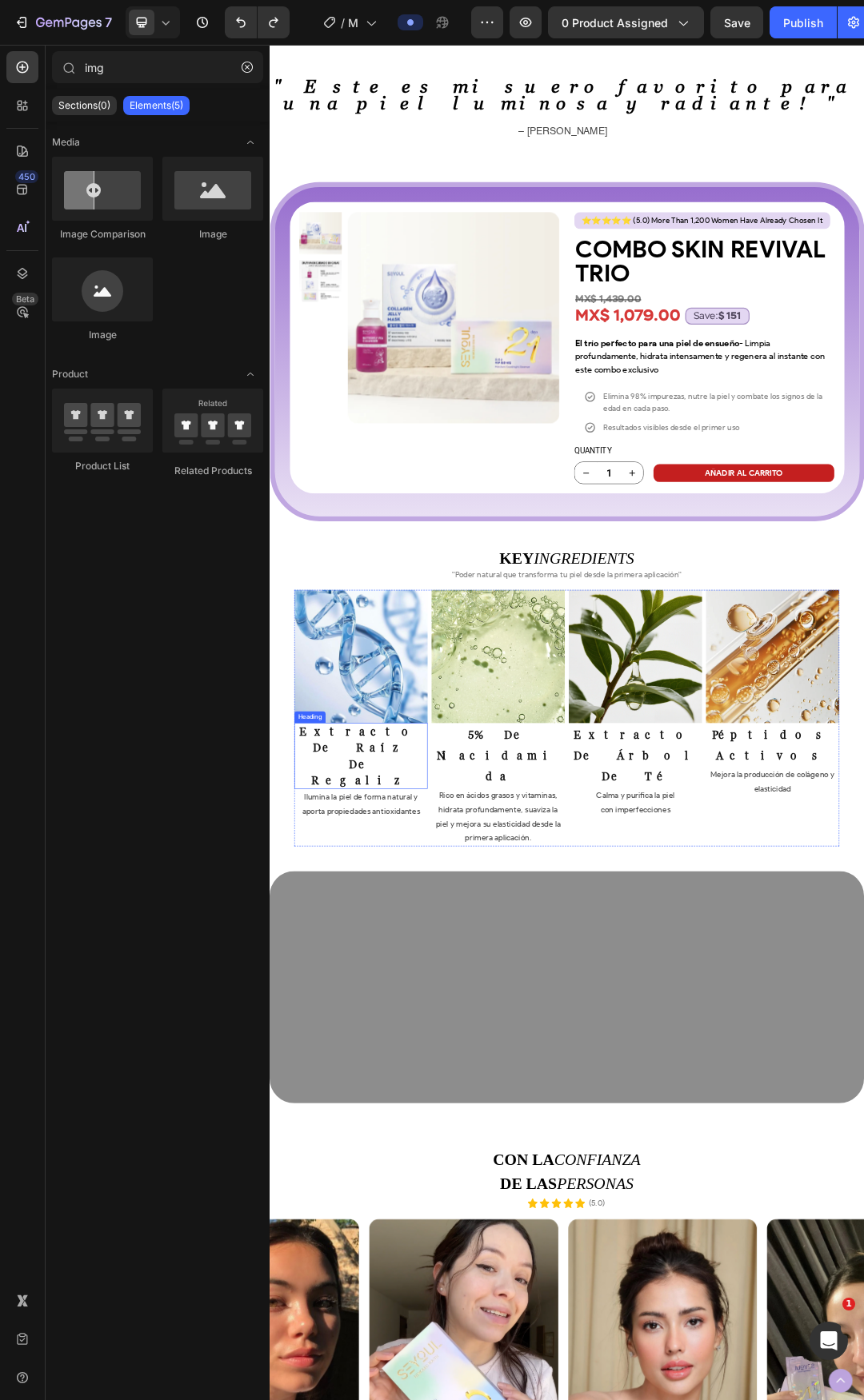
click at [451, 1145] on p "⁠⁠⁠⁠⁠⁠⁠ extracto de raíz de regaliz" at bounding box center [417, 1192] width 212 height 103
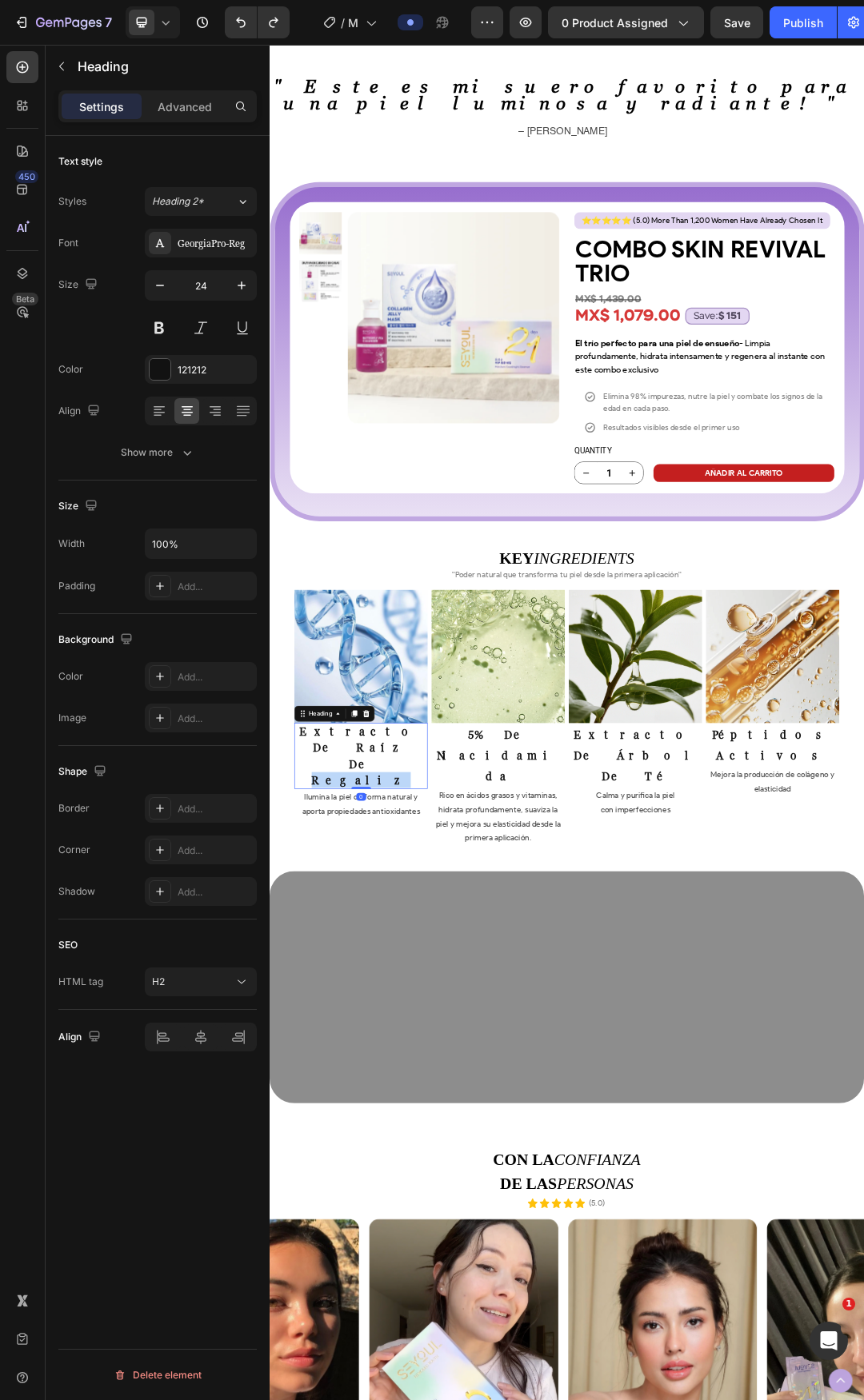
click at [427, 1143] on strong "extracto de raíz de regaliz" at bounding box center [417, 1192] width 199 height 99
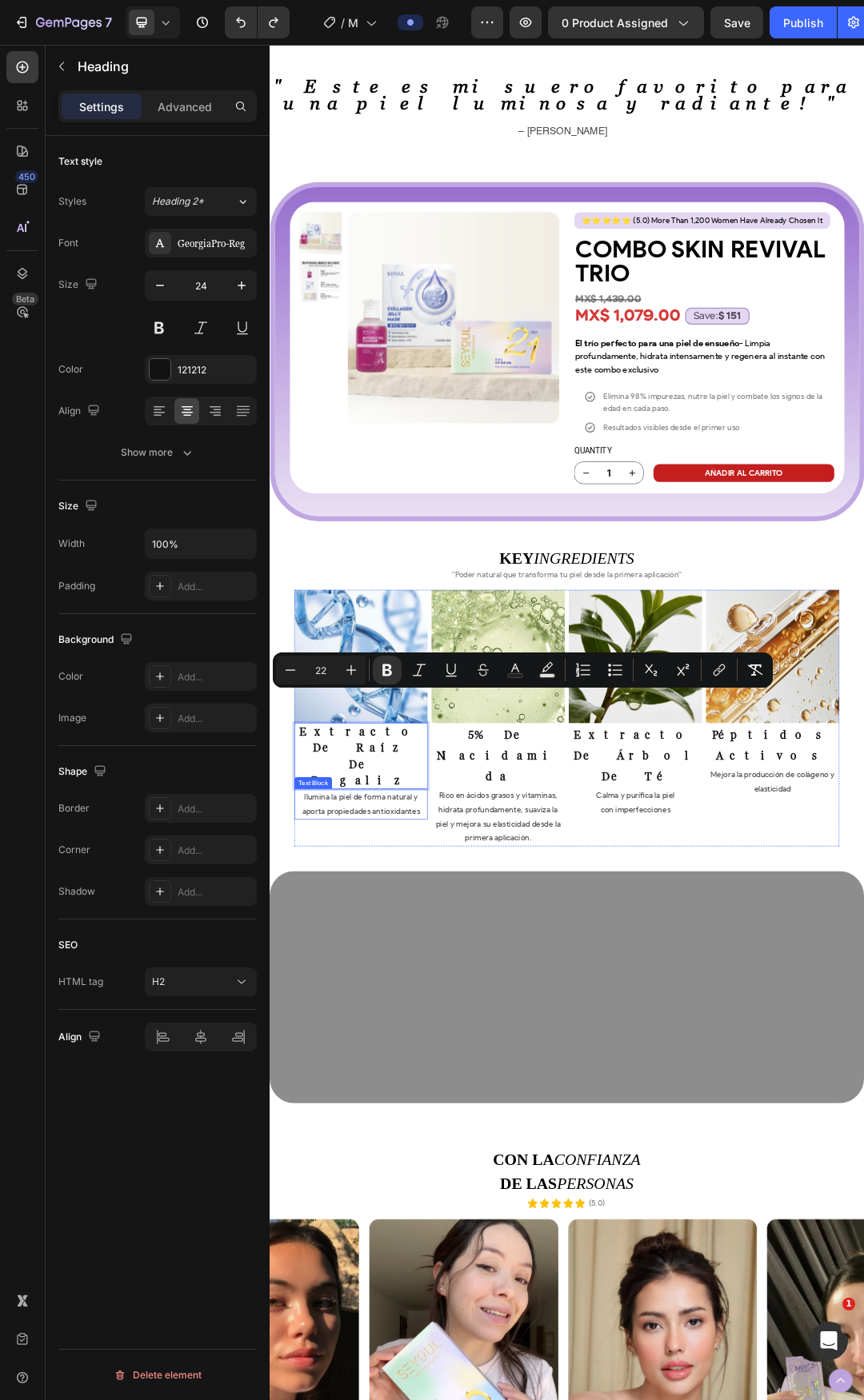
click at [431, 1274] on span "aporta propiedades antioxidantes" at bounding box center [417, 1281] width 190 height 15
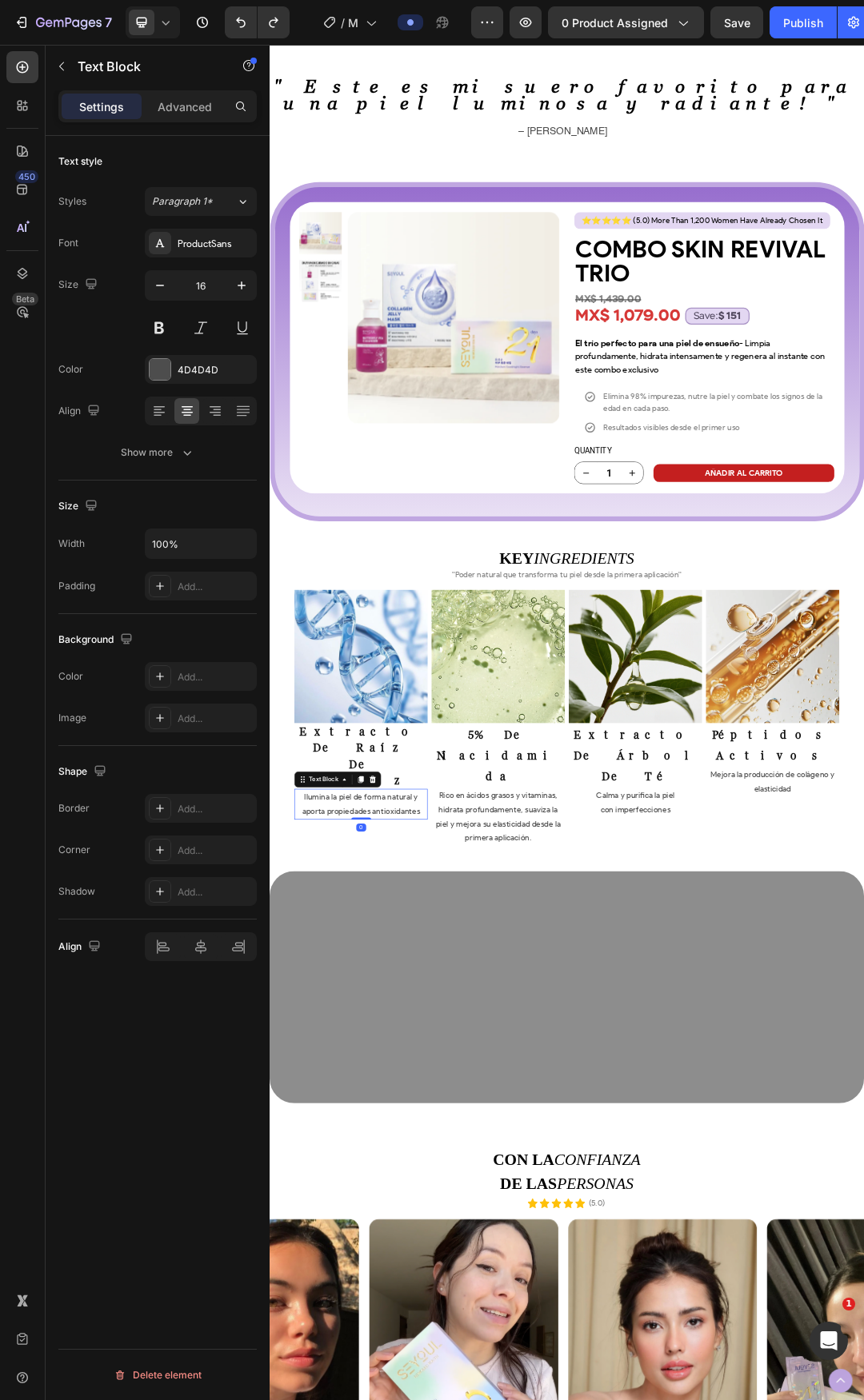
click at [431, 1274] on span "aporta propiedades antioxidantes" at bounding box center [417, 1281] width 190 height 15
click at [597, 1244] on p "Rico en ácidos grasos y vitaminas, hidrata profundamente, suaviza la piel y mej…" at bounding box center [639, 1290] width 212 height 92
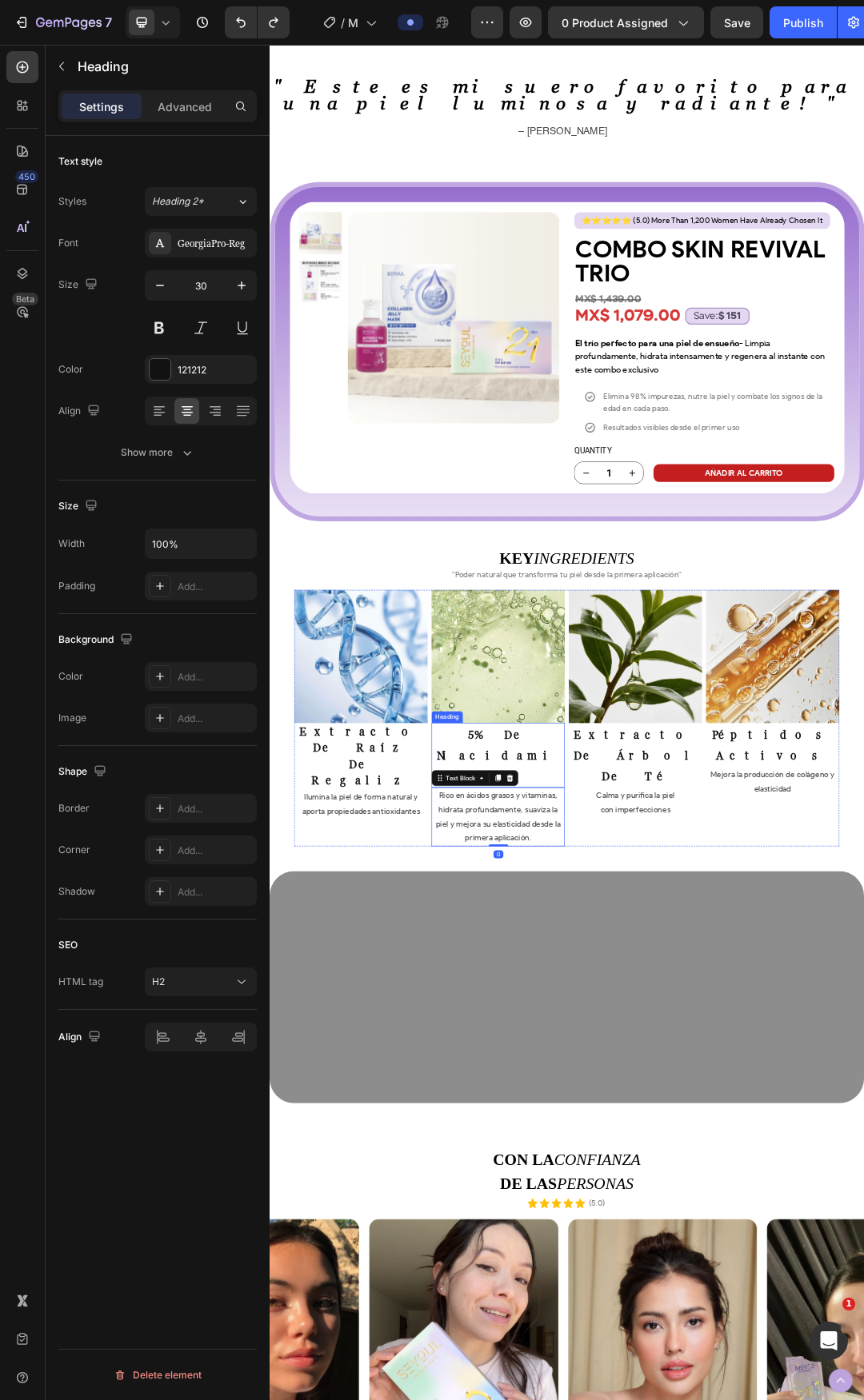
click at [703, 1148] on strong "5% de niacidamida" at bounding box center [638, 1192] width 198 height 89
click at [661, 1148] on strong "5% de niacidamida" at bounding box center [638, 1192] width 198 height 89
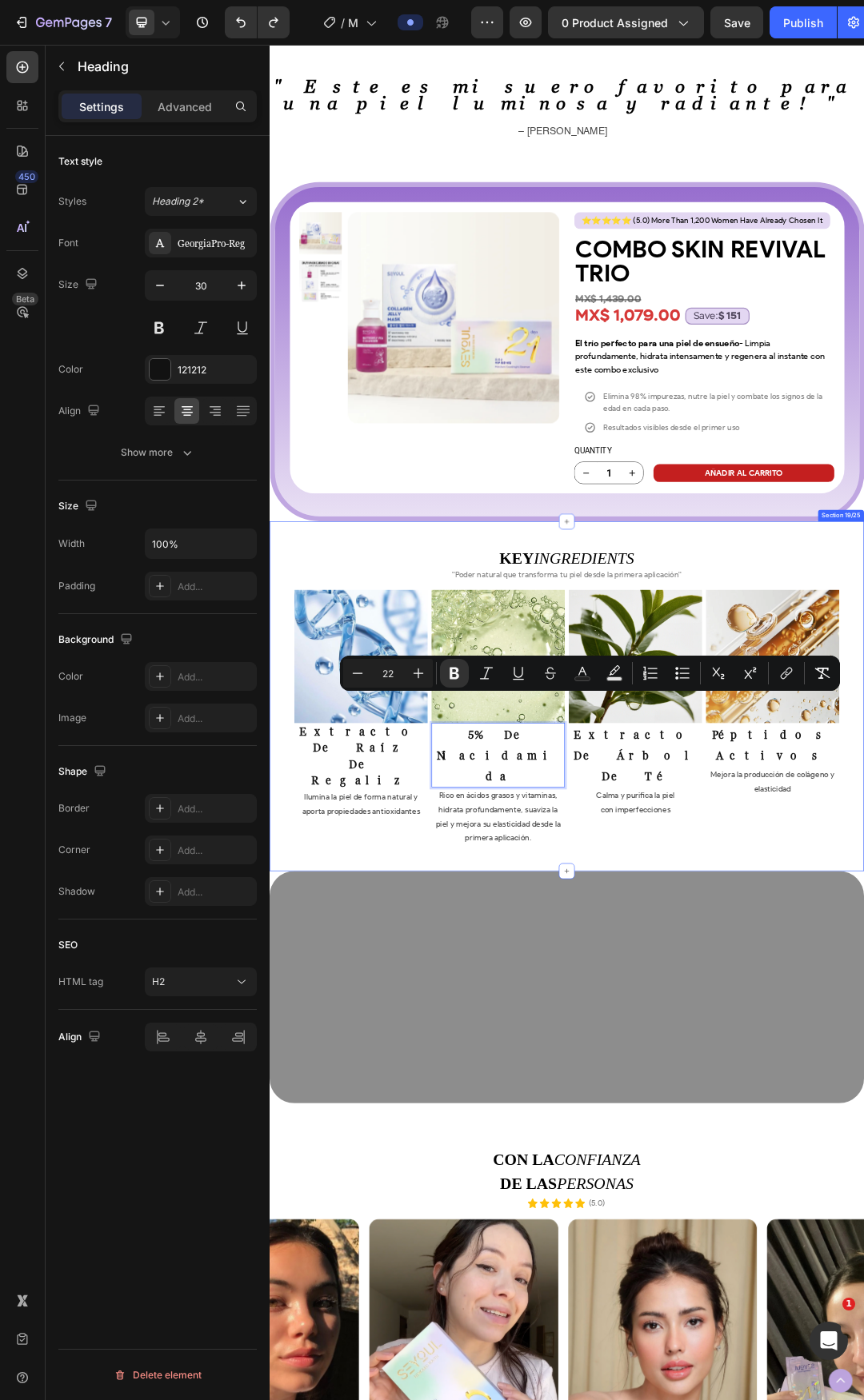
click at [626, 1244] on p "Rico en ácidos grasos y vitaminas, hidrata profundamente, suaviza la piel y mej…" at bounding box center [639, 1290] width 212 height 92
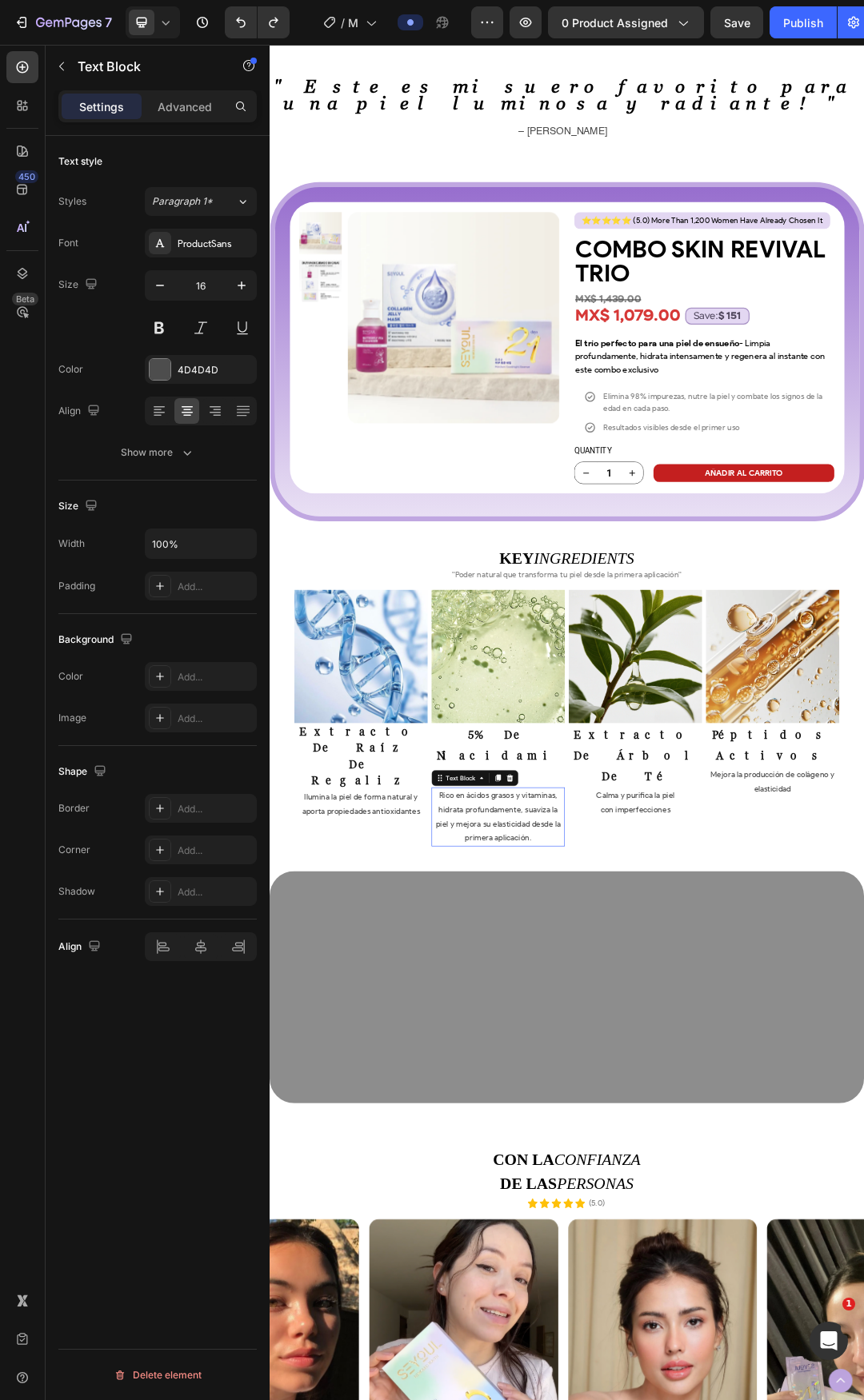
click at [626, 1244] on p "Rico en ácidos grasos y vitaminas, hidrata profundamente, suaviza la piel y mej…" at bounding box center [639, 1290] width 212 height 92
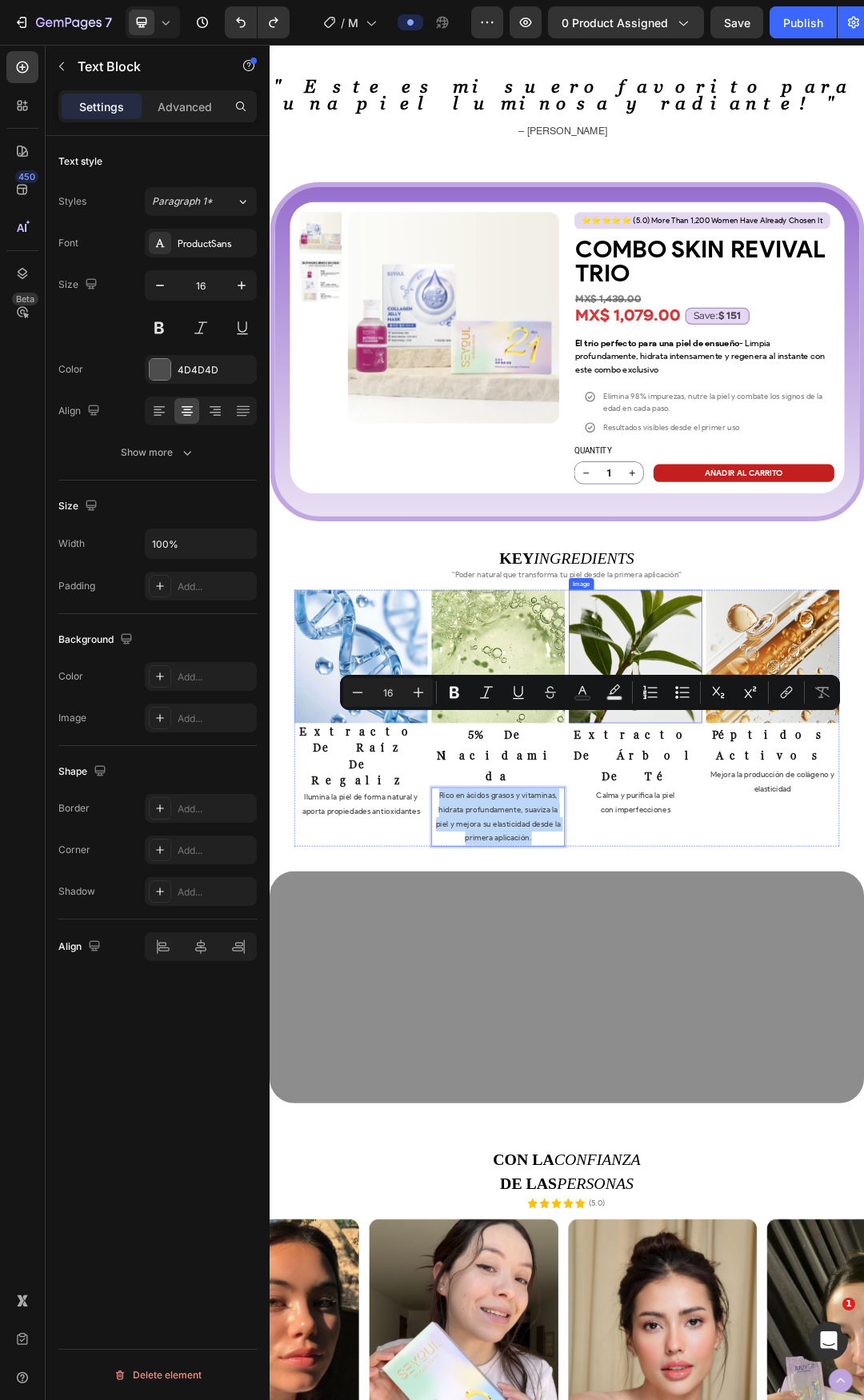
click at [858, 1005] on img at bounding box center [860, 1031] width 215 height 215
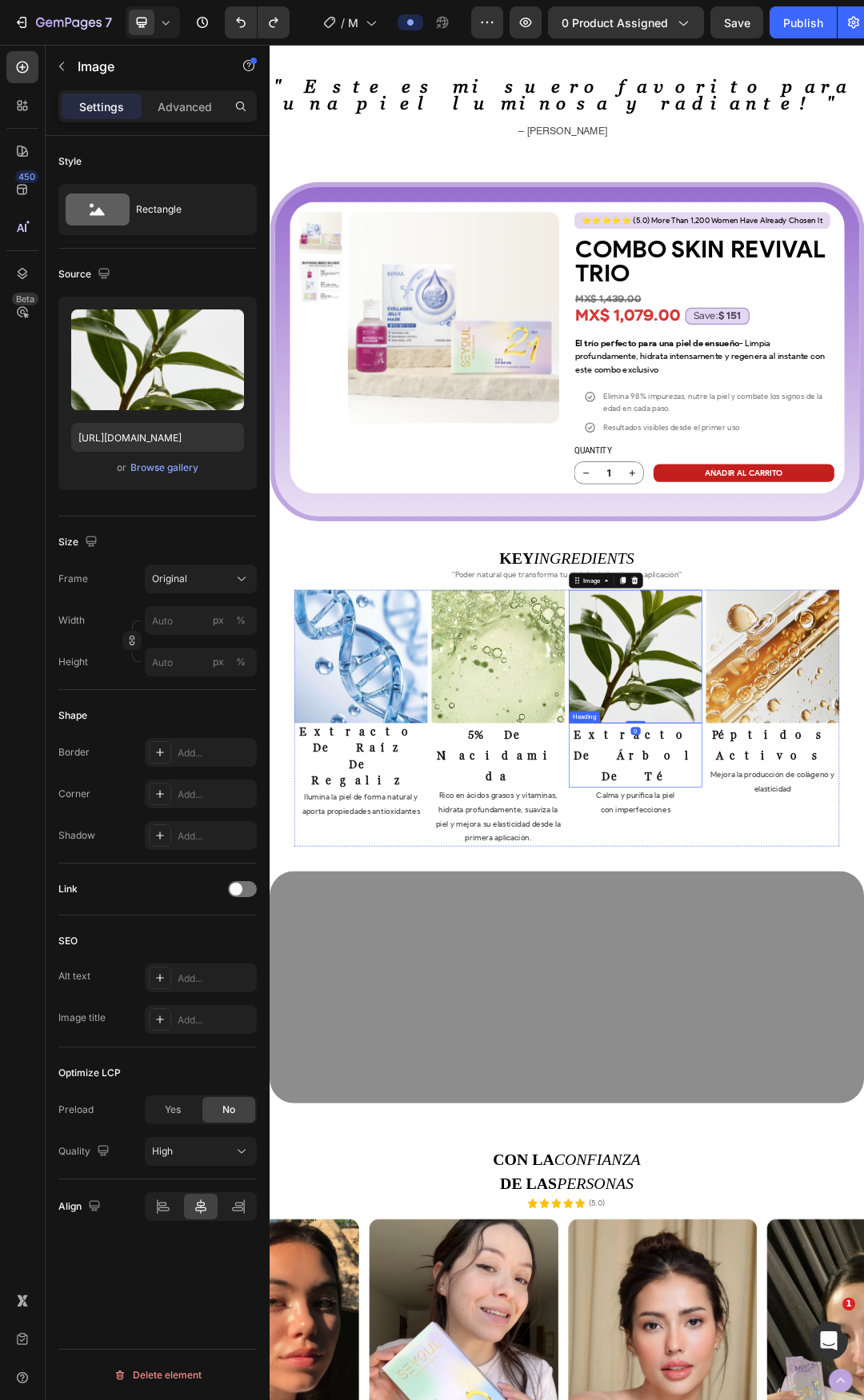
click at [855, 1148] on strong "extracto de árbol de té" at bounding box center [860, 1192] width 199 height 89
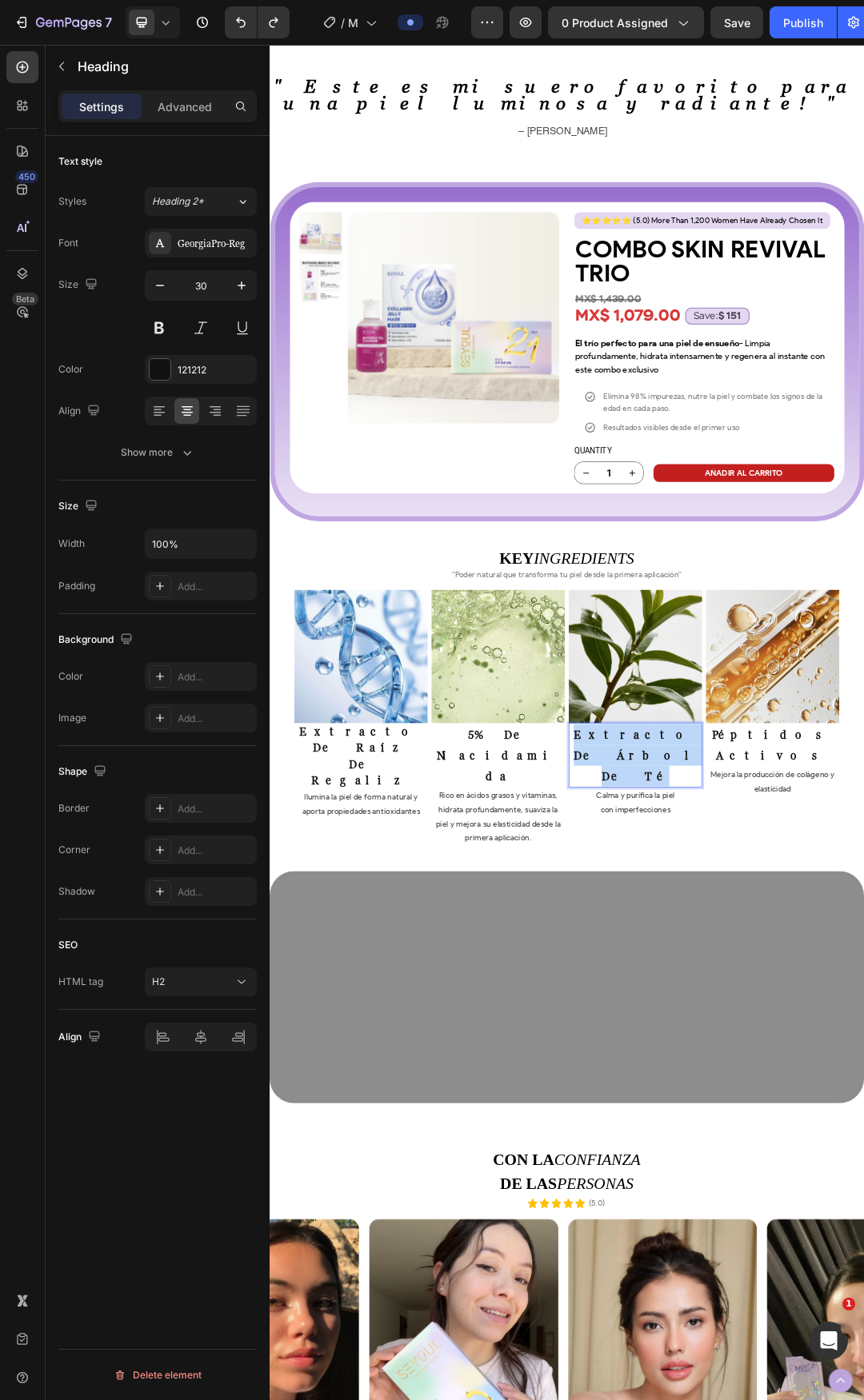
click at [855, 1148] on strong "extracto de árbol de té" at bounding box center [860, 1192] width 199 height 89
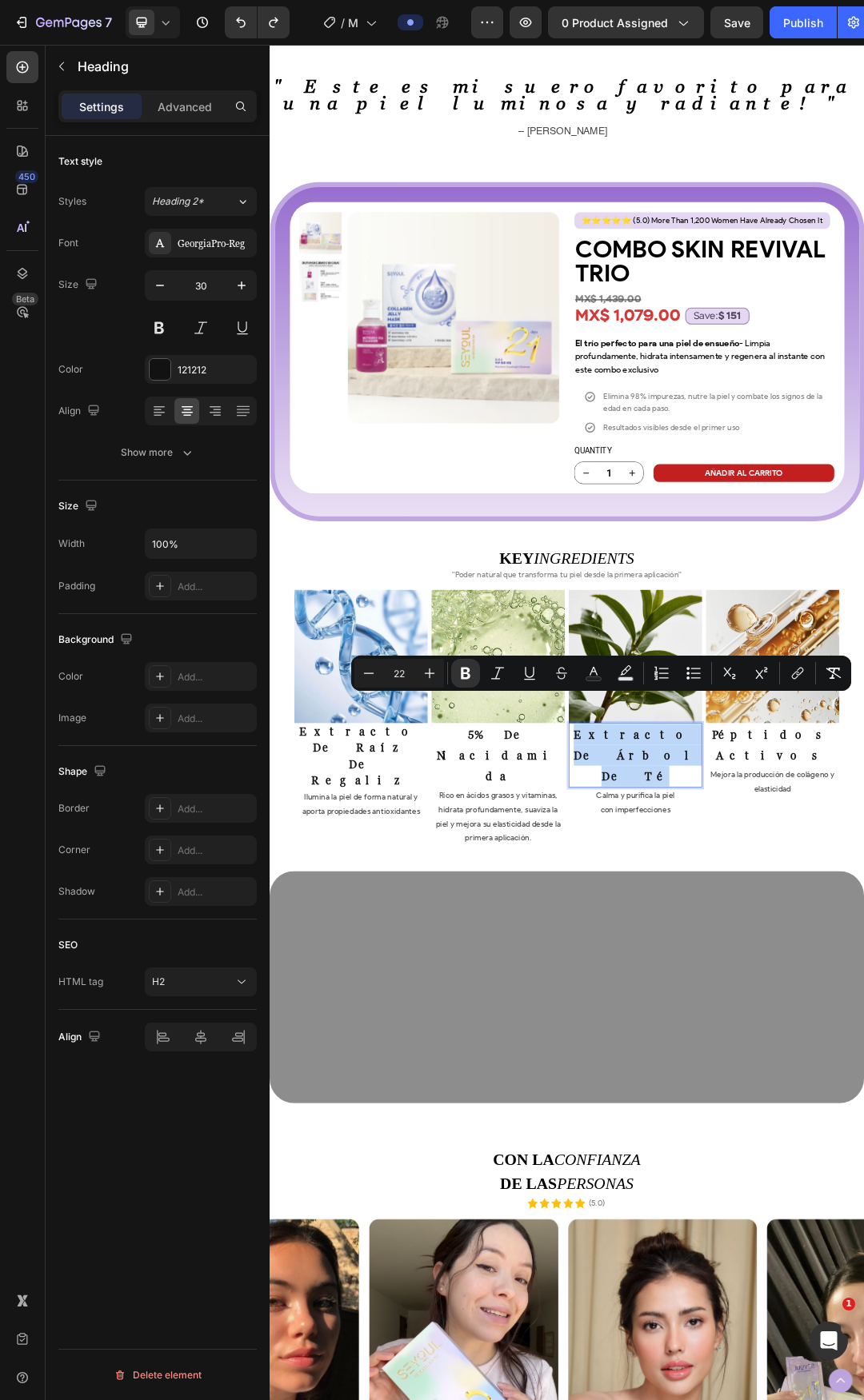
copy strong "extracto de árbol de té"
click at [822, 1248] on span "Calma y purifica la piel" at bounding box center [860, 1256] width 126 height 15
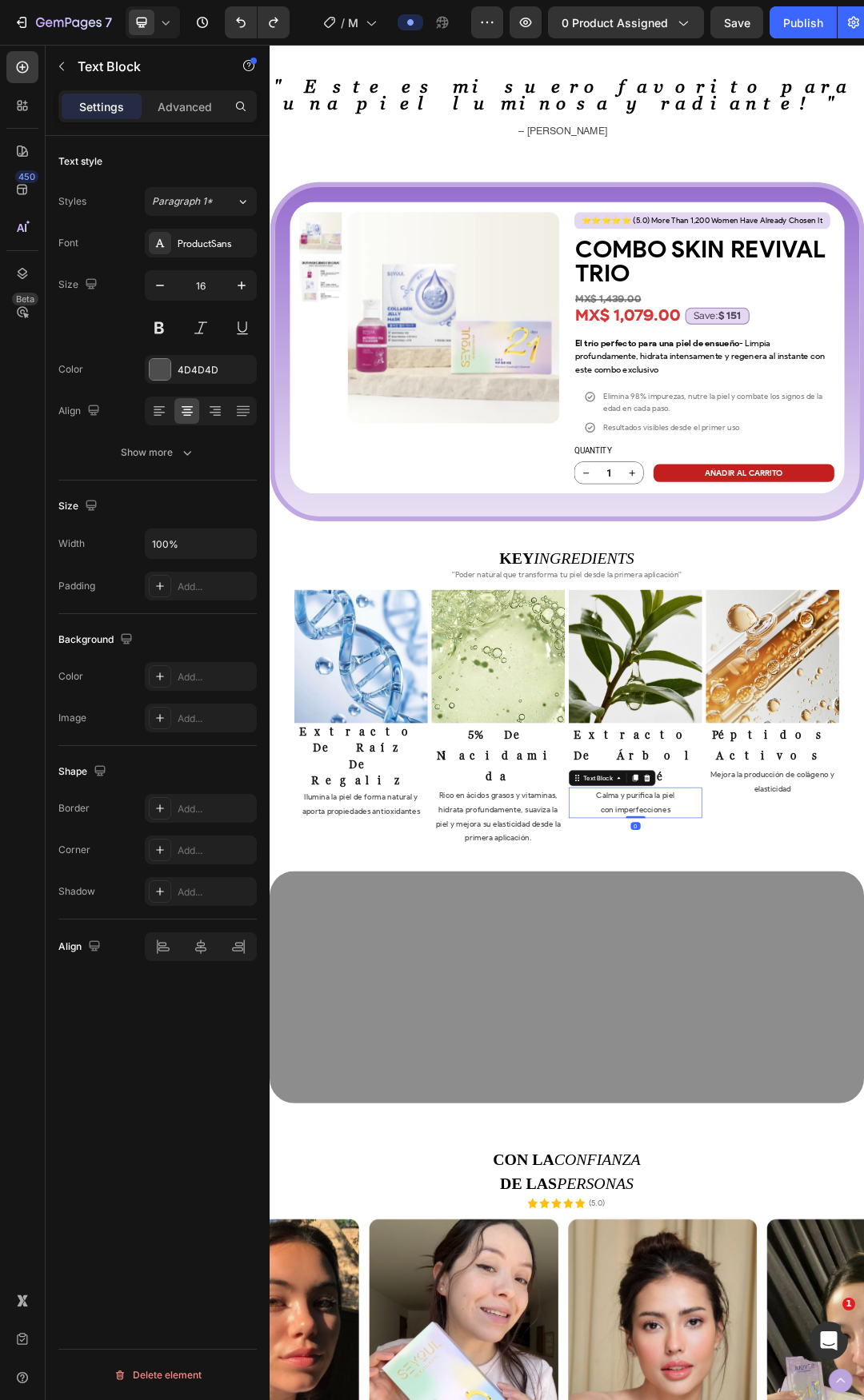
click at [822, 1248] on span "Calma y purifica la piel" at bounding box center [860, 1256] width 126 height 15
copy span "Calma y purifica la piel"
